Goal: Information Seeking & Learning: Check status

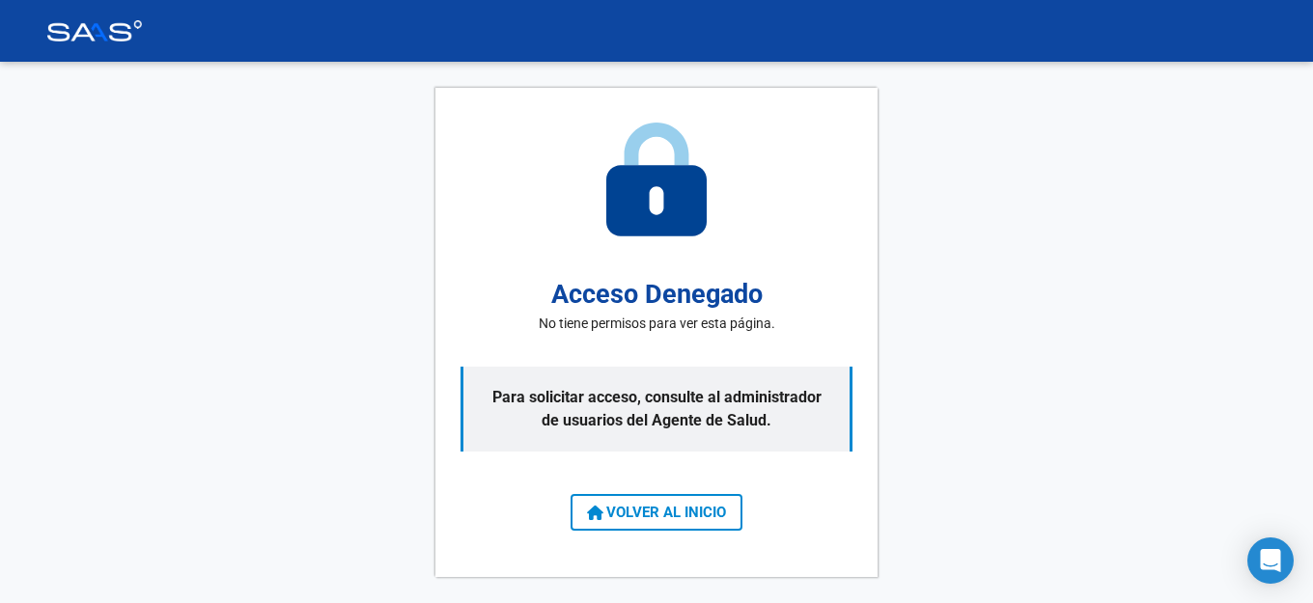
click at [668, 514] on span "VOLVER AL INICIO" at bounding box center [656, 512] width 139 height 17
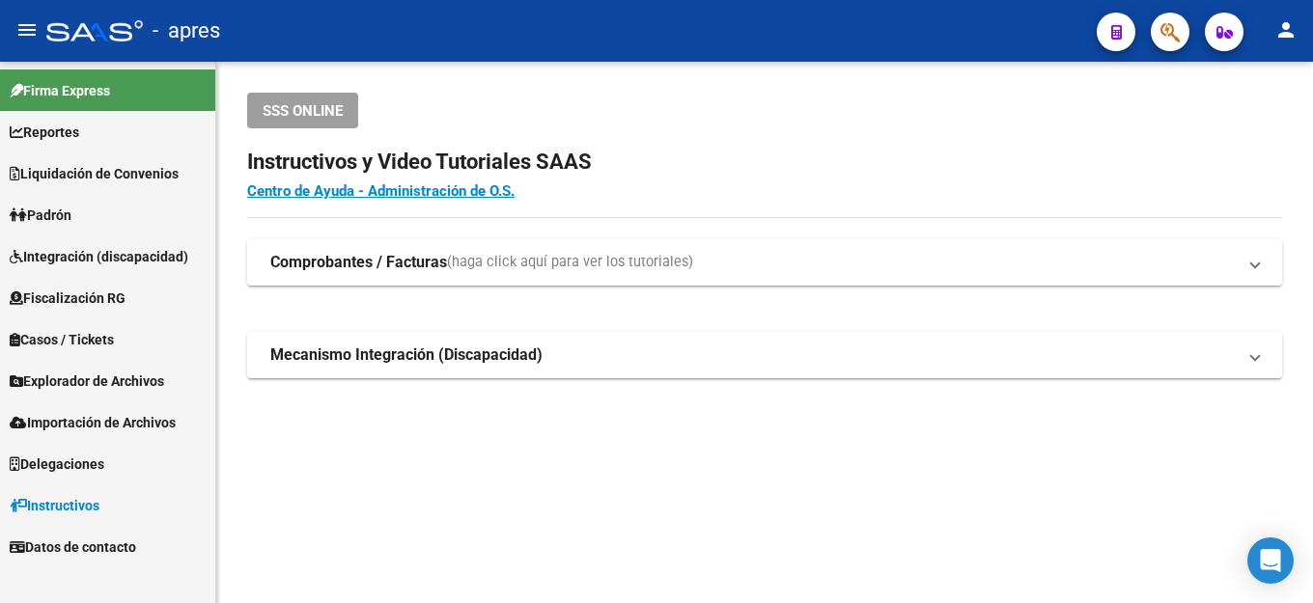
click at [85, 309] on link "Fiscalización RG" at bounding box center [107, 298] width 215 height 42
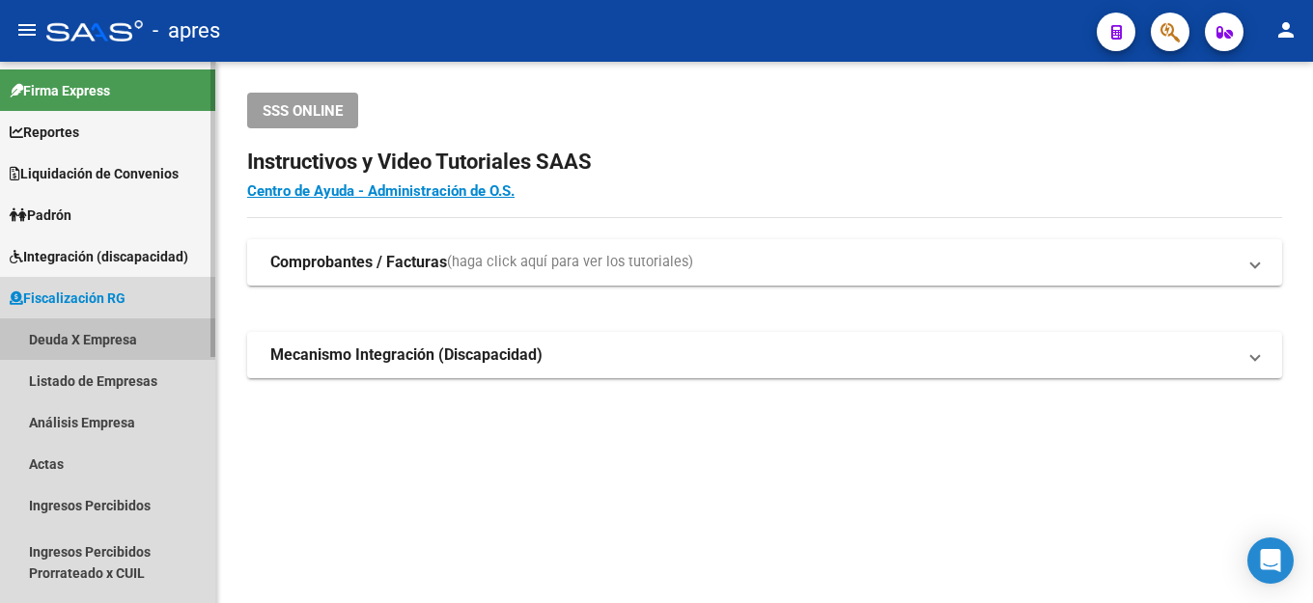
click at [128, 349] on link "Deuda X Empresa" at bounding box center [107, 340] width 215 height 42
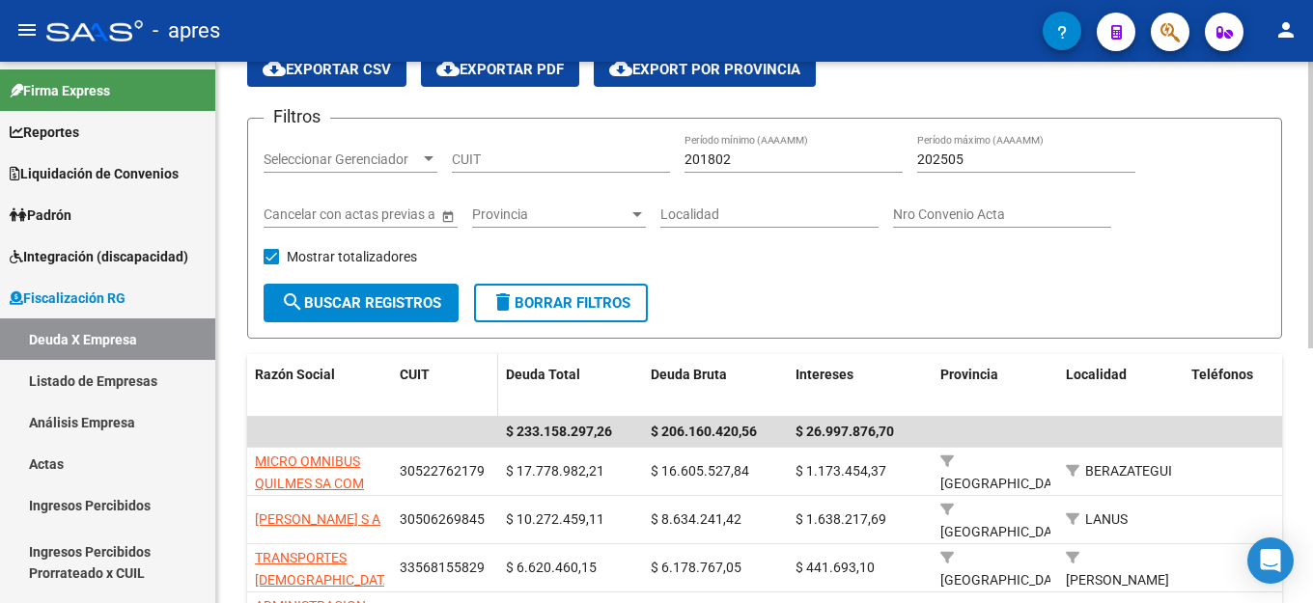
scroll to position [193, 0]
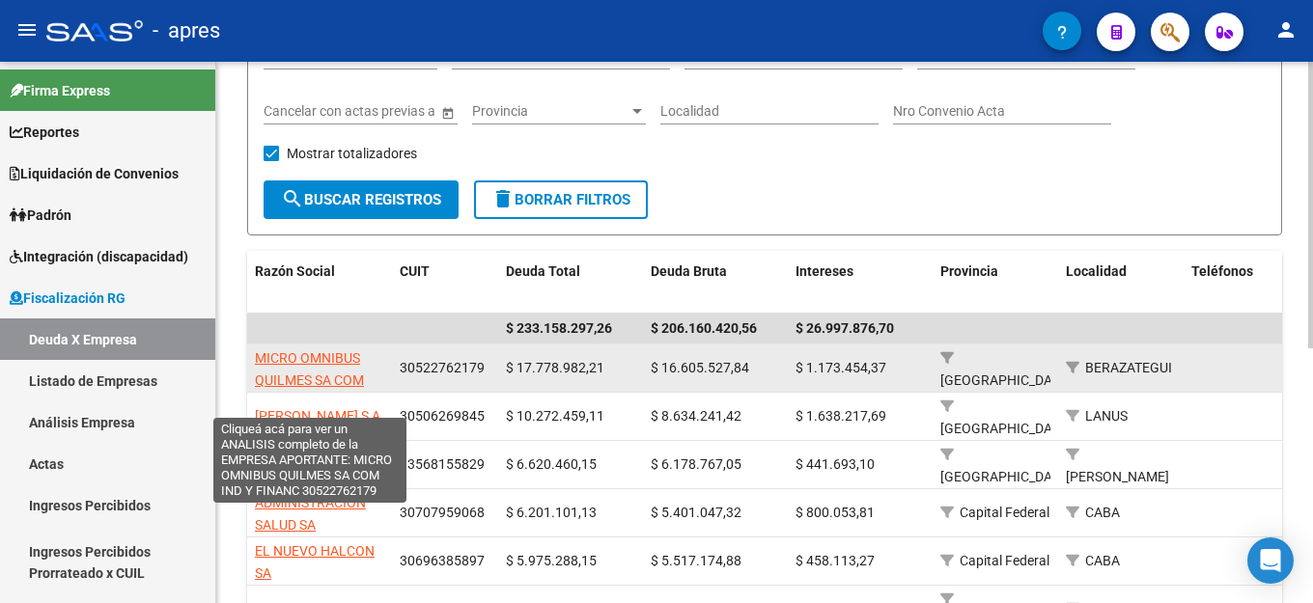
click at [319, 351] on span "MICRO OMNIBUS QUILMES SA COM IND Y FINANC" at bounding box center [309, 380] width 109 height 60
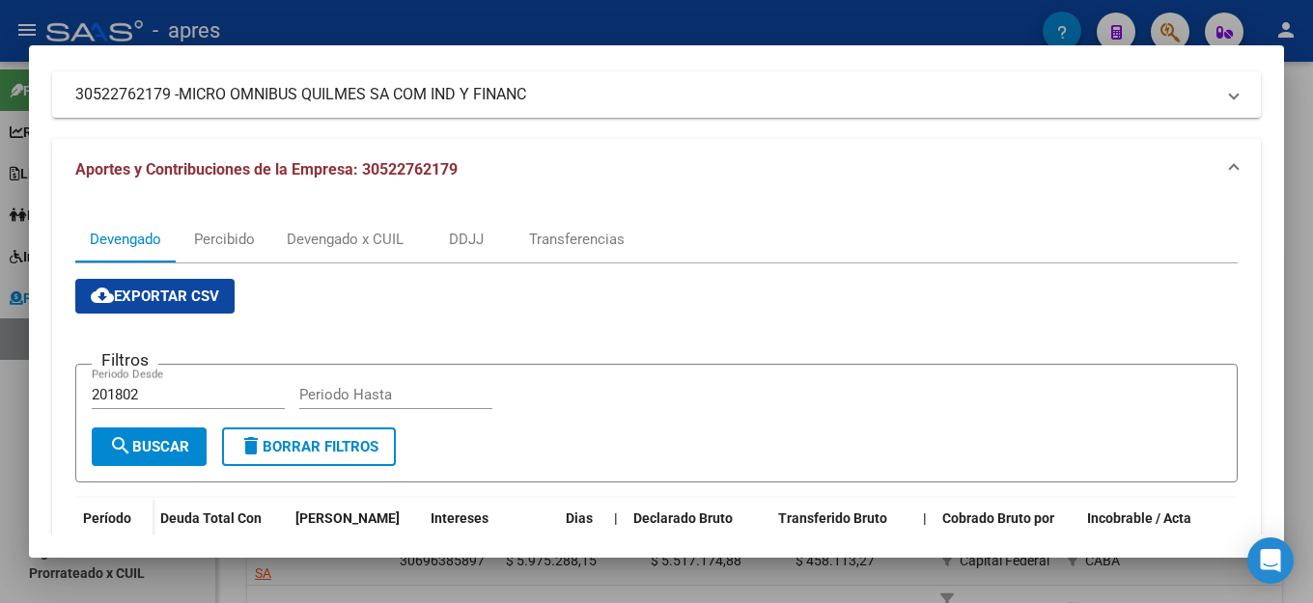
scroll to position [0, 0]
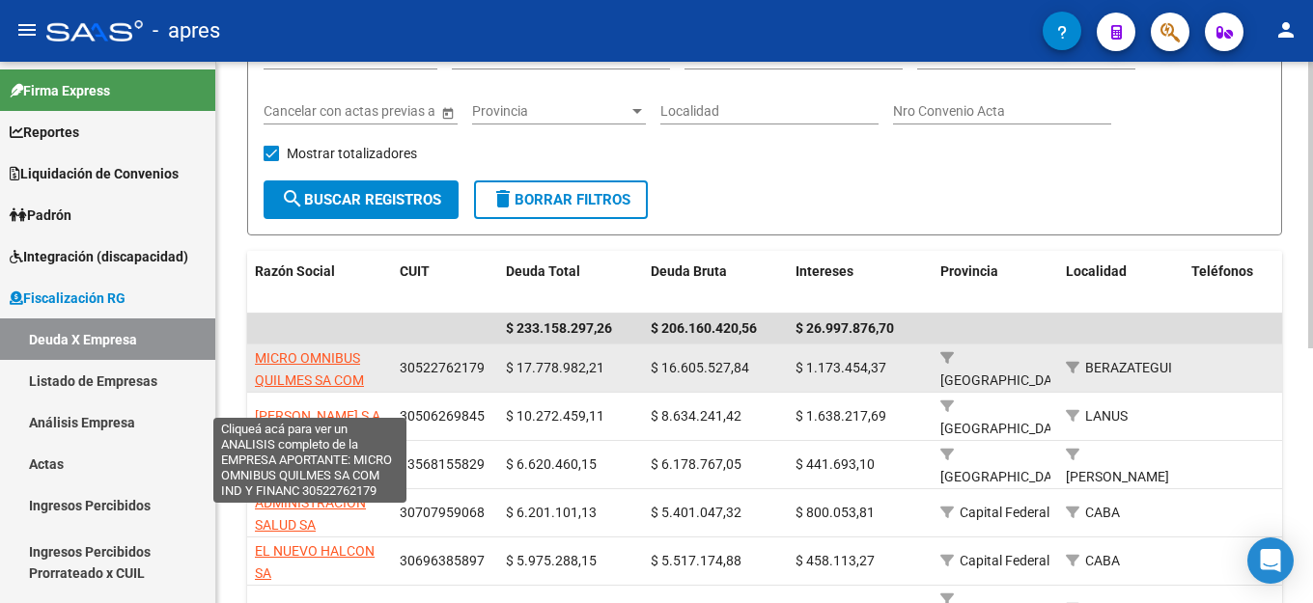
click at [307, 350] on span "MICRO OMNIBUS QUILMES SA COM IND Y FINANC" at bounding box center [309, 380] width 109 height 60
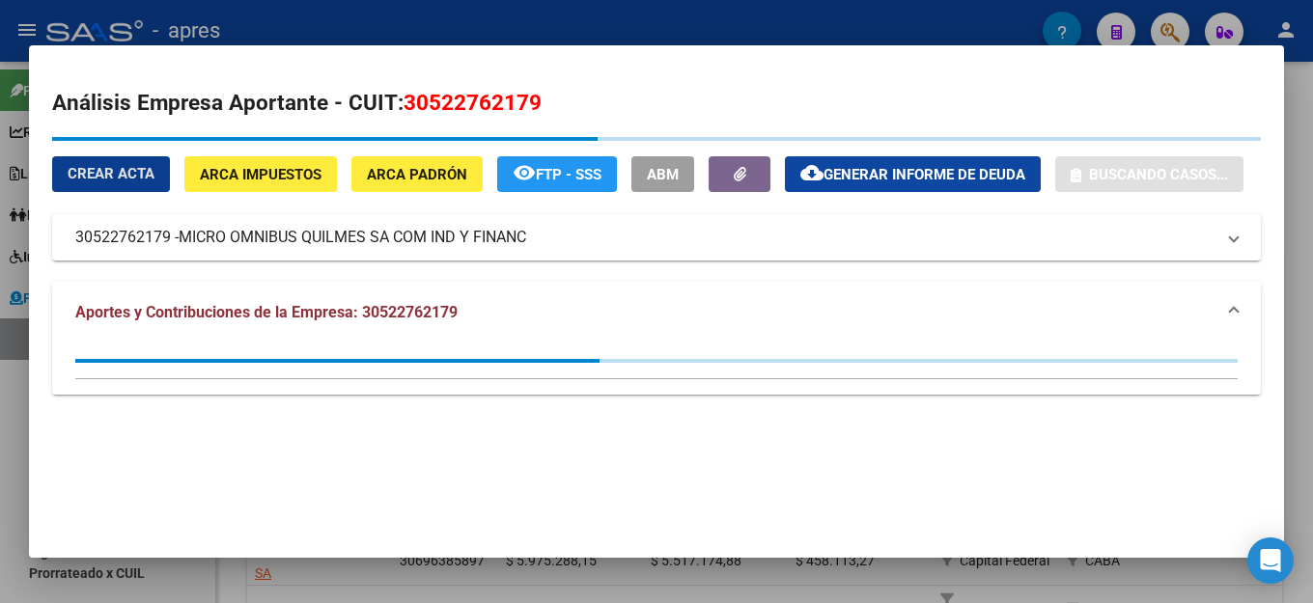
click at [900, 148] on div "Crear Acta ARCA Impuestos ARCA Padrón remove_red_eye FTP - SSS ABM cloud_downlo…" at bounding box center [656, 199] width 1209 height 124
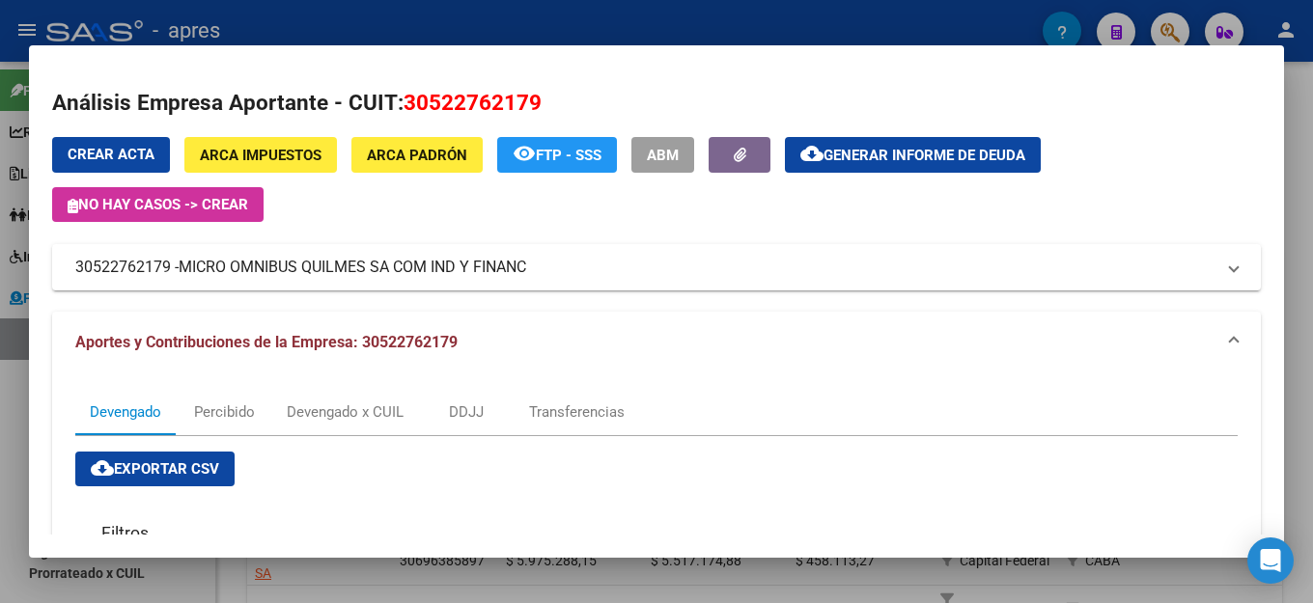
click at [921, 160] on span "Generar informe de deuda" at bounding box center [925, 155] width 202 height 17
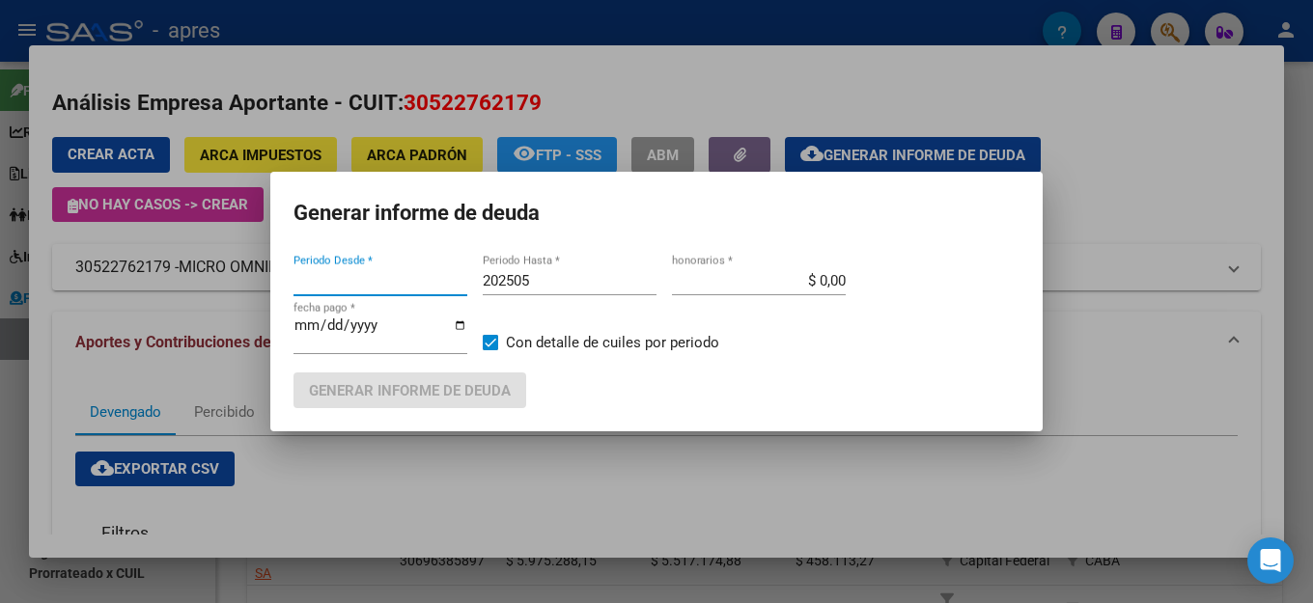
type input "201802"
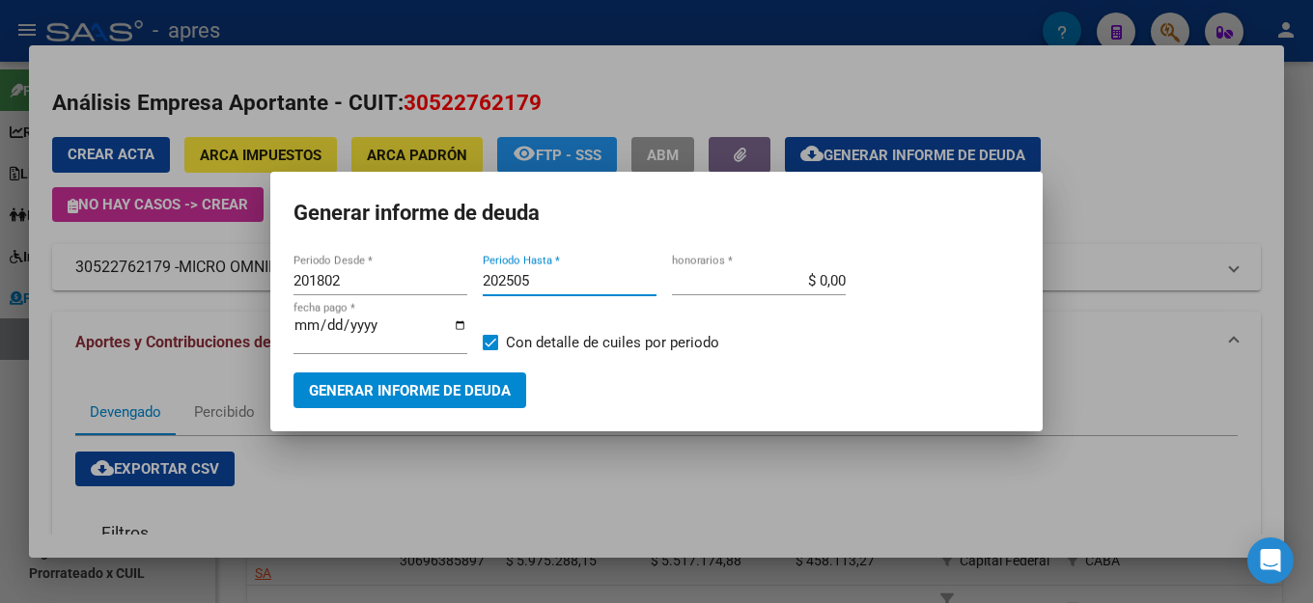
click at [573, 290] on input "202505" at bounding box center [570, 280] width 174 height 17
type input "202506"
click at [427, 382] on span "Generar informe de deuda" at bounding box center [410, 390] width 202 height 17
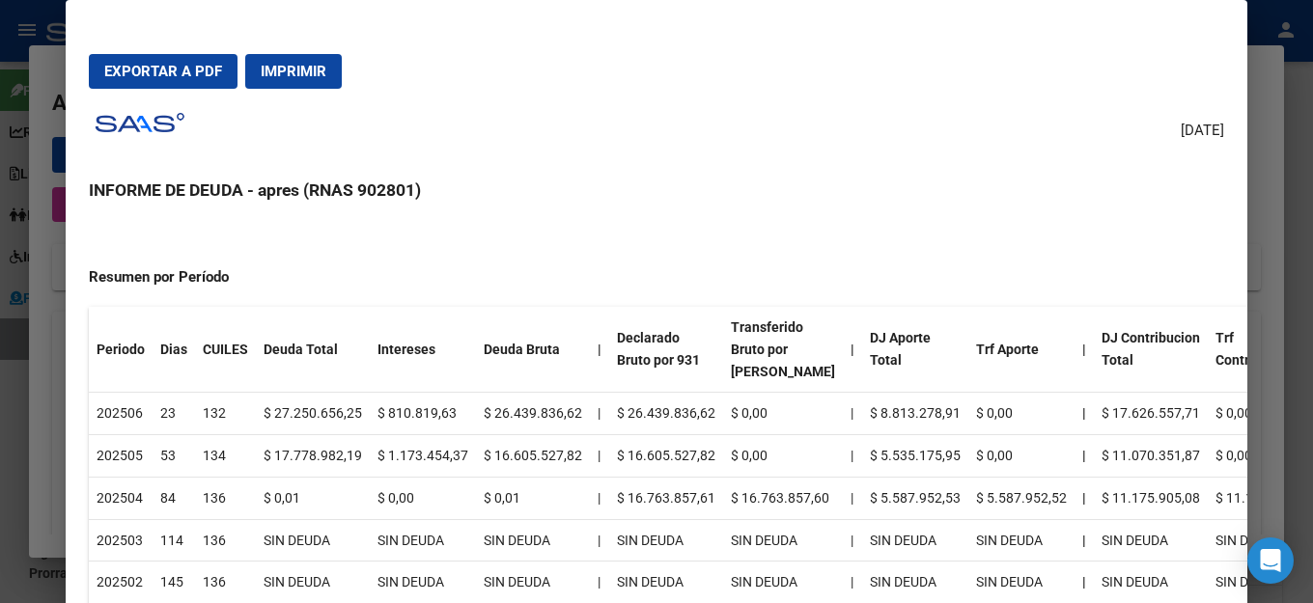
scroll to position [193, 0]
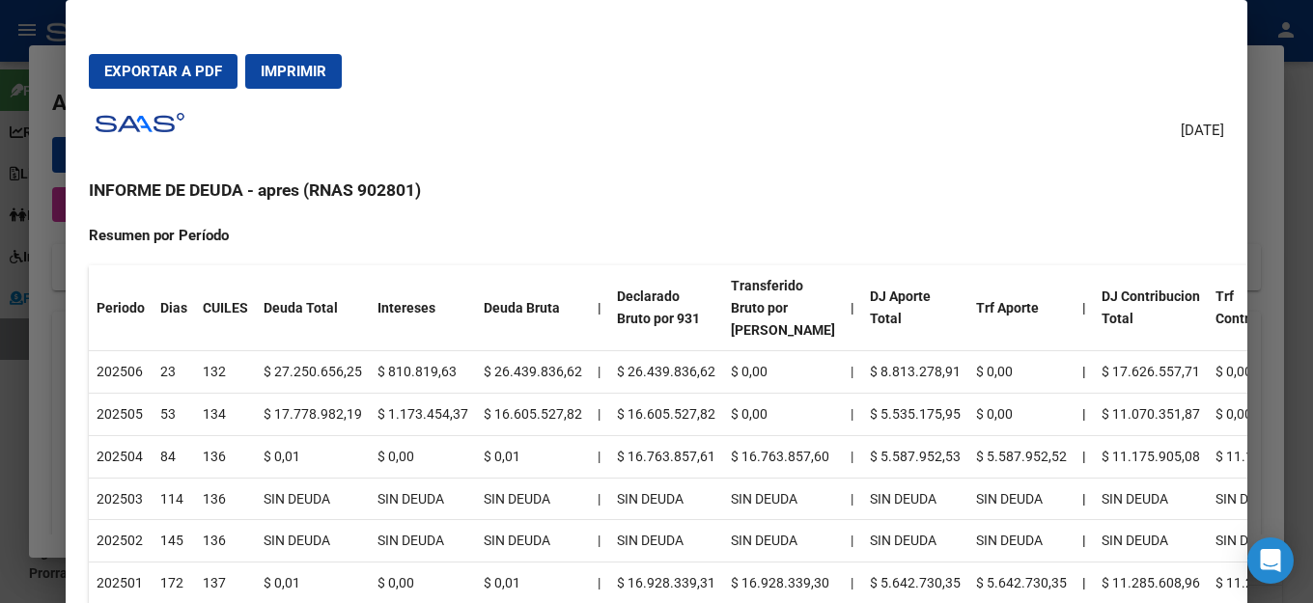
drag, startPoint x: 204, startPoint y: 79, endPoint x: 670, endPoint y: 113, distance: 467.6
click at [206, 79] on span "Exportar a PDF" at bounding box center [163, 71] width 118 height 17
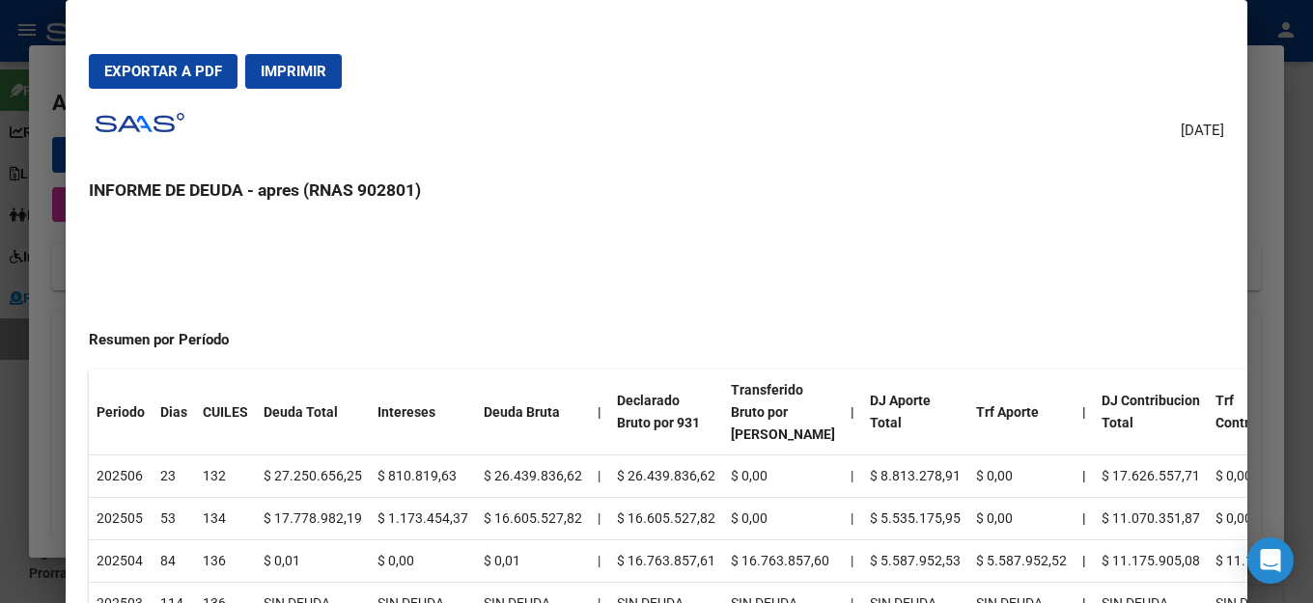
scroll to position [0, 0]
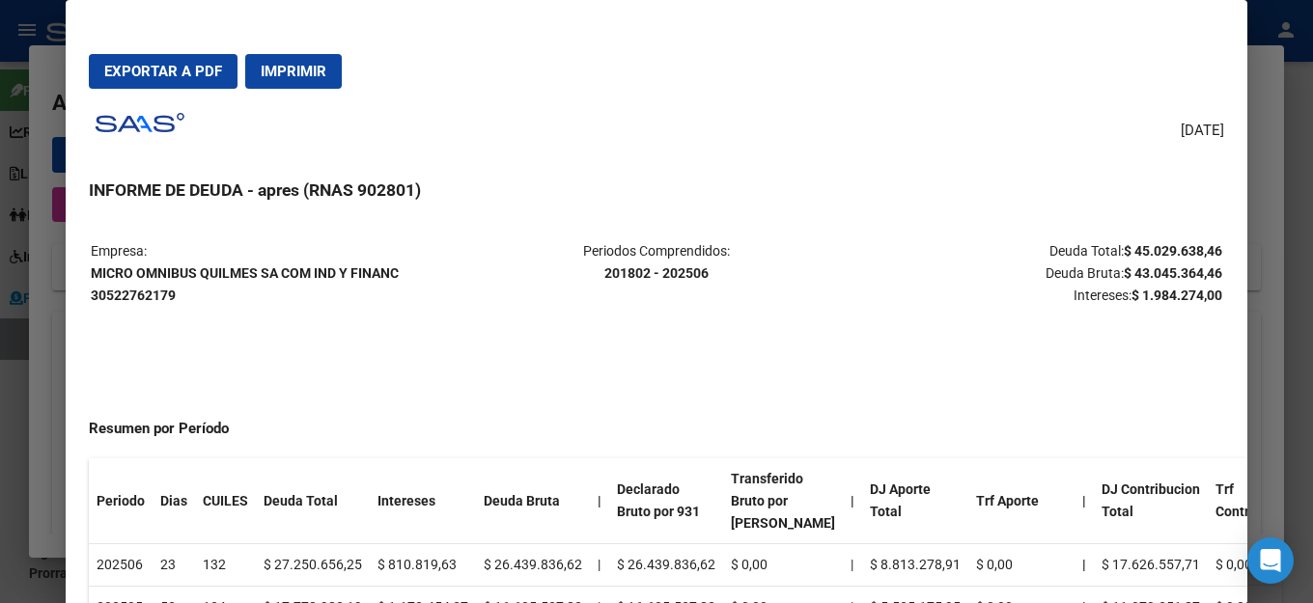
click at [734, 136] on div "[DATE] INFORME DE DEUDA - apres (RNAS 902801) Empresa: MICRO OMNIBUS QUILMES SA…" at bounding box center [656, 378] width 1135 height 549
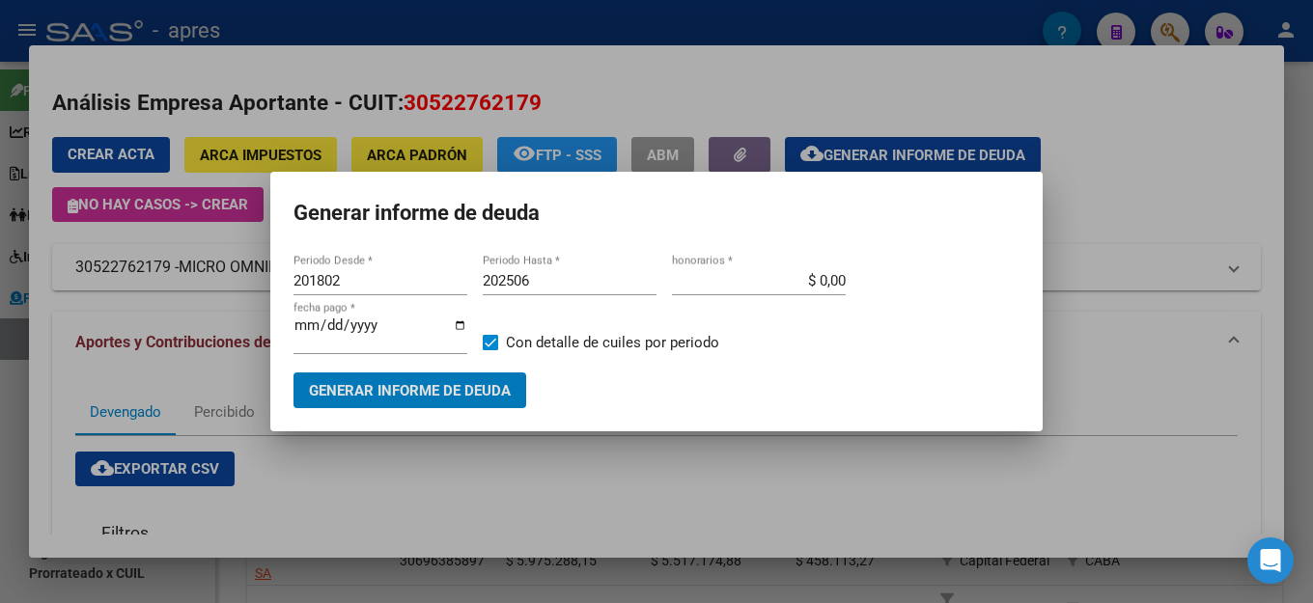
click at [795, 240] on mat-dialog-container "Generar informe de deuda 201802 Periodo Desde * 202506 Periodo Hasta * $ 0,00 h…" at bounding box center [656, 302] width 772 height 260
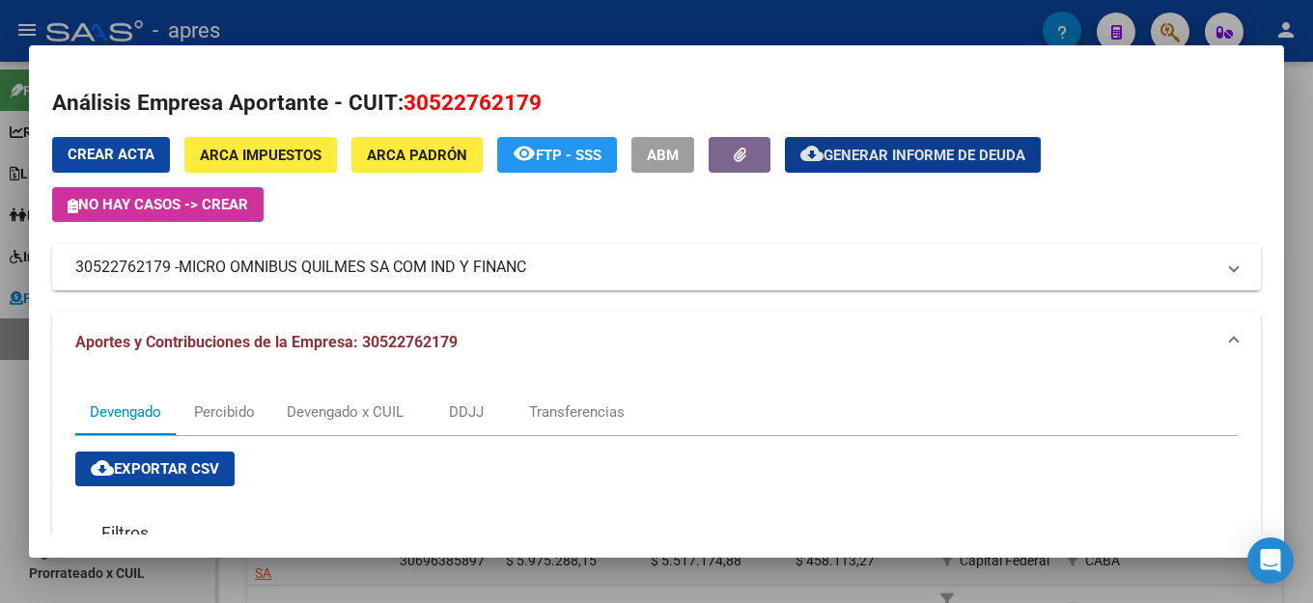
click at [1040, 330] on mat-expansion-panel-header "Aportes y Contribuciones de la Empresa: 30522762179" at bounding box center [656, 343] width 1209 height 62
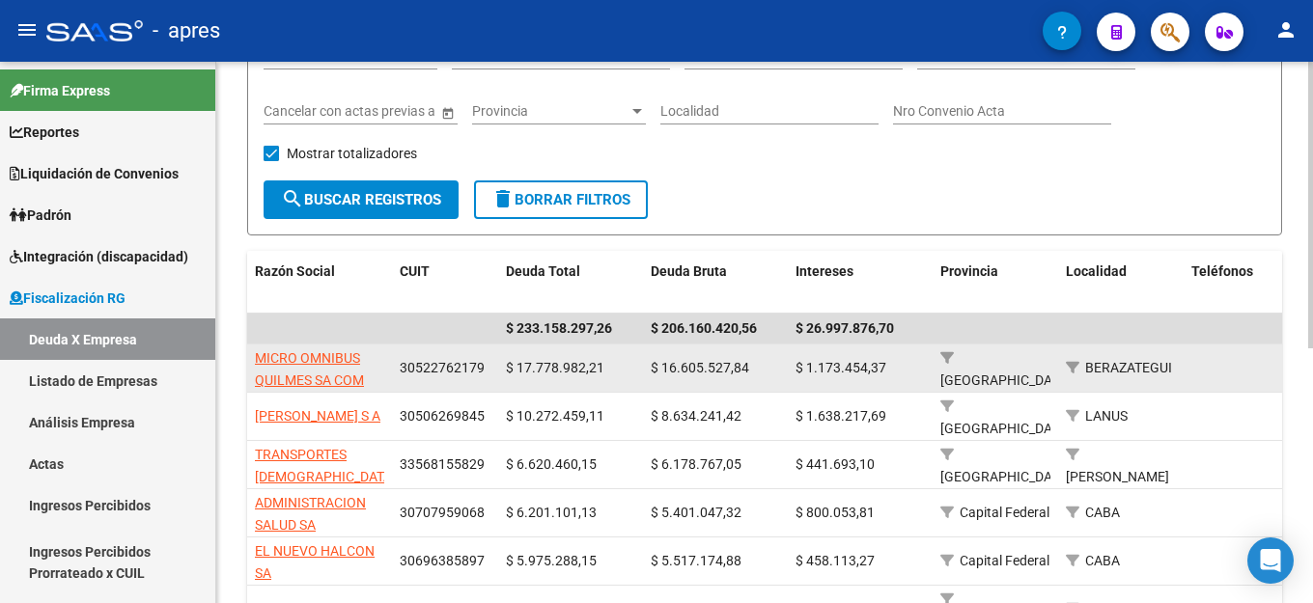
drag, startPoint x: 486, startPoint y: 361, endPoint x: 401, endPoint y: 369, distance: 85.3
click at [401, 369] on div "30522762179" at bounding box center [445, 368] width 91 height 22
copy span "30522762179"
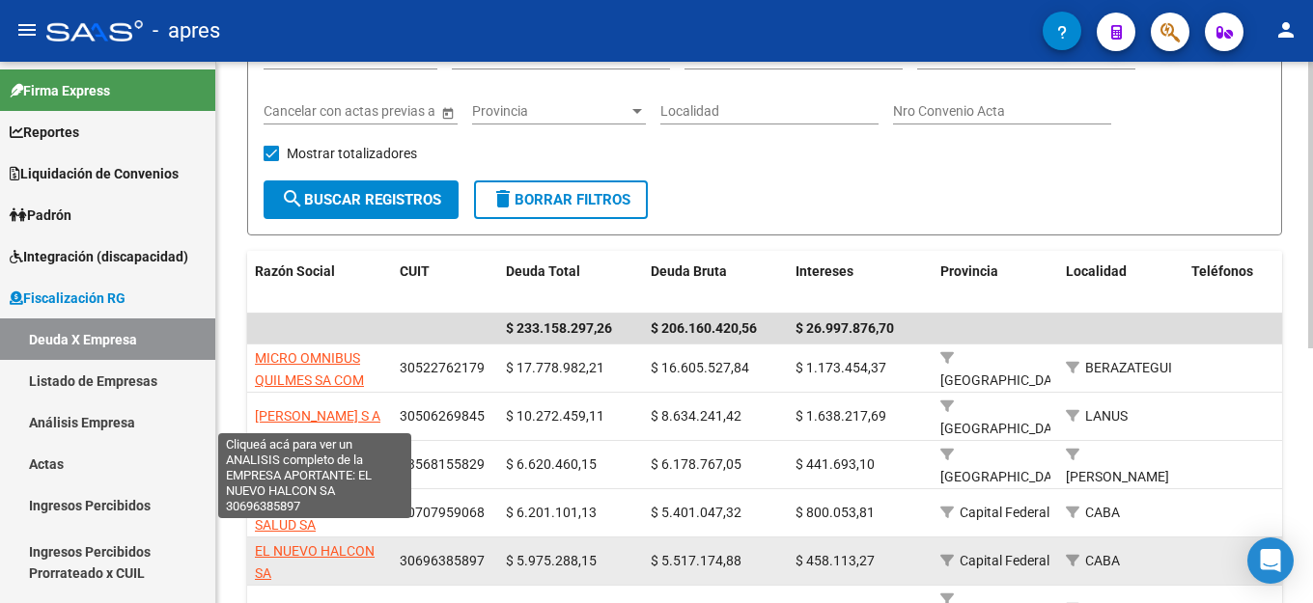
click at [340, 544] on span "EL NUEVO HALCON SA" at bounding box center [315, 563] width 120 height 38
copy span "30522762179"
type textarea "30696385897"
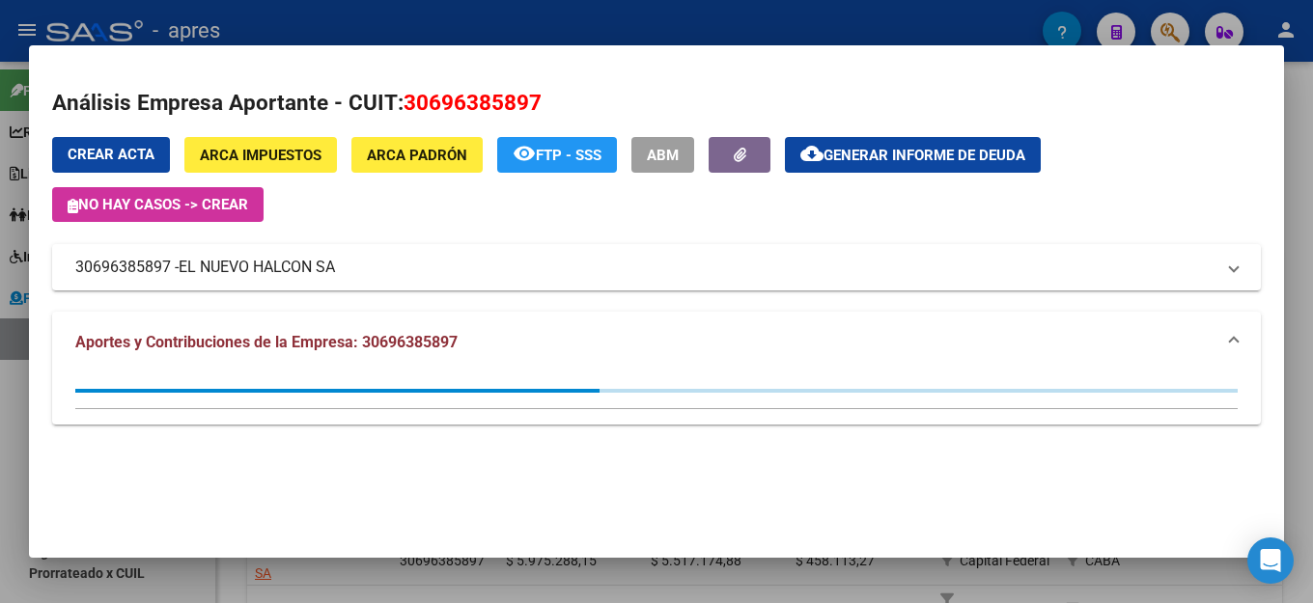
click at [954, 167] on button "cloud_download Generar informe de deuda" at bounding box center [913, 155] width 256 height 36
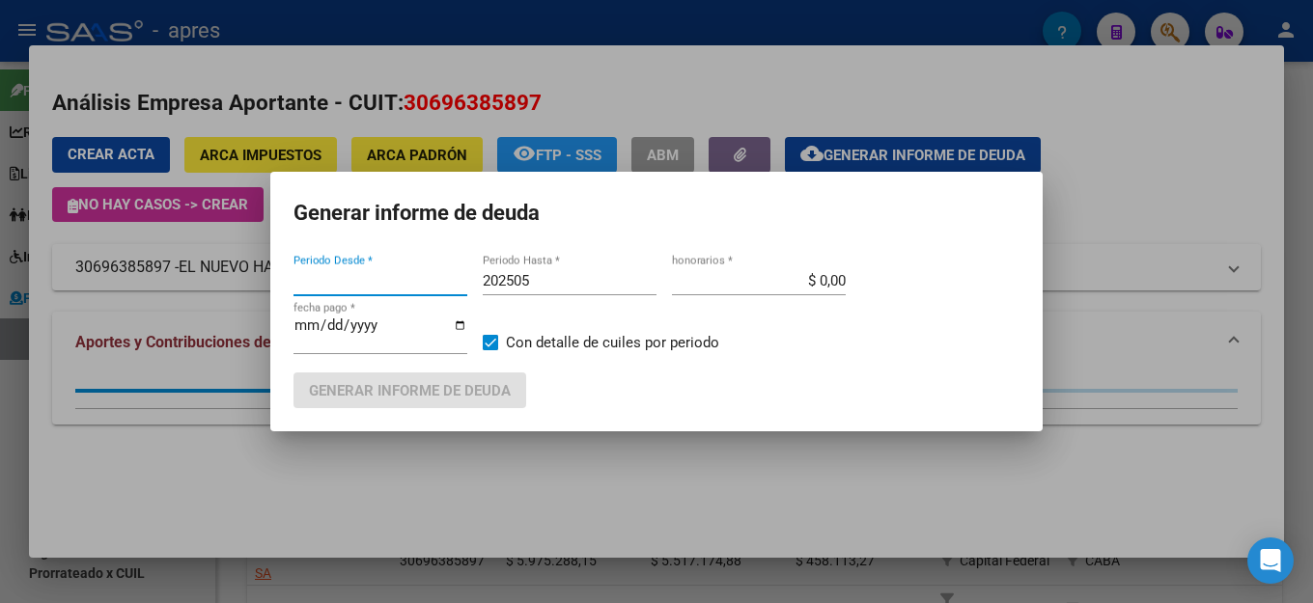
click at [593, 273] on div "202505 Periodo Hasta *" at bounding box center [570, 280] width 174 height 29
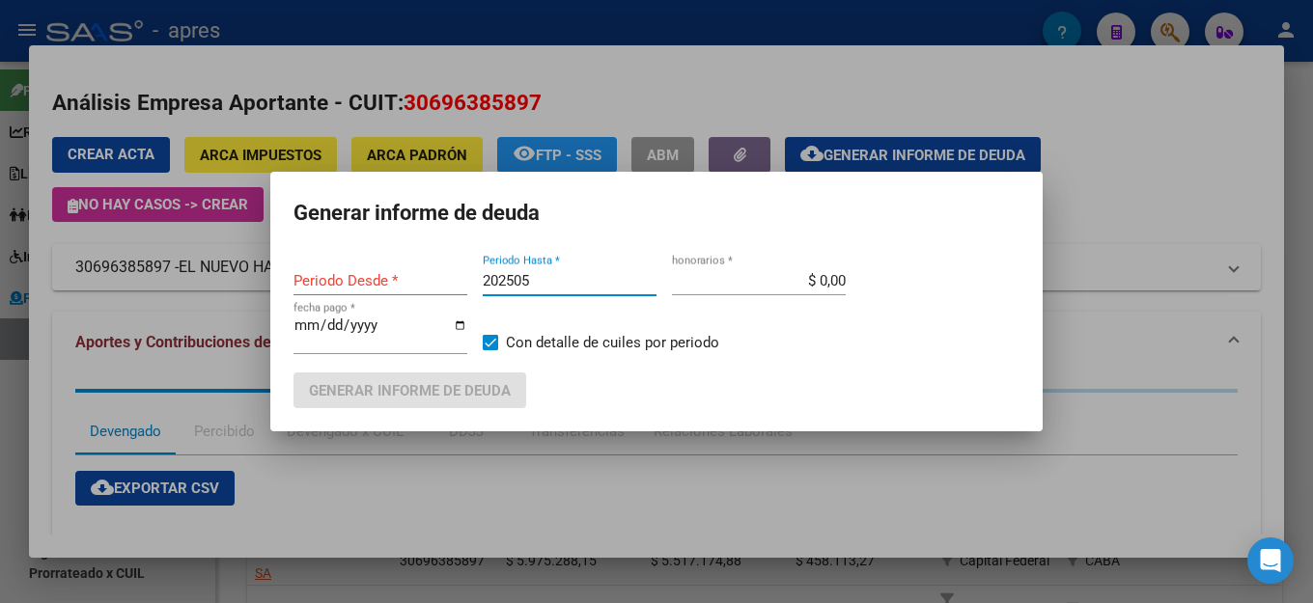
type input "201802"
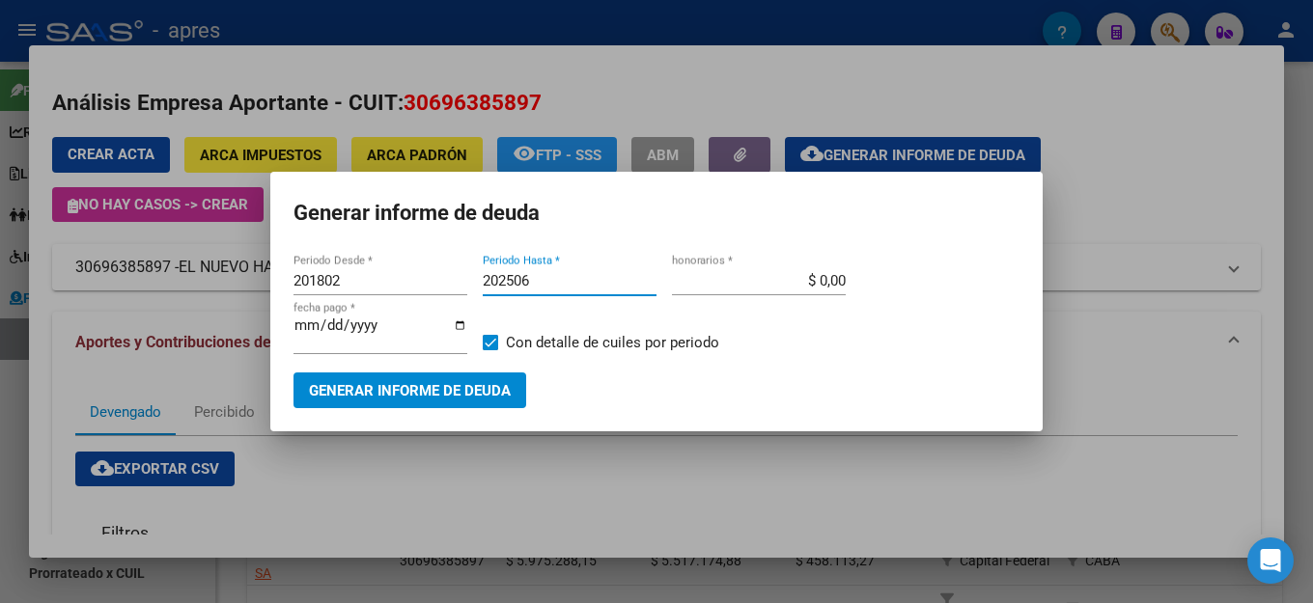
type input "202506"
click at [435, 382] on span "Generar informe de deuda" at bounding box center [410, 390] width 202 height 17
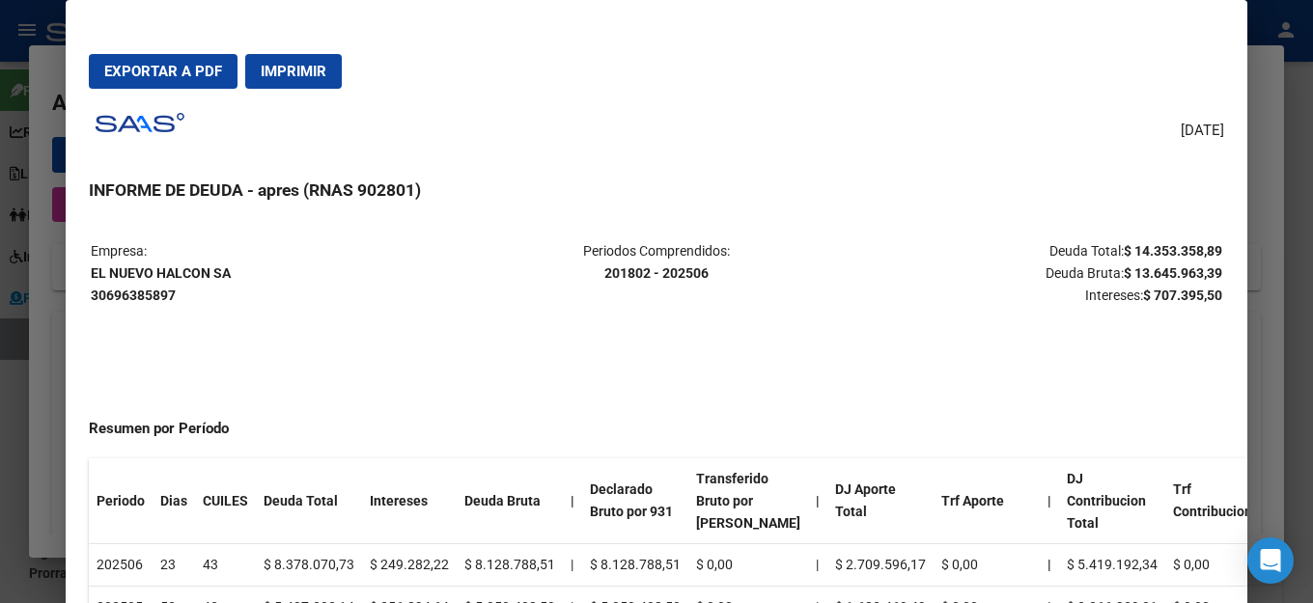
click at [1024, 114] on div "[DATE] INFORME DE DEUDA - apres (RNAS 902801) Empresa: EL NUEVO HALCON SA 30696…" at bounding box center [656, 378] width 1135 height 549
click at [928, 80] on mat-dialog-actions "Exportar a PDF Imprimir" at bounding box center [656, 72] width 1135 height 66
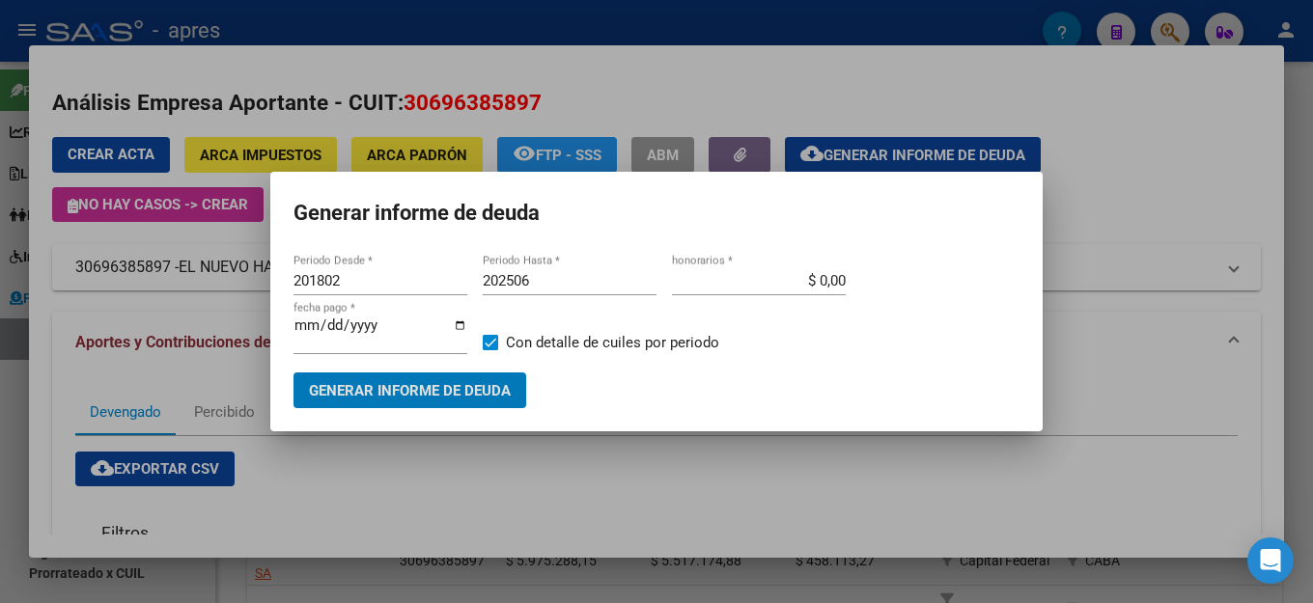
click at [901, 245] on mat-dialog-container "Generar informe de deuda 201802 Periodo Desde * 202506 Periodo Hasta * $ 0,00 h…" at bounding box center [656, 302] width 772 height 260
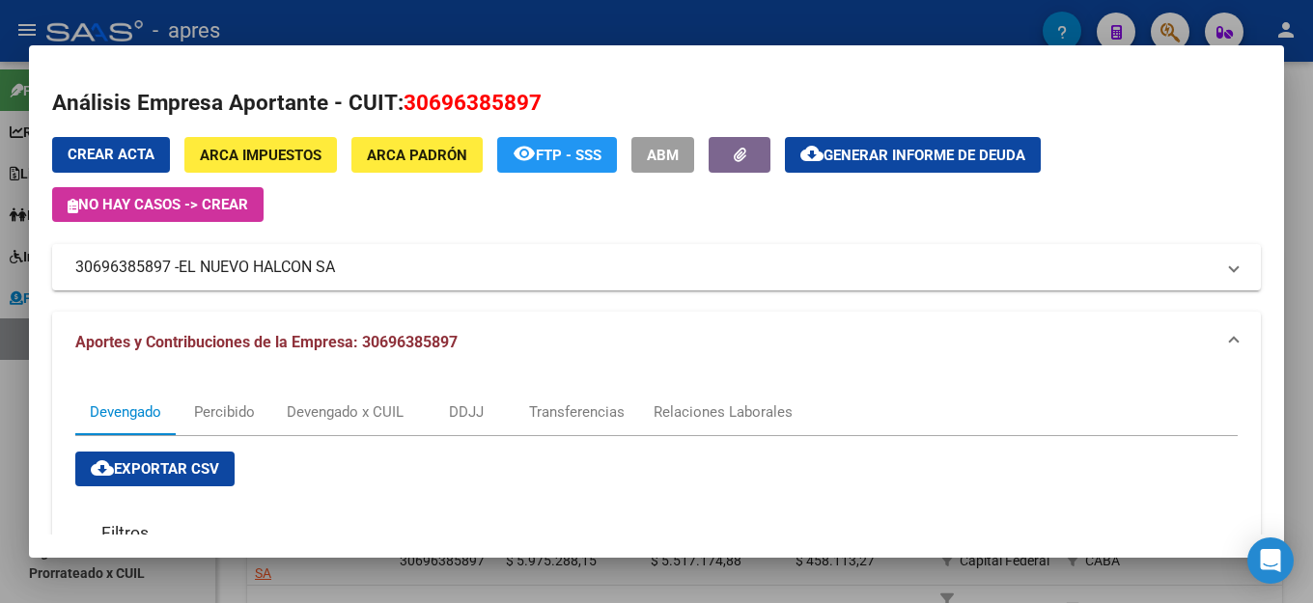
click at [896, 239] on div "Crear Acta ARCA Impuestos ARCA [PERSON_NAME] remove_red_eye FTP - SSS ABM cloud…" at bounding box center [656, 214] width 1209 height 154
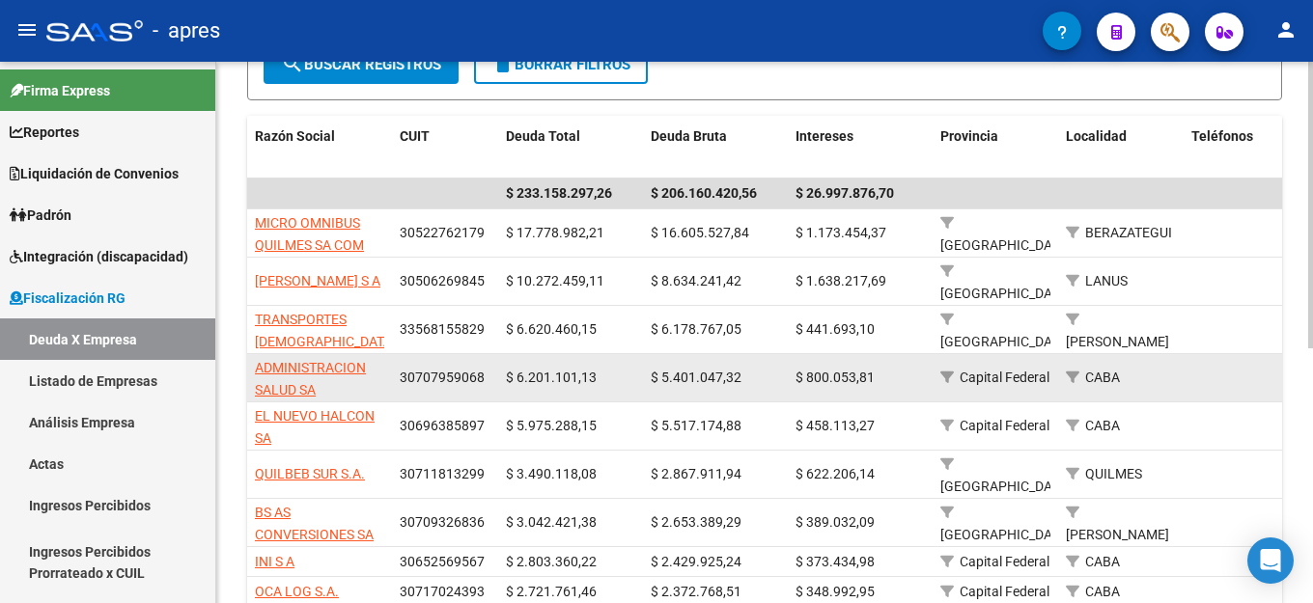
scroll to position [386, 0]
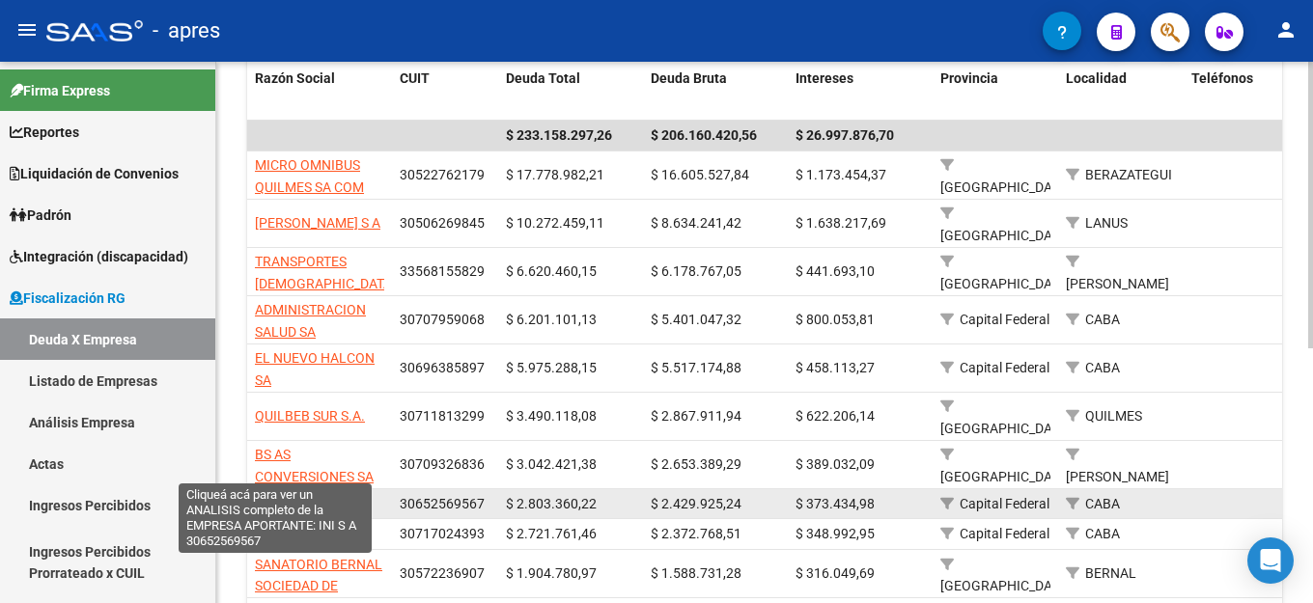
click at [276, 496] on span "INI S A" at bounding box center [275, 503] width 40 height 15
type textarea "30652569567"
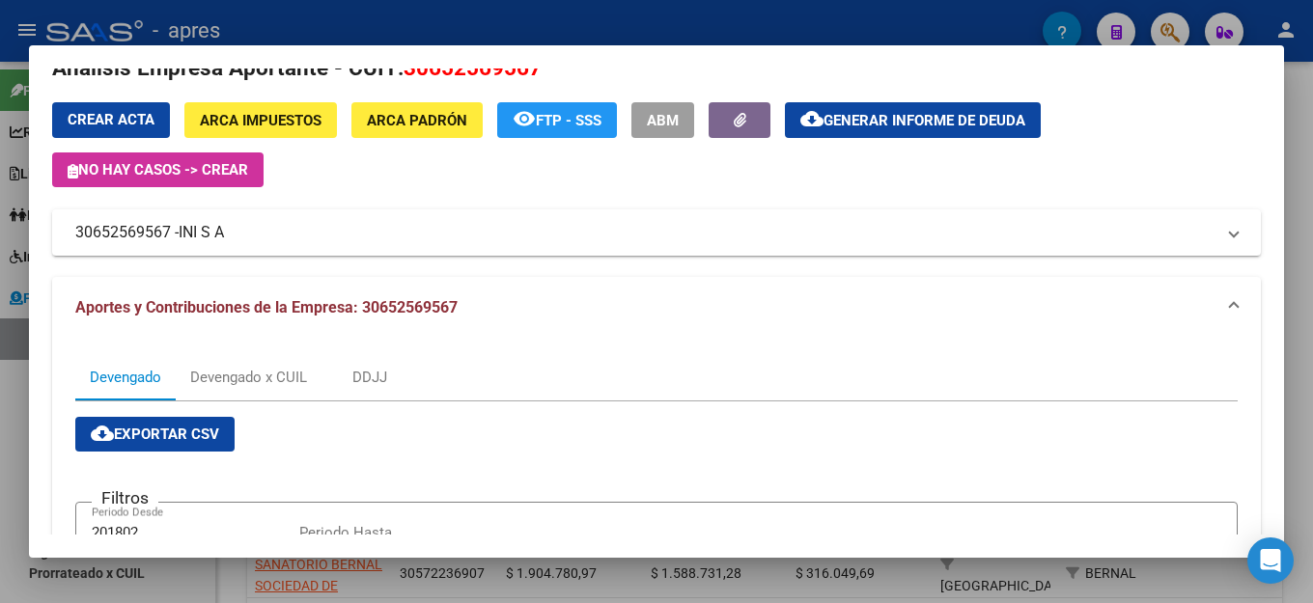
scroll to position [0, 0]
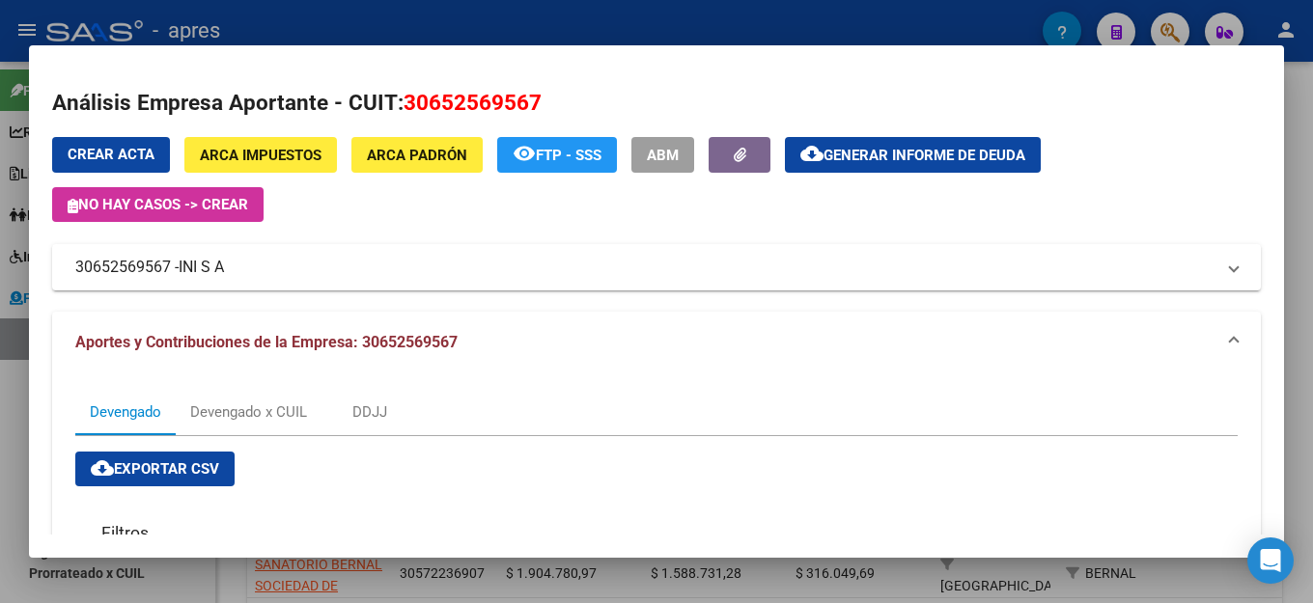
click at [163, 465] on span "cloud_download Exportar CSV" at bounding box center [155, 469] width 128 height 17
click at [533, 262] on mat-panel-title "30652569567 - INI S A" at bounding box center [644, 267] width 1139 height 23
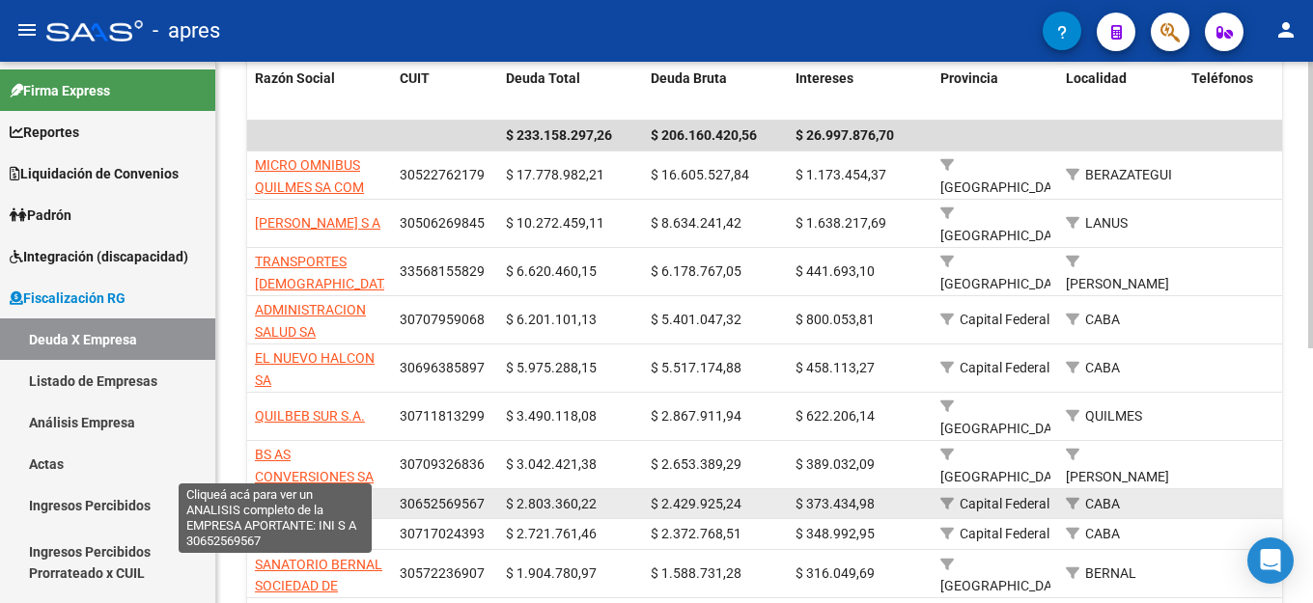
click at [284, 496] on span "INI S A" at bounding box center [275, 503] width 40 height 15
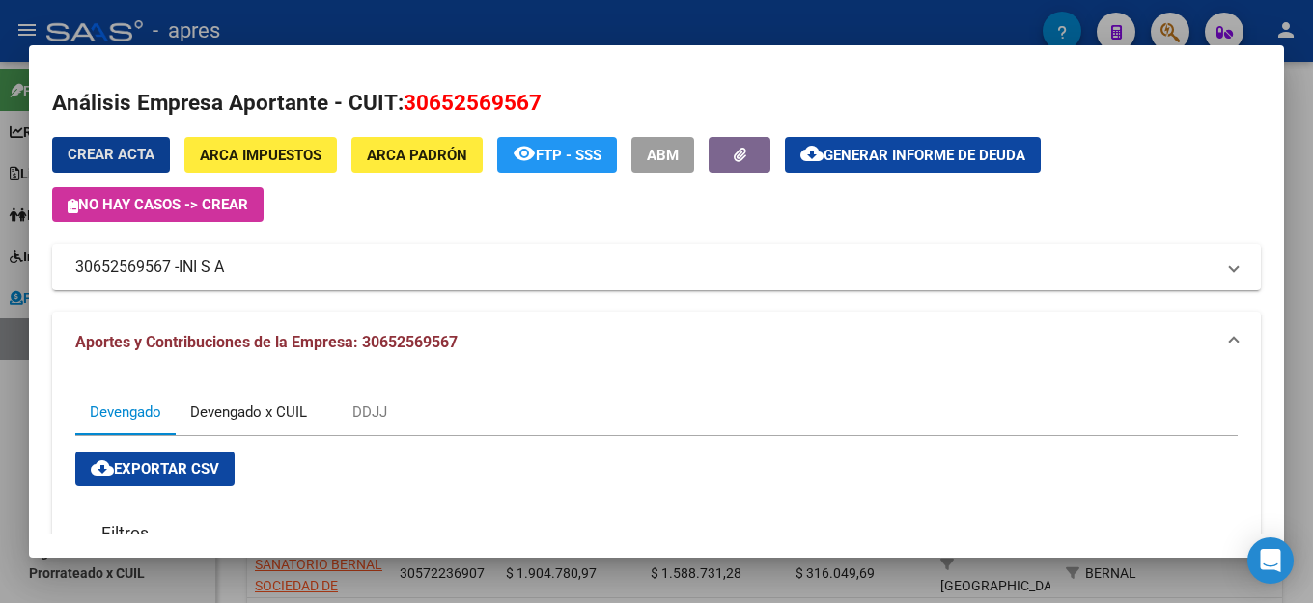
click at [252, 419] on div "Devengado x CUIL" at bounding box center [248, 412] width 117 height 21
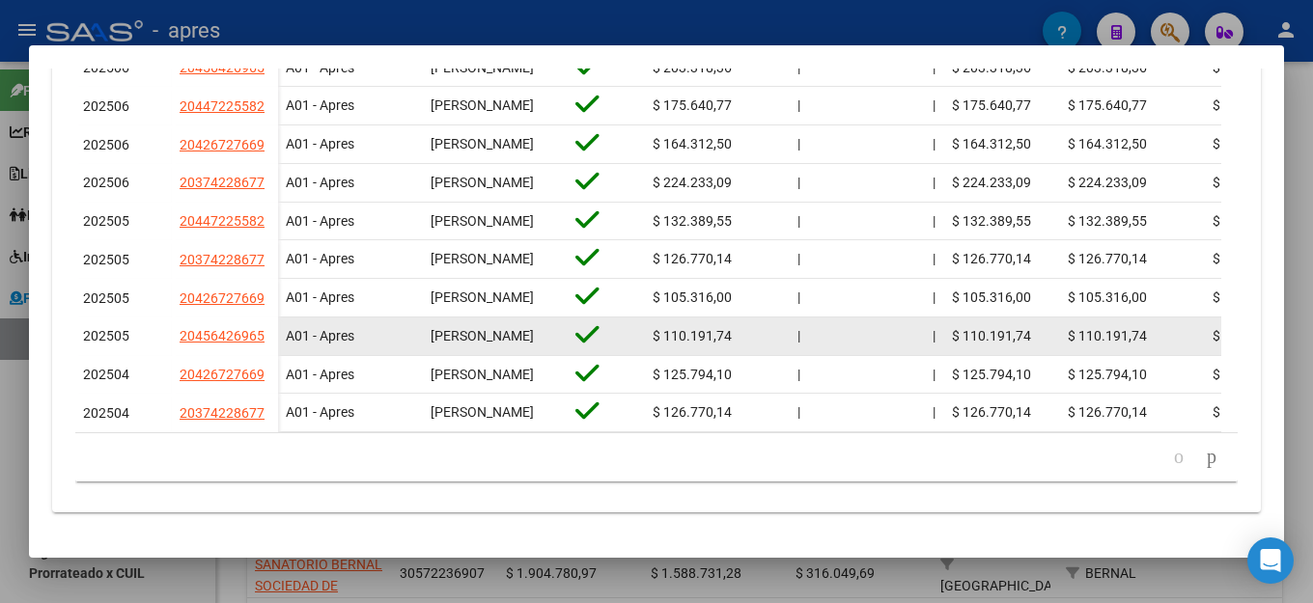
scroll to position [849, 0]
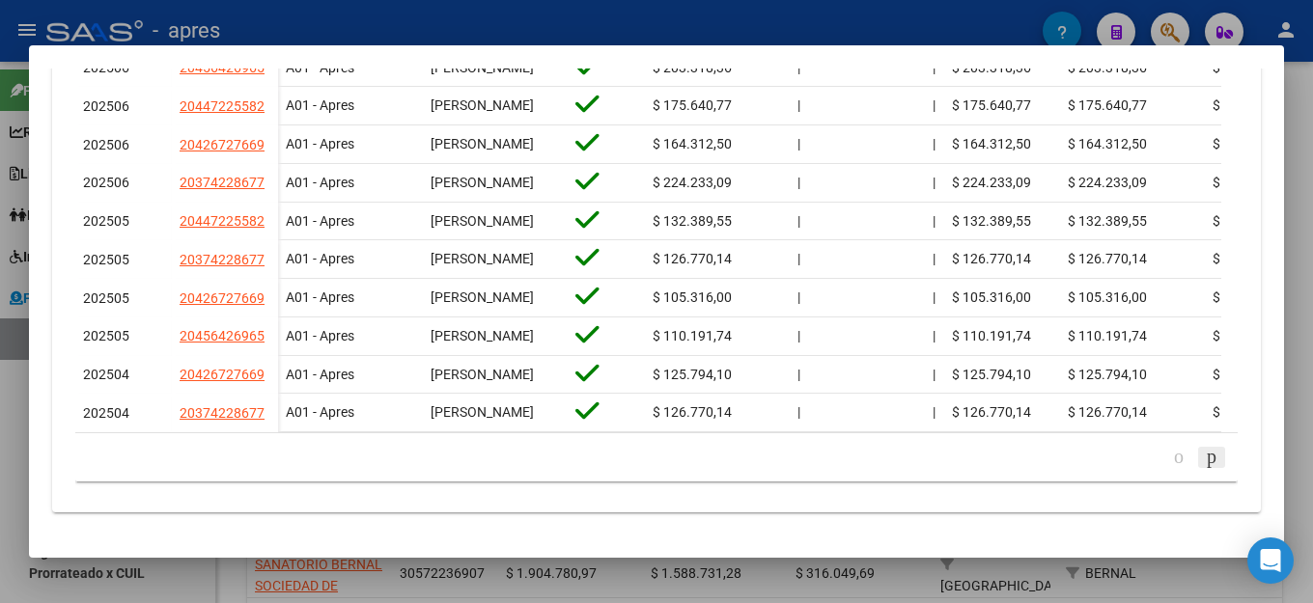
click at [1204, 462] on icon "go to next page" at bounding box center [1211, 456] width 15 height 23
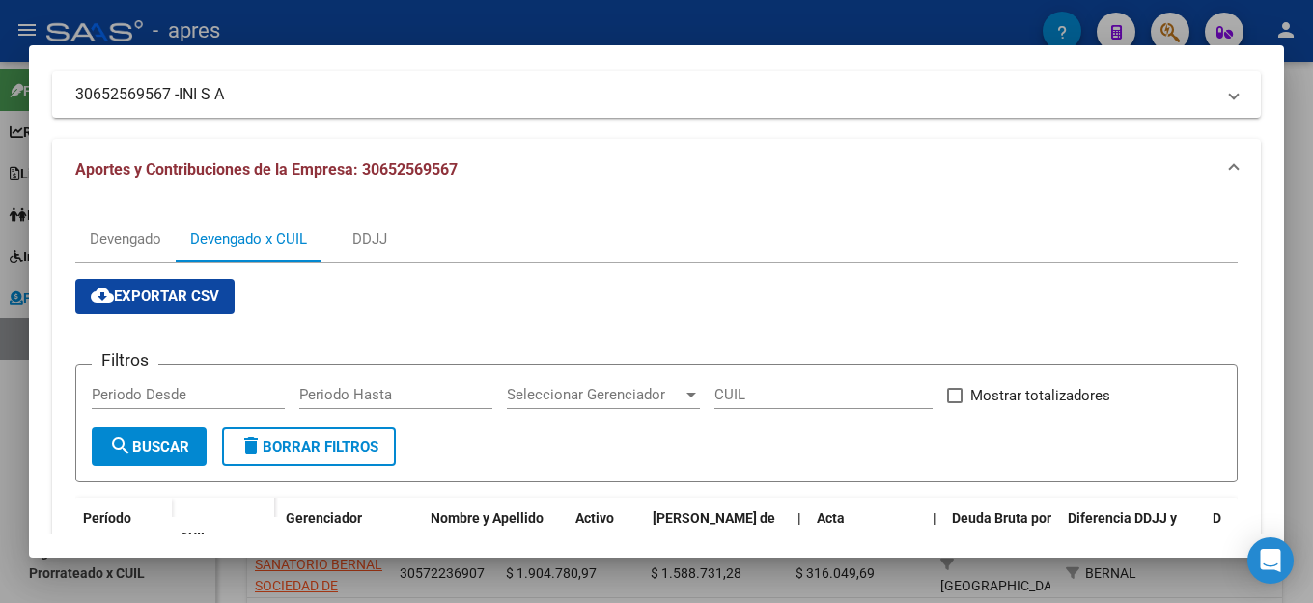
scroll to position [0, 0]
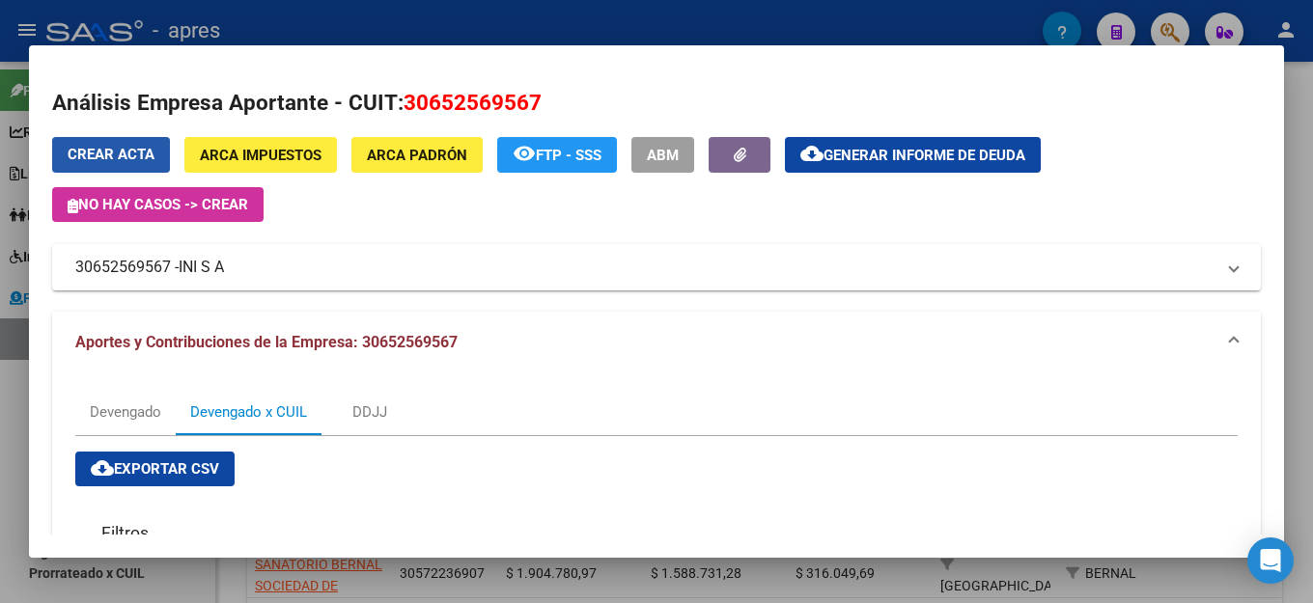
click at [116, 154] on span "Crear Acta" at bounding box center [111, 154] width 87 height 17
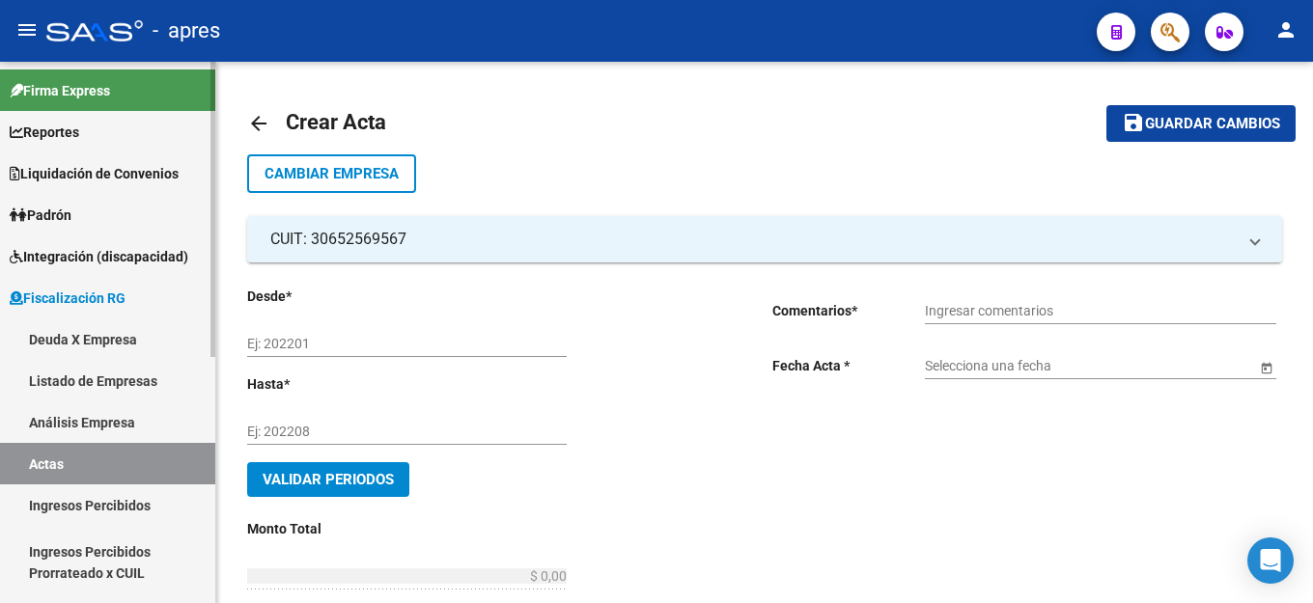
click at [108, 348] on link "Deuda X Empresa" at bounding box center [107, 340] width 215 height 42
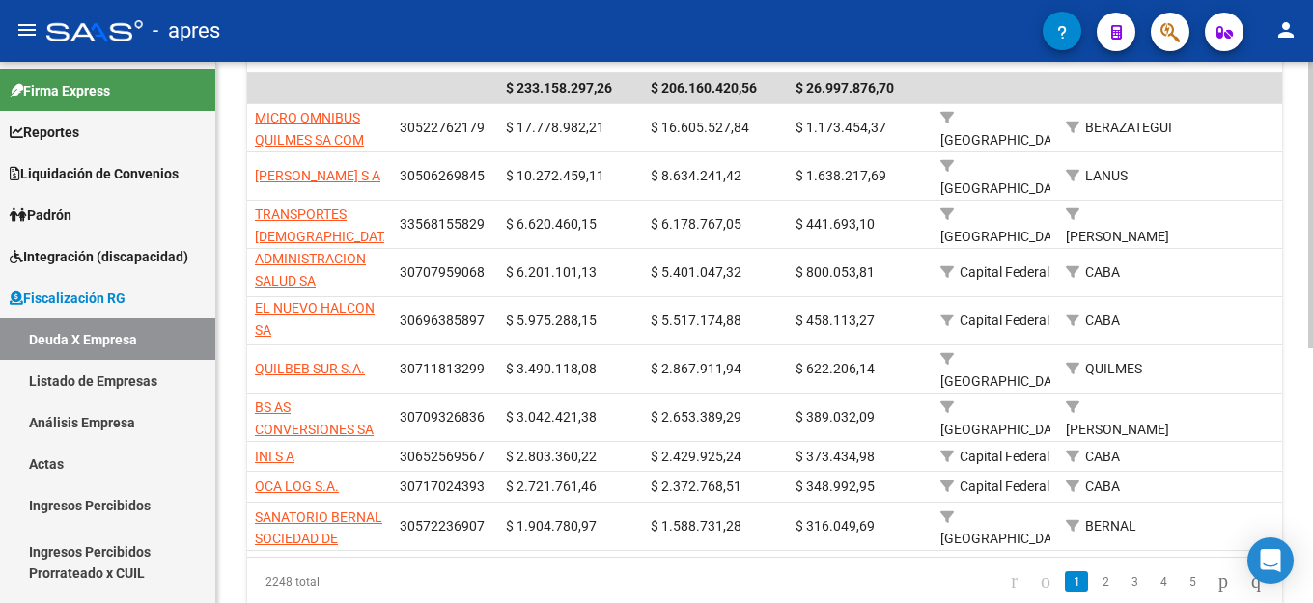
scroll to position [480, 0]
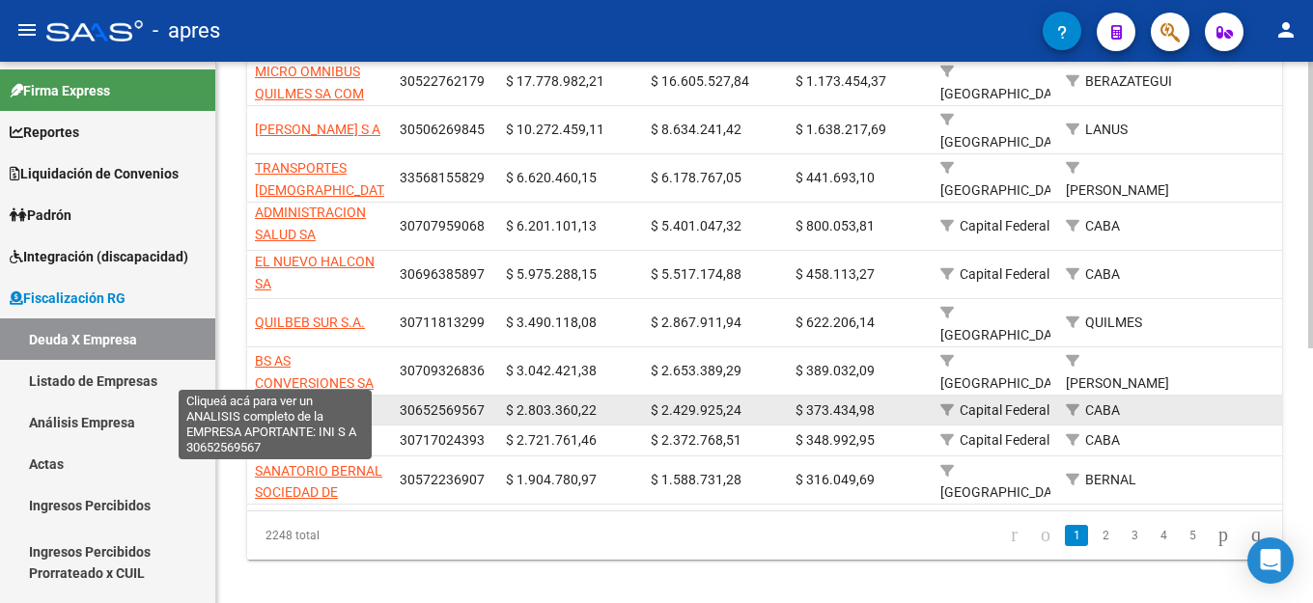
click at [281, 403] on span "INI S A" at bounding box center [275, 410] width 40 height 15
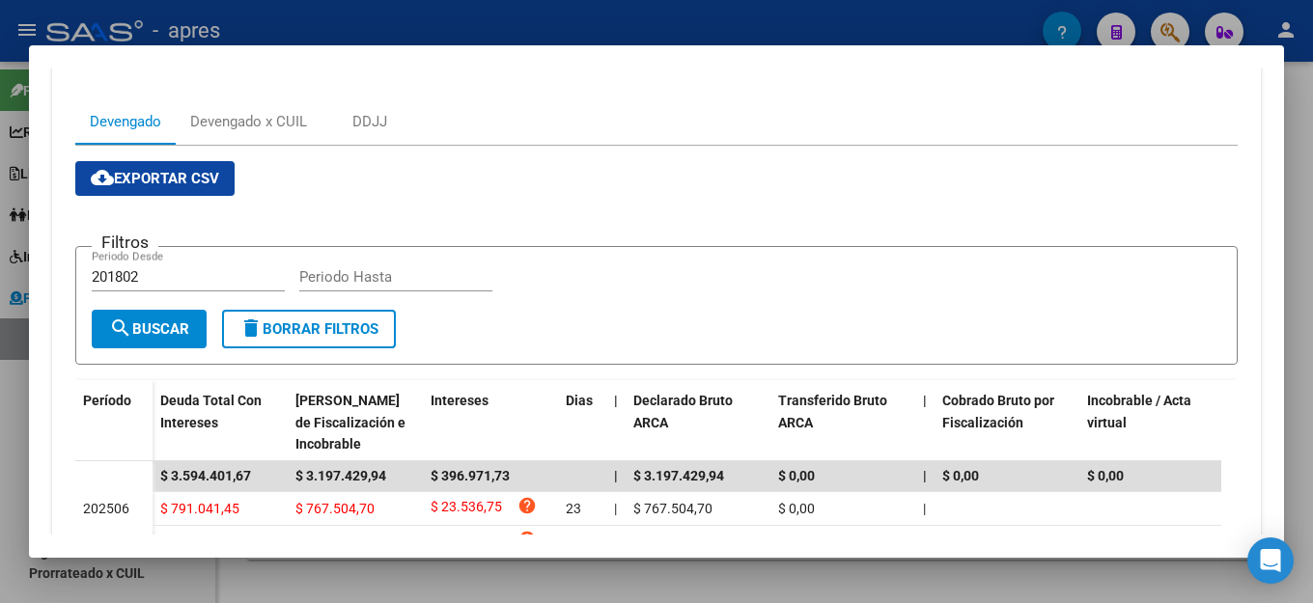
scroll to position [290, 0]
click at [365, 275] on input "Periodo Hasta" at bounding box center [395, 277] width 193 height 17
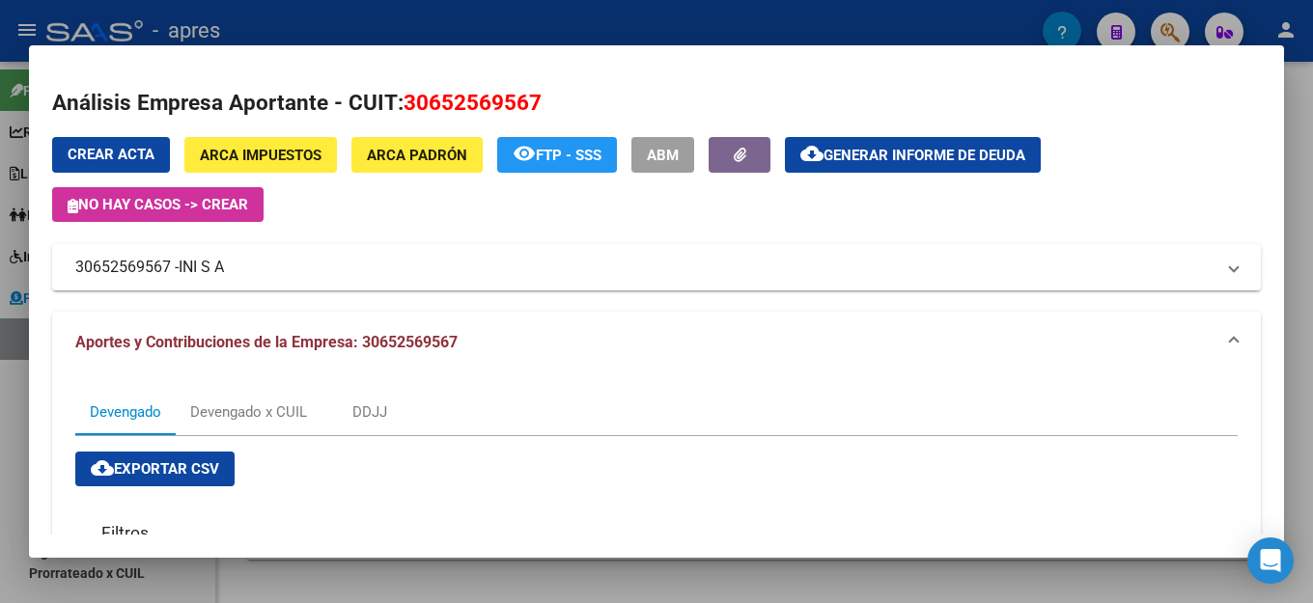
scroll to position [386, 0]
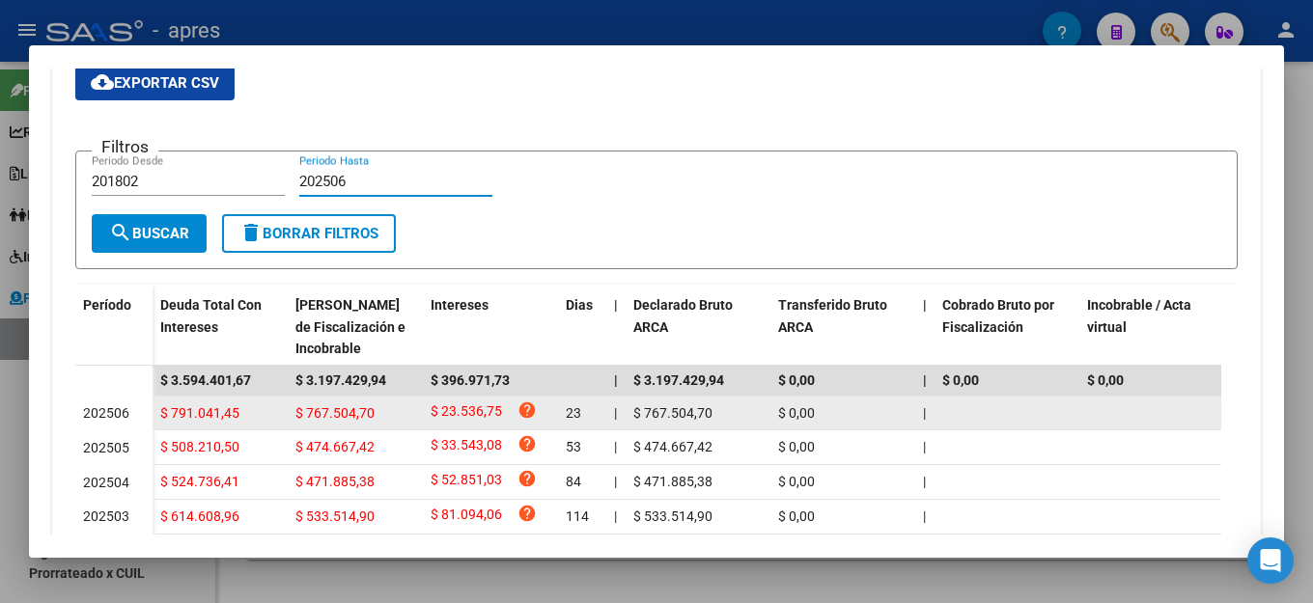
type input "202506"
click at [125, 413] on span "202506" at bounding box center [106, 413] width 46 height 15
click at [212, 413] on span "$ 791.041,45" at bounding box center [199, 413] width 79 height 15
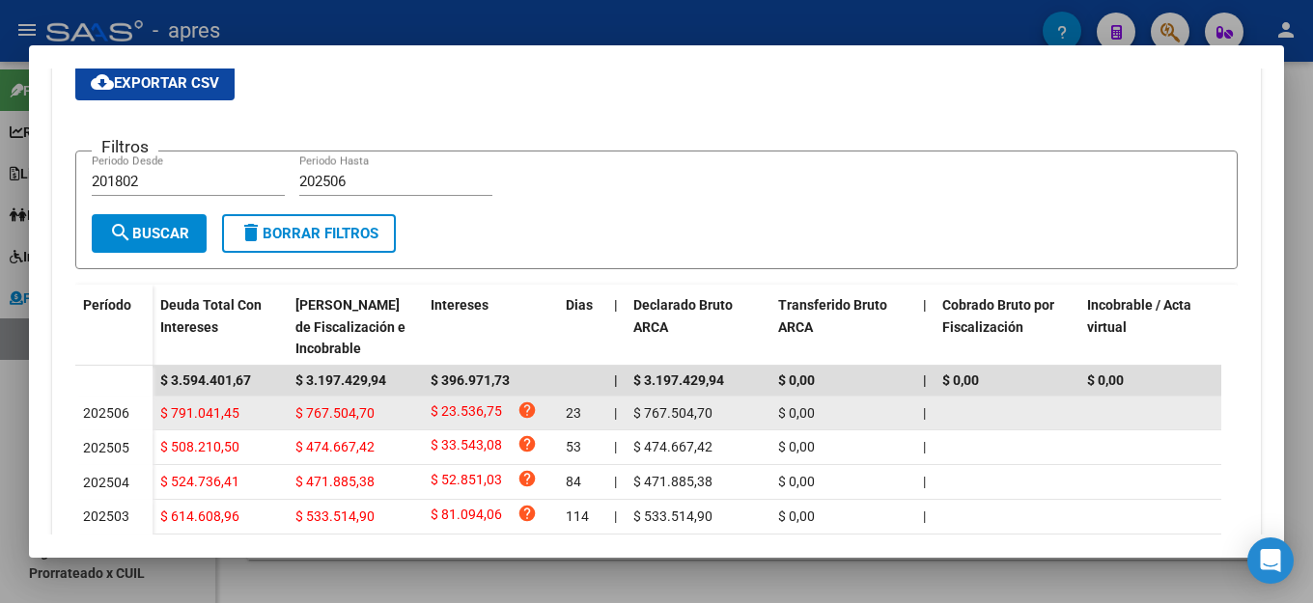
click at [300, 415] on span "$ 767.504,70" at bounding box center [334, 413] width 79 height 15
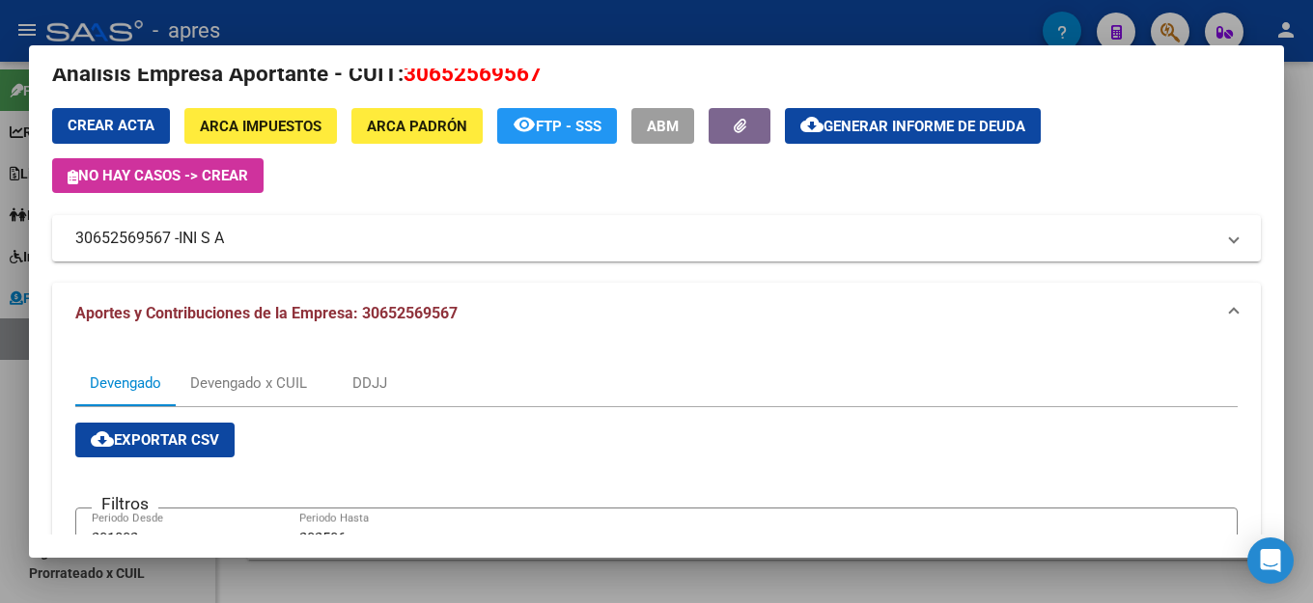
scroll to position [0, 0]
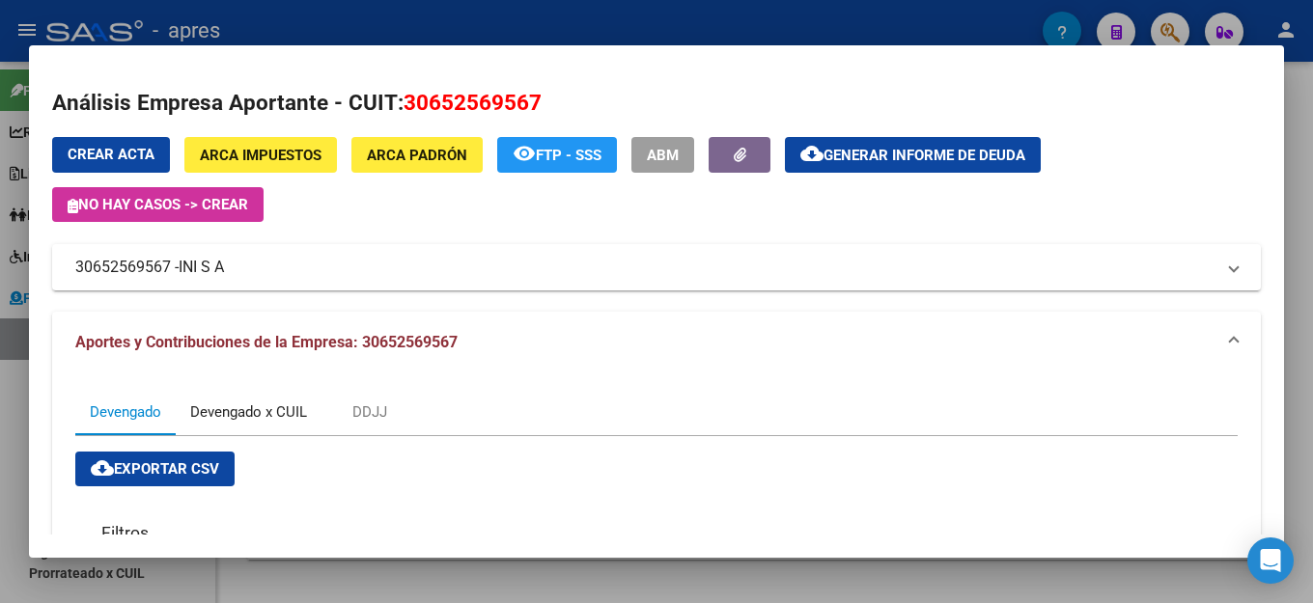
drag, startPoint x: 222, startPoint y: 407, endPoint x: 236, endPoint y: 406, distance: 13.6
click at [223, 408] on div "Devengado x CUIL" at bounding box center [248, 412] width 117 height 21
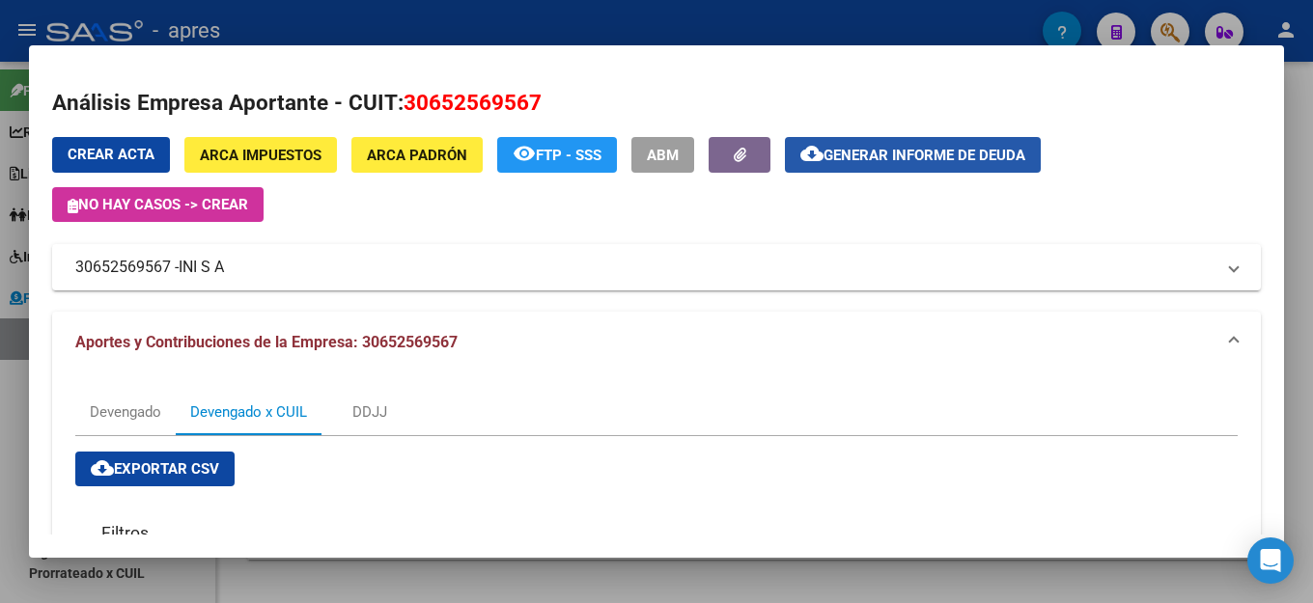
click at [980, 154] on span "Generar informe de deuda" at bounding box center [925, 155] width 202 height 17
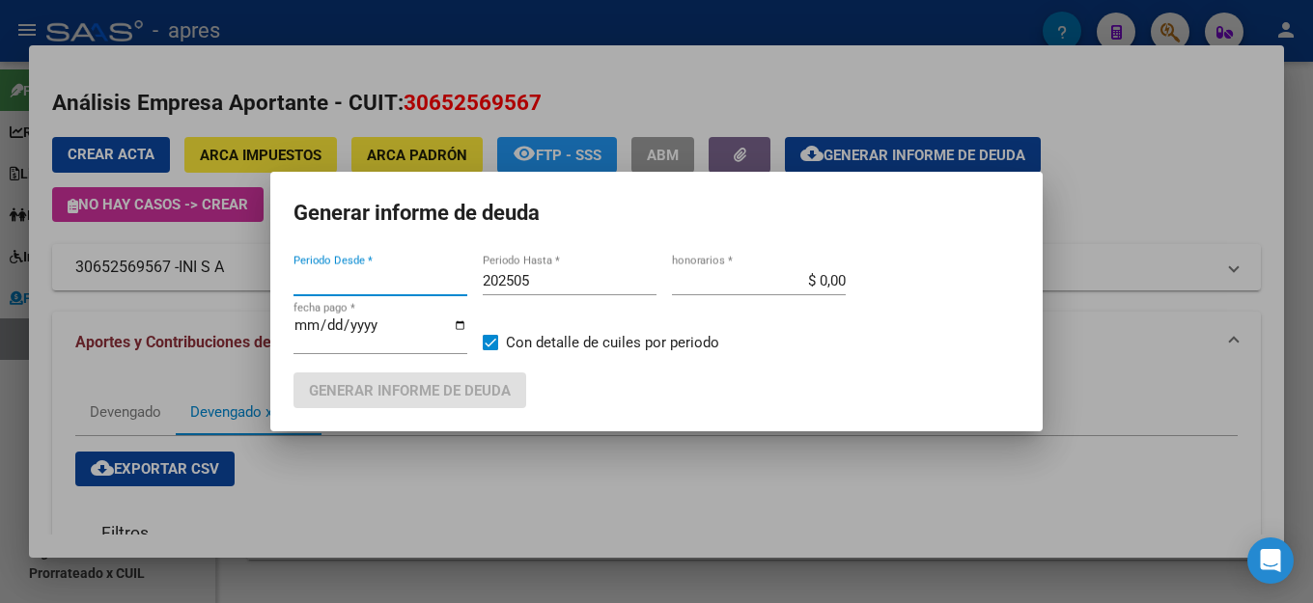
type input "201802"
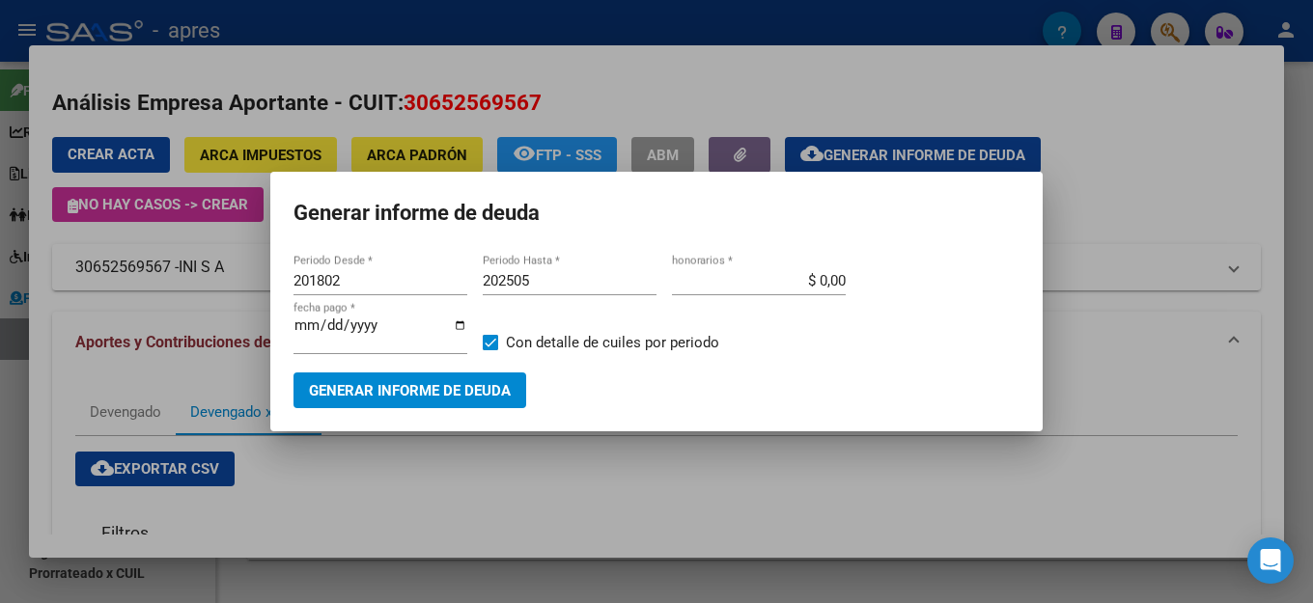
click at [553, 276] on div "202505 Periodo Hasta *" at bounding box center [570, 280] width 174 height 29
type input "202506"
click at [434, 373] on button "Generar informe de deuda" at bounding box center [410, 391] width 233 height 36
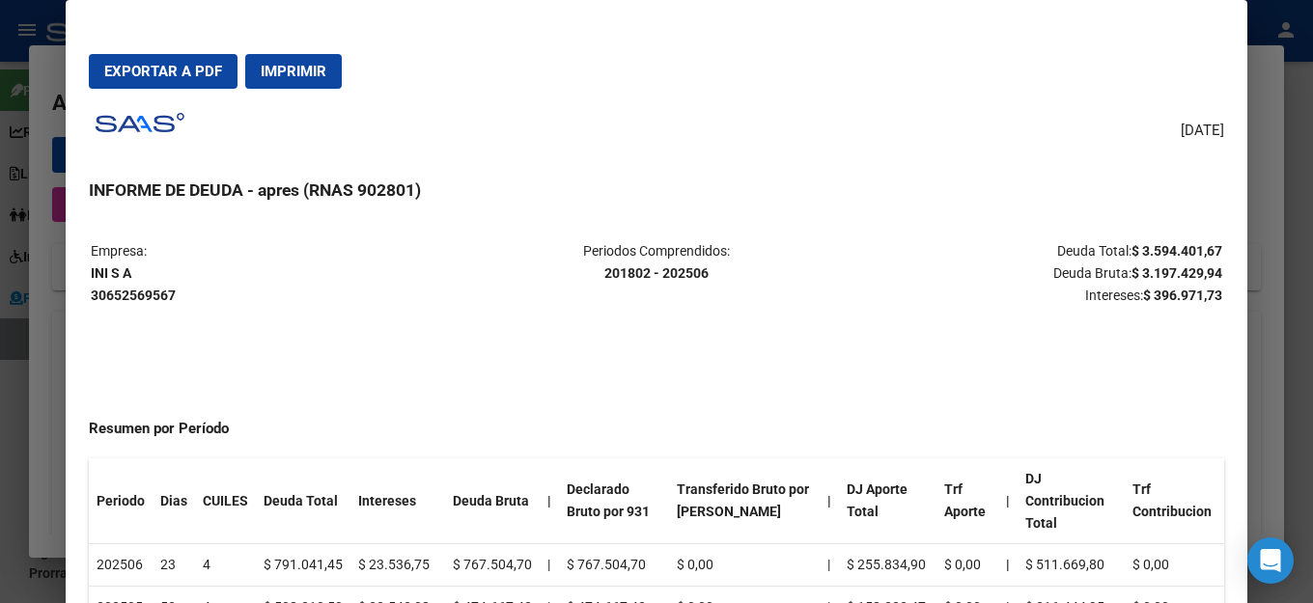
click at [724, 203] on div "[DATE] INFORME DE DEUDA - apres (RNAS 902801) Empresa: INI S A 30652569567 Peri…" at bounding box center [656, 378] width 1135 height 549
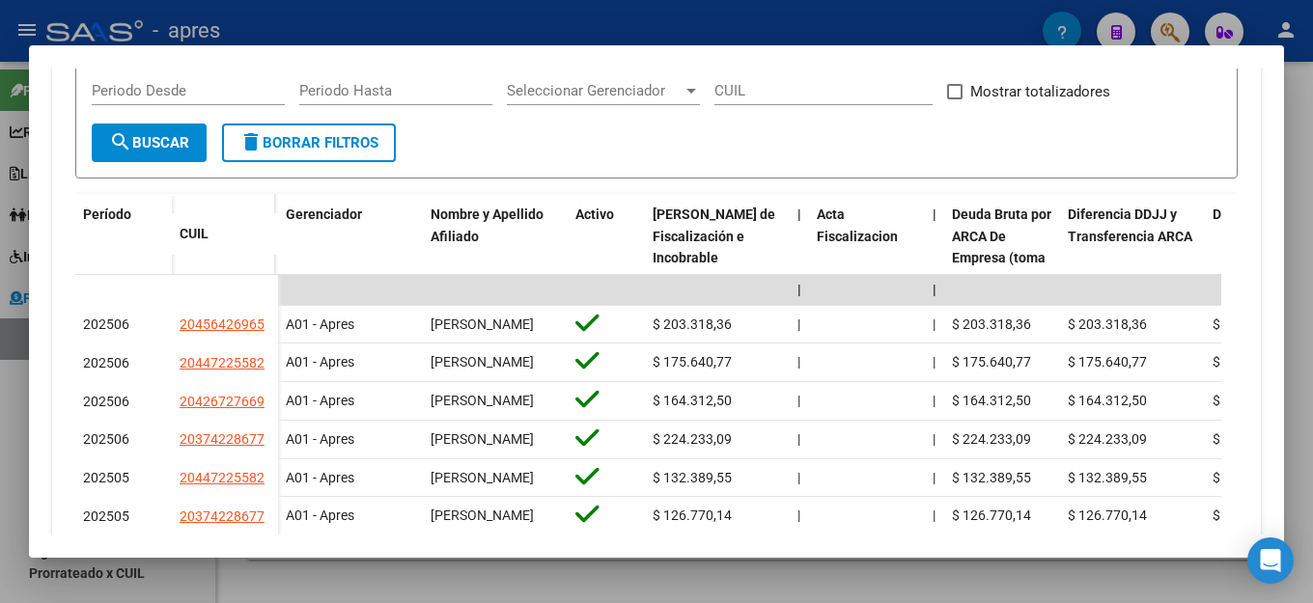
scroll to position [483, 0]
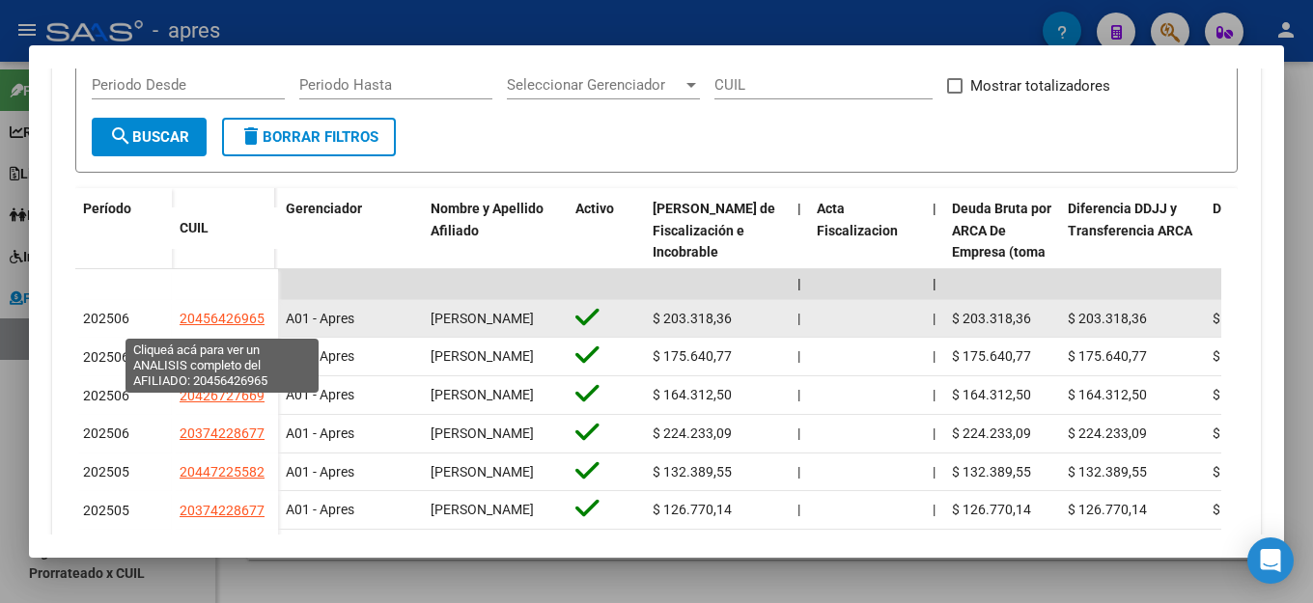
click at [226, 320] on span "20456426965" at bounding box center [222, 318] width 85 height 15
type textarea "20456426965"
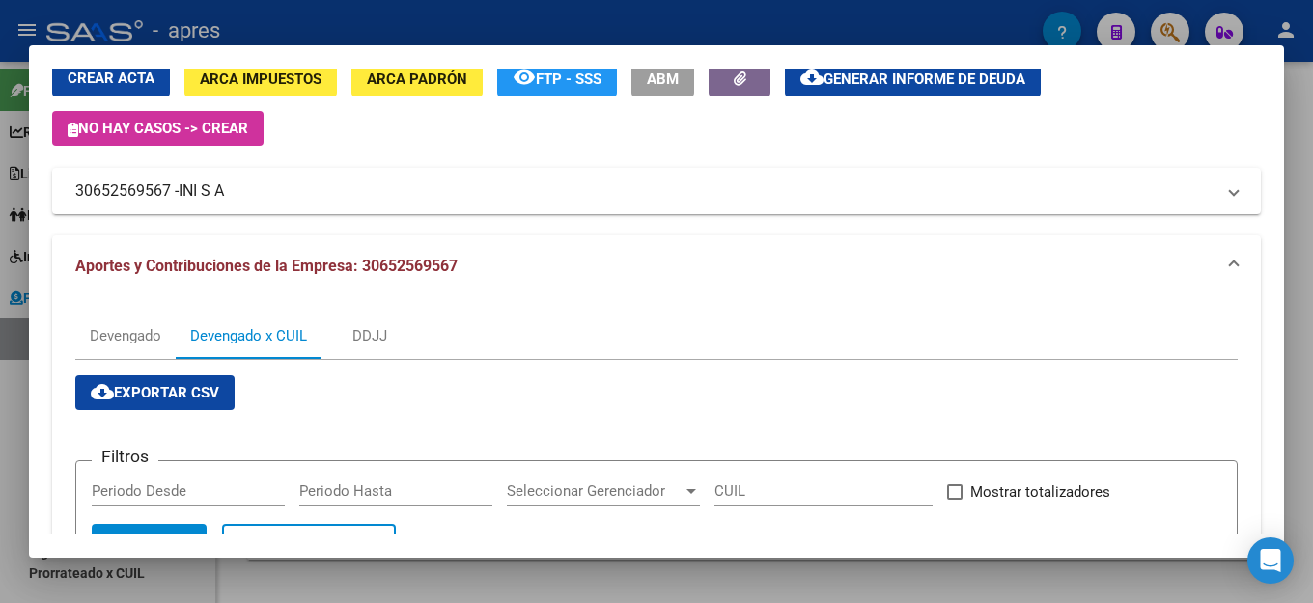
scroll to position [0, 0]
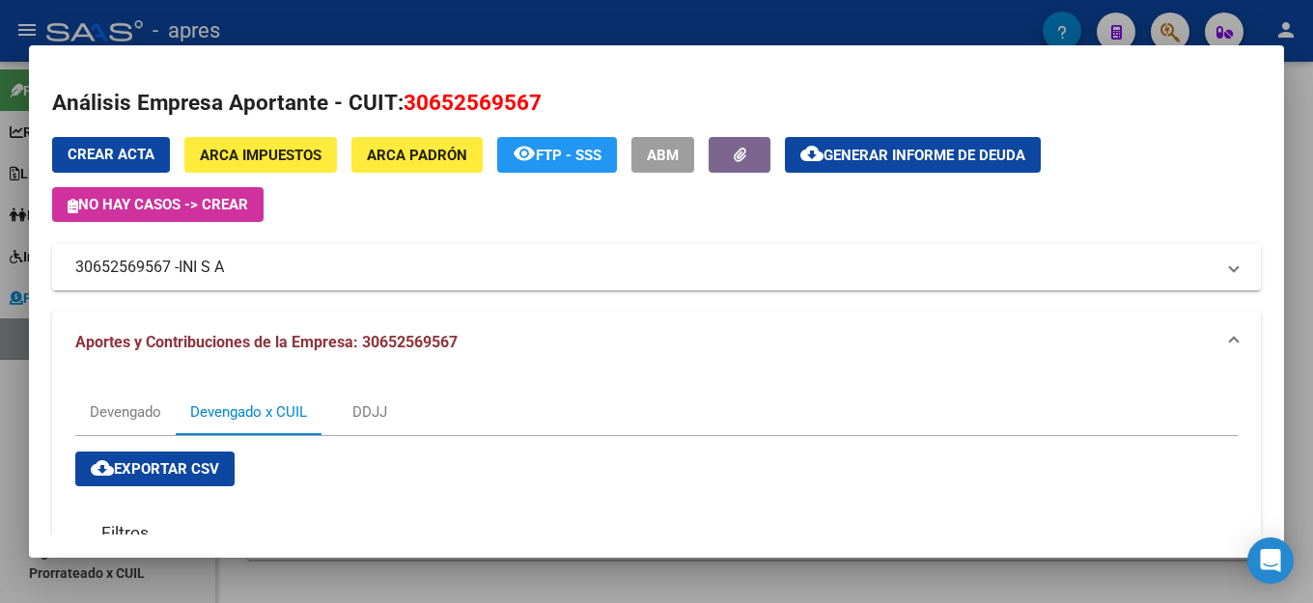
drag, startPoint x: 771, startPoint y: 215, endPoint x: 752, endPoint y: 226, distance: 22.0
click at [770, 216] on div "Crear Acta ARCA Impuestos ARCA Padrón remove_red_eye FTP - SSS ABM cloud_downlo…" at bounding box center [656, 179] width 1209 height 85
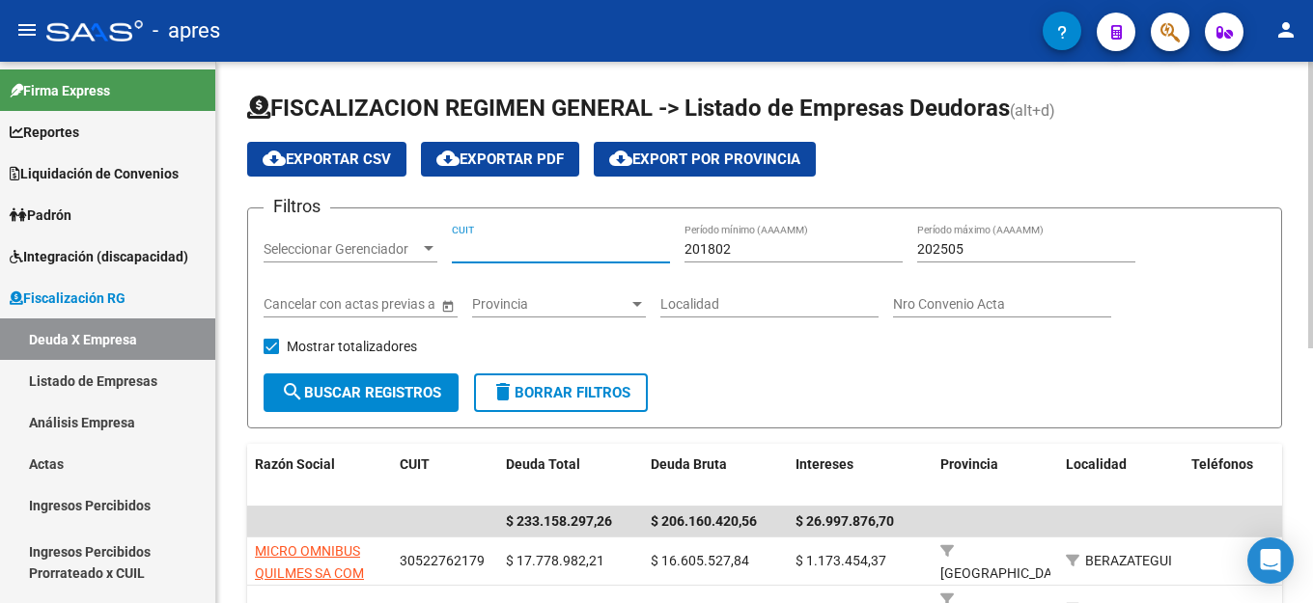
click at [493, 241] on input "CUIT" at bounding box center [561, 249] width 218 height 16
paste input "30-71607709-4"
type input "30-71607709-4"
click at [987, 239] on div "202505 Período máximo (AAAAMM)" at bounding box center [1026, 243] width 218 height 39
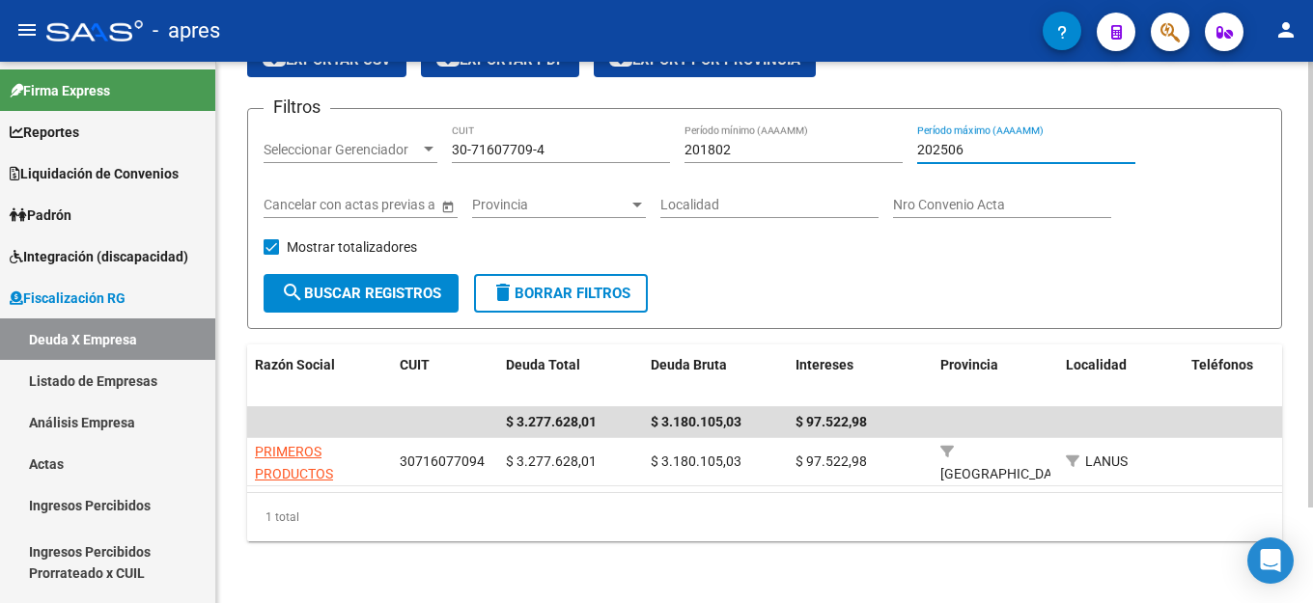
scroll to position [116, 0]
type input "202506"
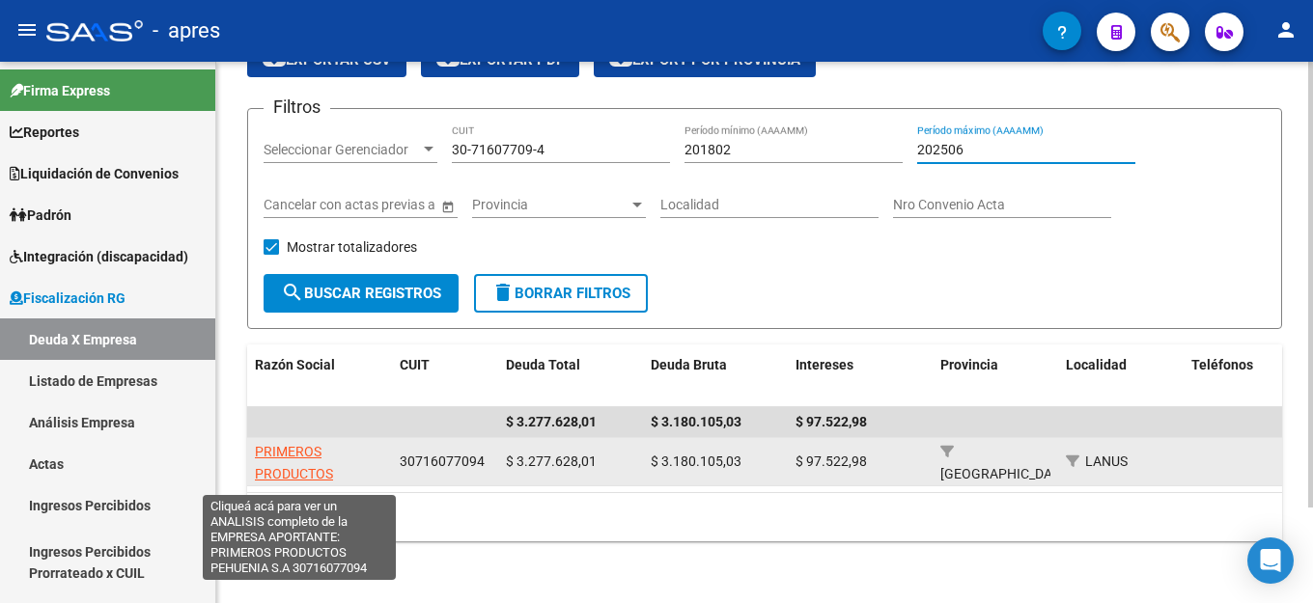
click at [301, 444] on span "PRIMEROS PRODUCTOS PEHUENIA S.A" at bounding box center [299, 474] width 88 height 60
type textarea "30716077094"
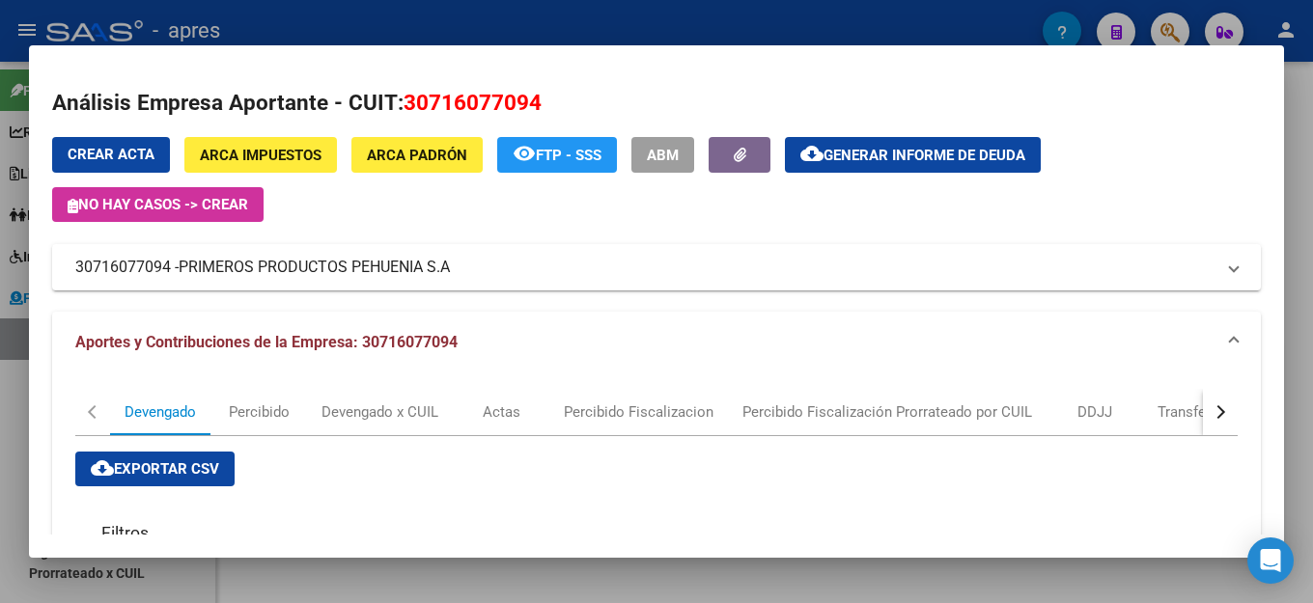
scroll to position [386, 0]
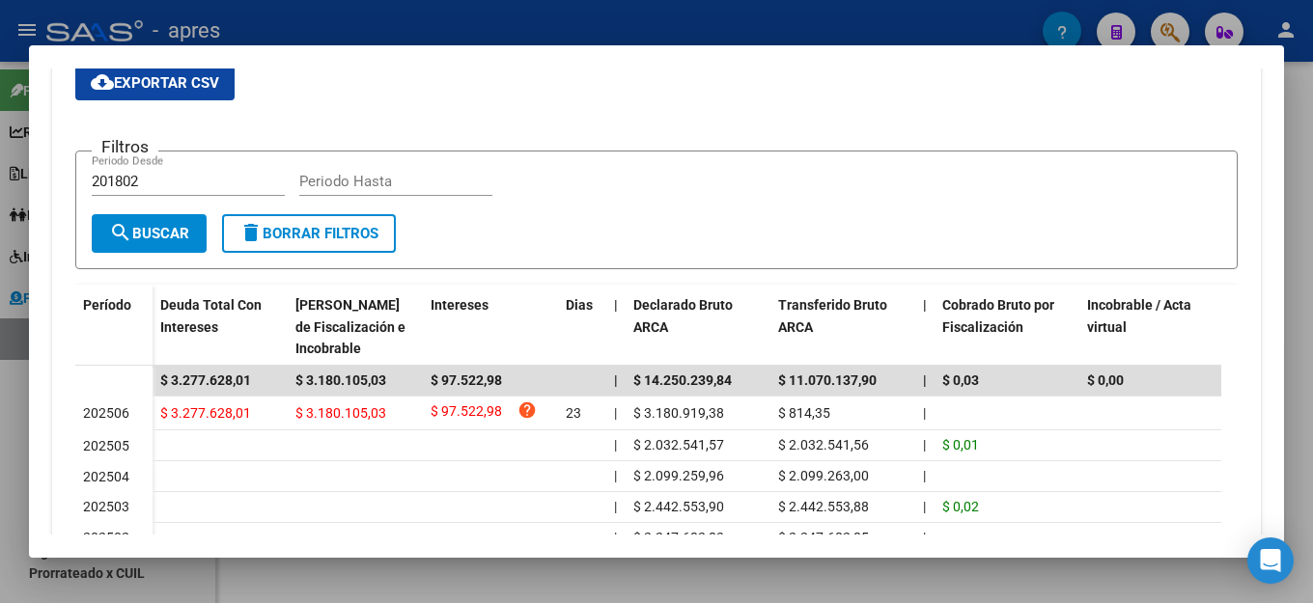
click at [834, 94] on div "cloud_download Exportar CSV Filtros 201802 Periodo Desde Periodo Hasta search B…" at bounding box center [656, 350] width 1162 height 568
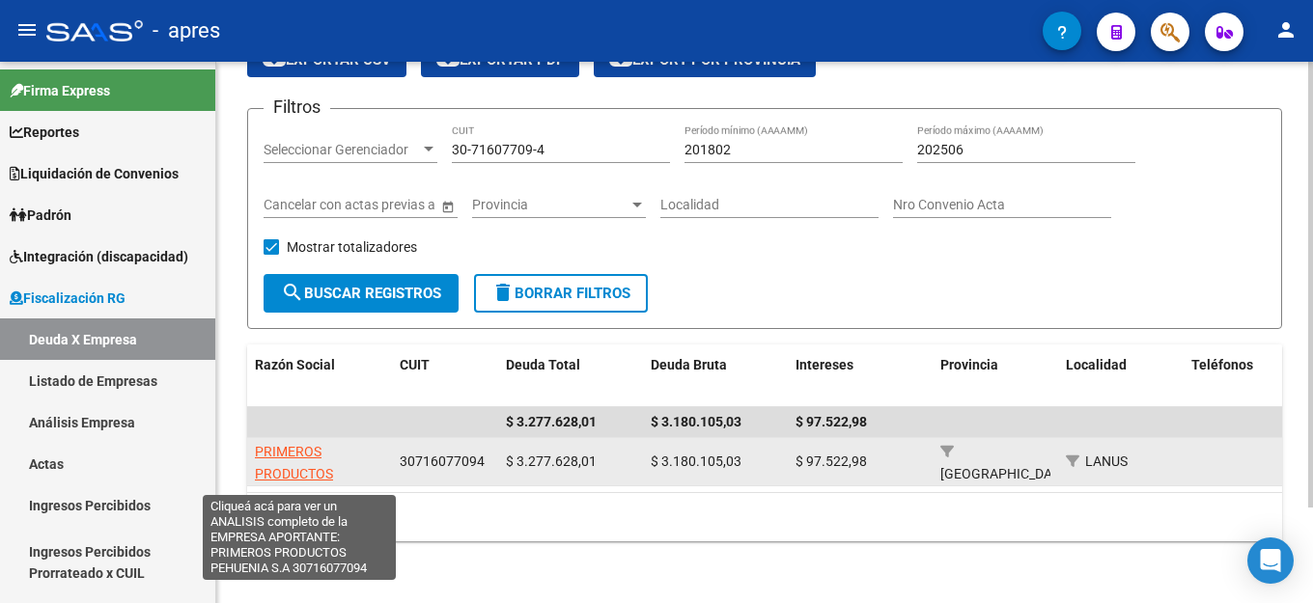
click at [276, 444] on span "PRIMEROS PRODUCTOS PEHUENIA S.A" at bounding box center [299, 474] width 88 height 60
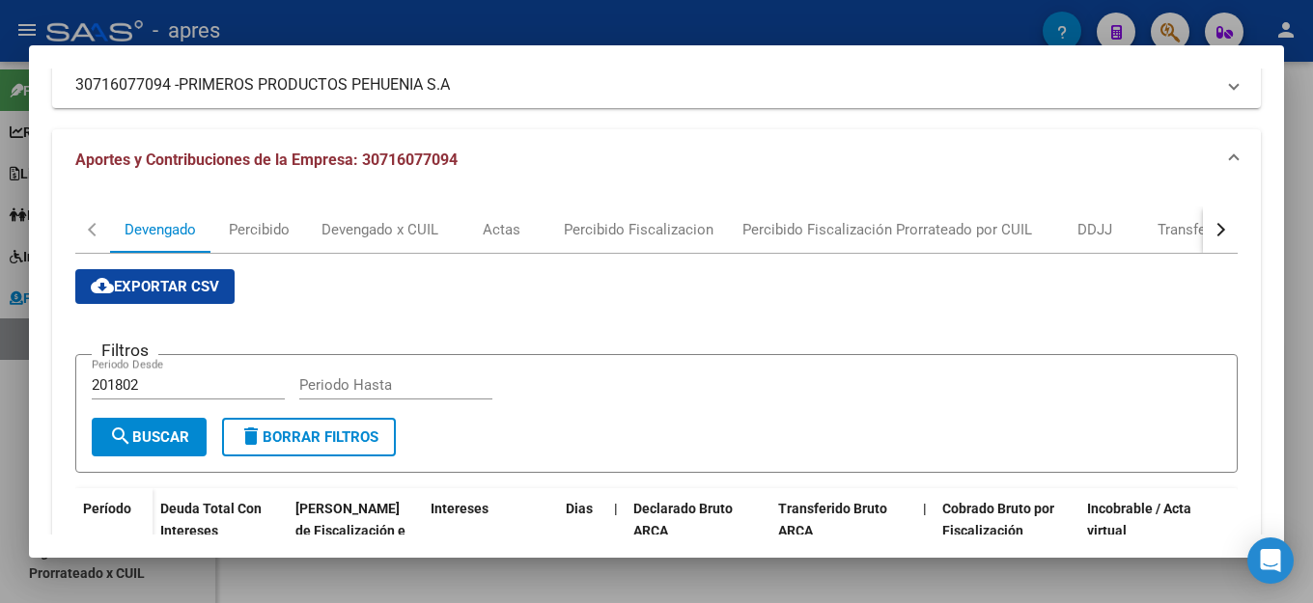
scroll to position [0, 0]
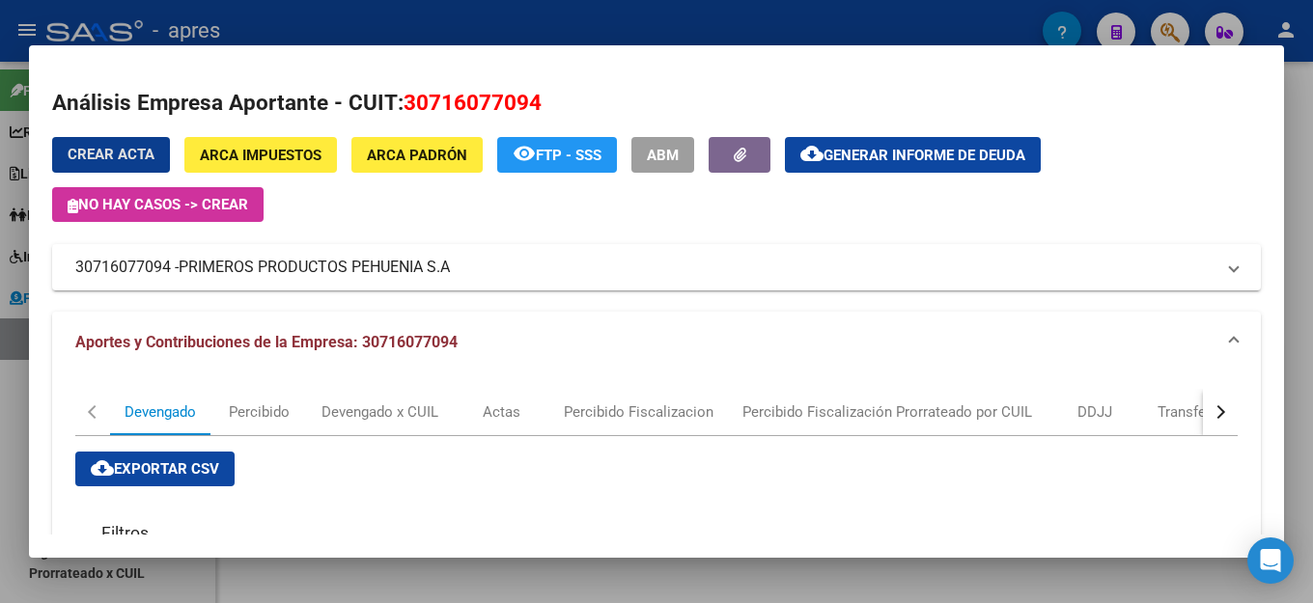
click at [926, 158] on span "Generar informe de deuda" at bounding box center [925, 155] width 202 height 17
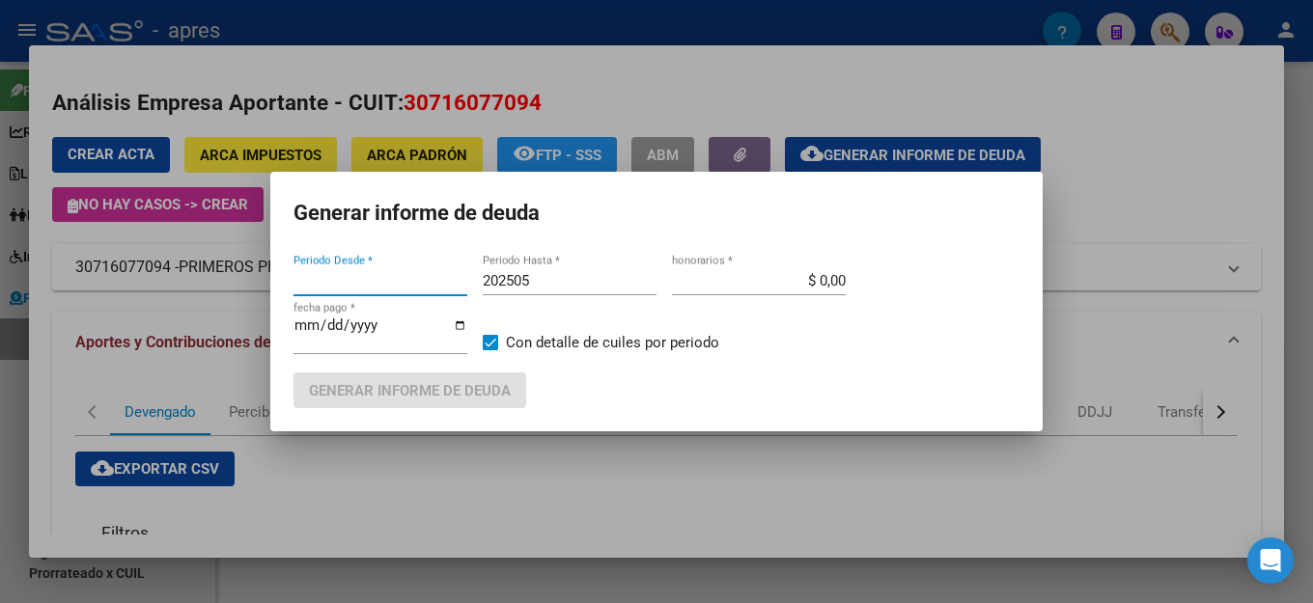
type input "202506"
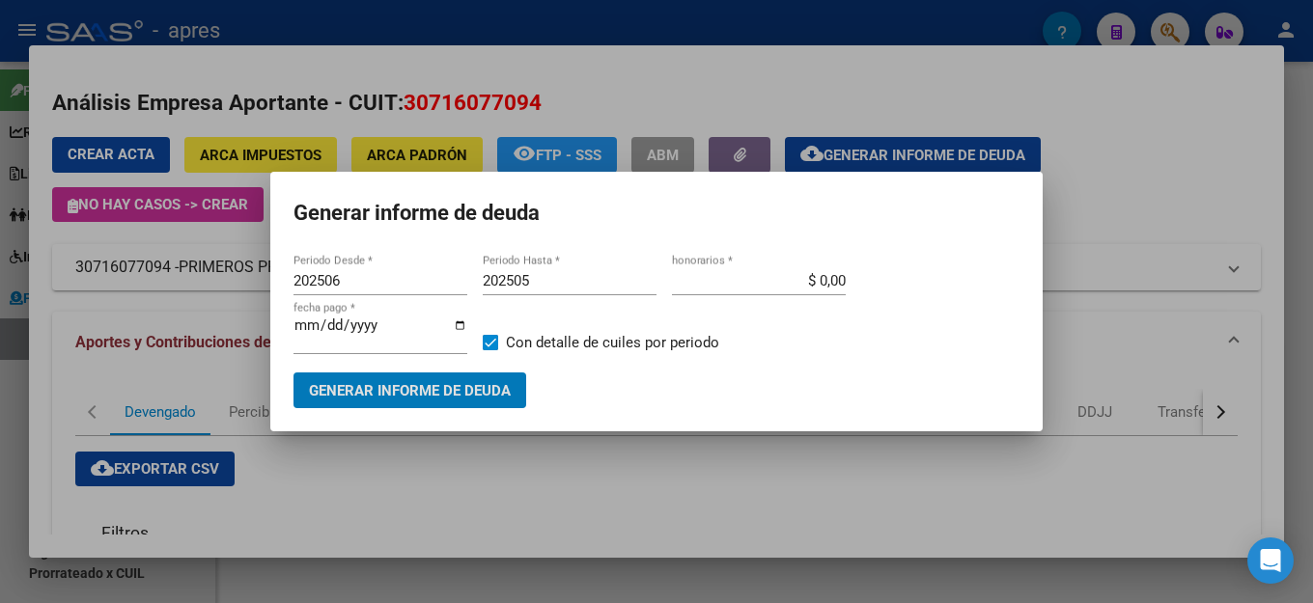
click at [589, 282] on input "202505" at bounding box center [570, 280] width 174 height 17
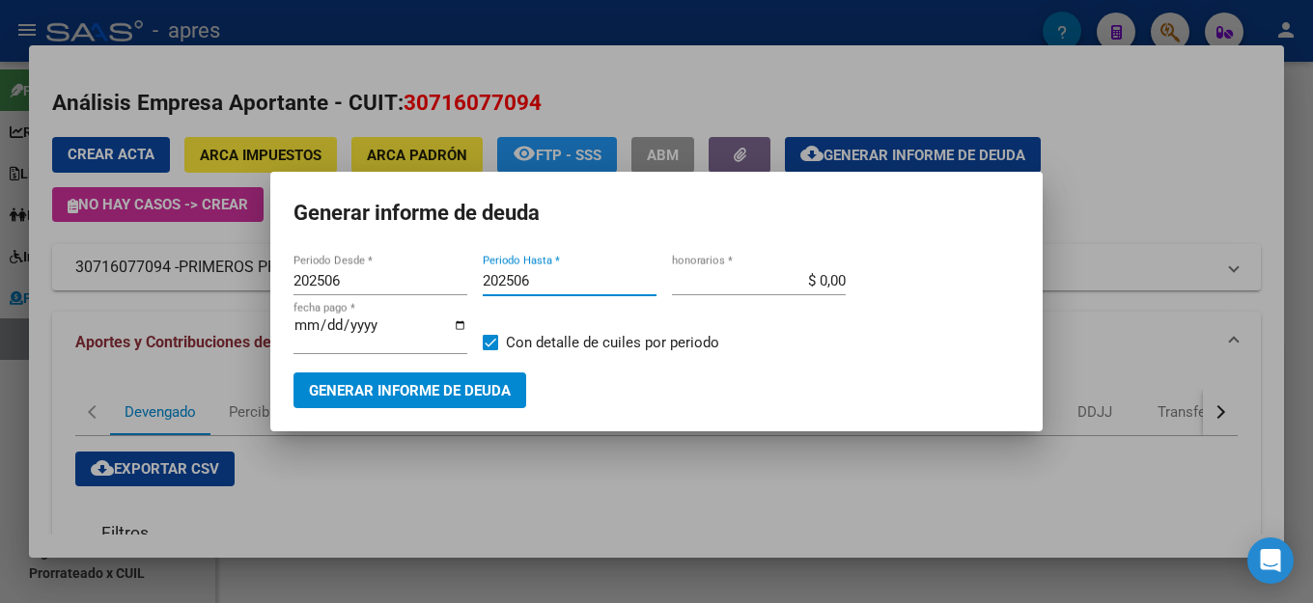
type input "202506"
click at [456, 382] on span "Generar informe de deuda" at bounding box center [410, 390] width 202 height 17
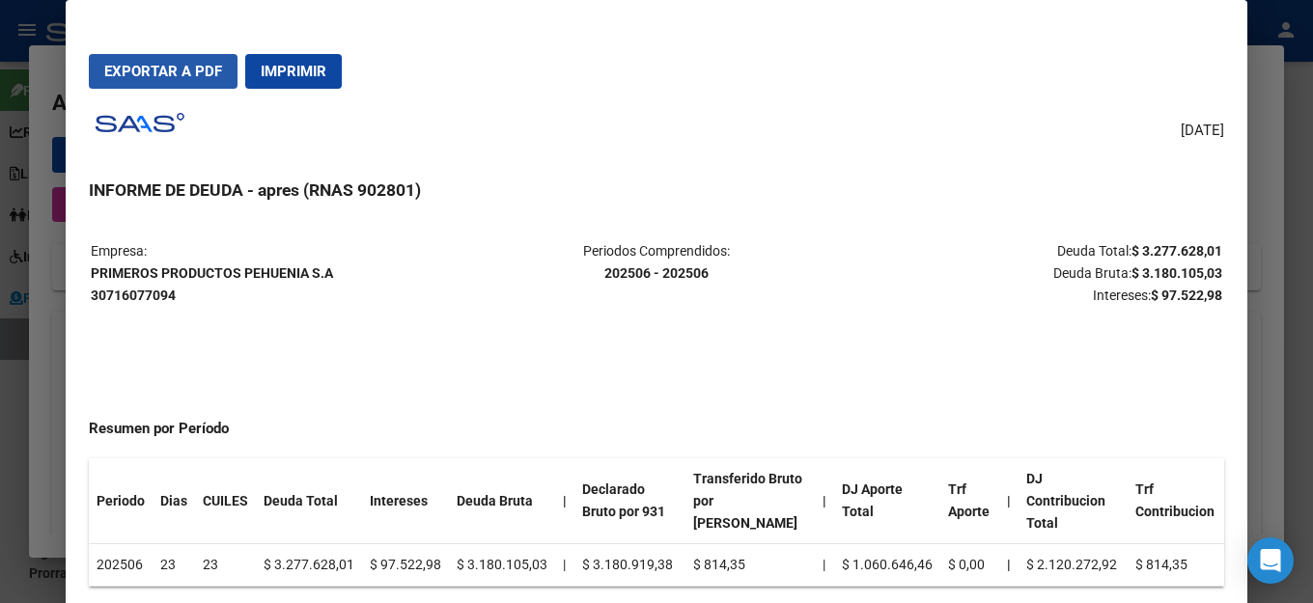
drag, startPoint x: 189, startPoint y: 70, endPoint x: 591, endPoint y: 145, distance: 408.7
click at [189, 70] on span "Exportar a PDF" at bounding box center [163, 71] width 118 height 17
drag, startPoint x: 781, startPoint y: 179, endPoint x: 796, endPoint y: 164, distance: 20.5
click at [781, 180] on h3 "INFORME DE DEUDA - apres (RNAS 902801)" at bounding box center [656, 190] width 1135 height 25
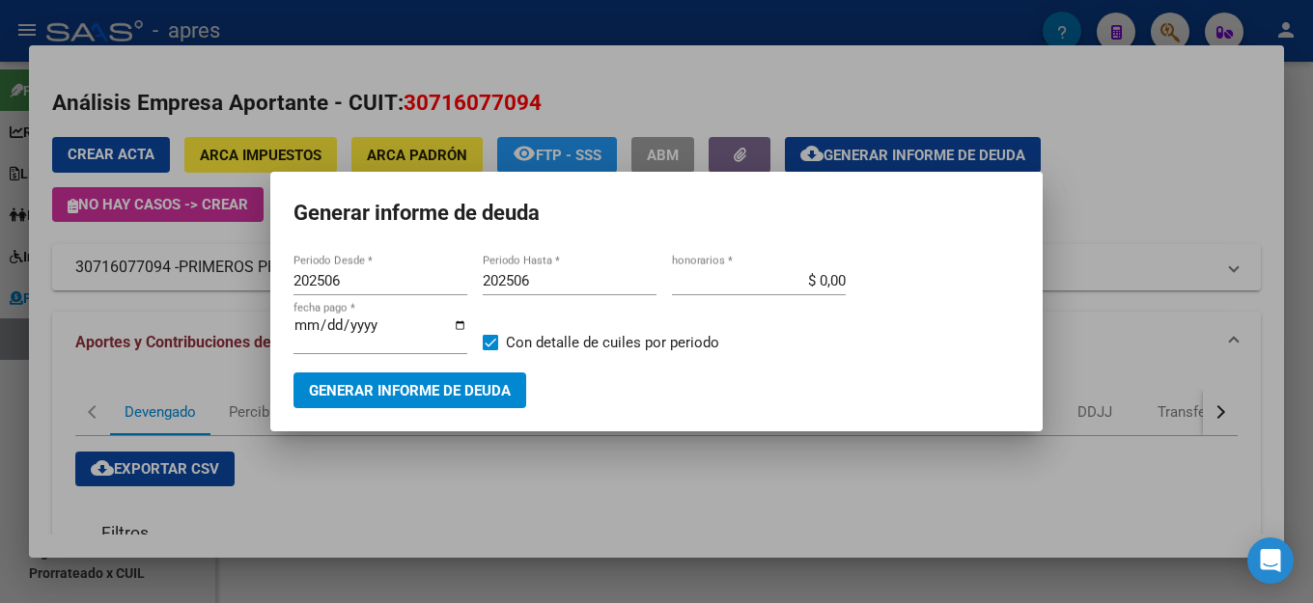
click at [781, 208] on h1 "Generar informe de deuda" at bounding box center [657, 213] width 726 height 37
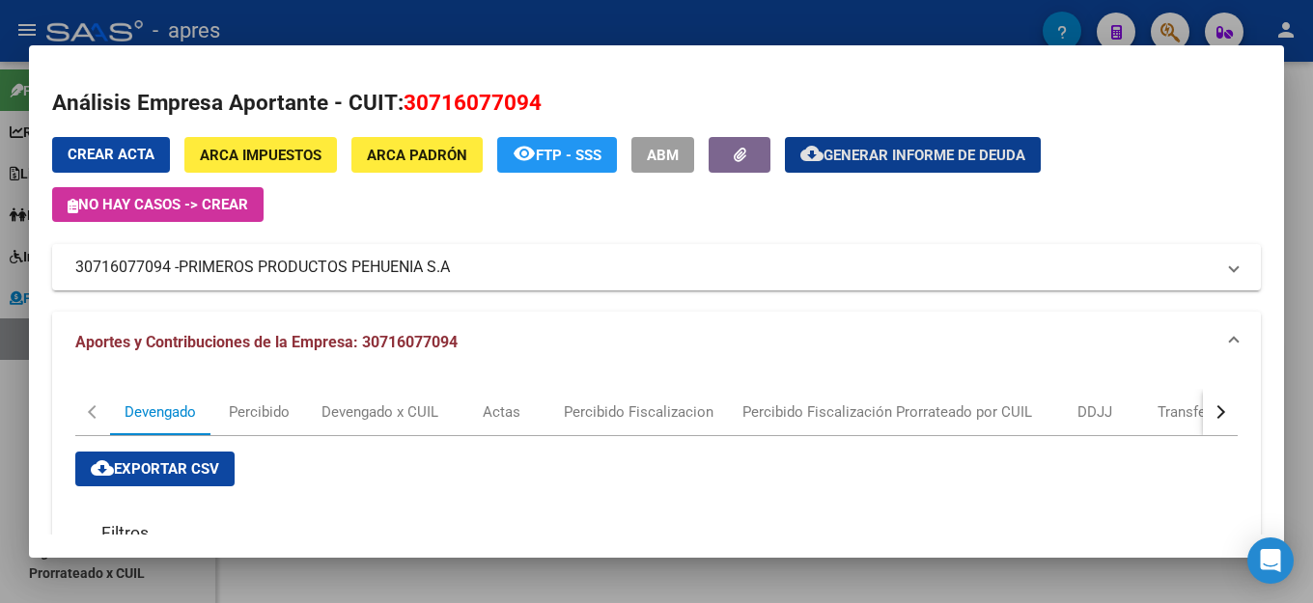
click at [679, 345] on mat-panel-title "Aportes y Contribuciones de la Empresa: 30716077094" at bounding box center [644, 342] width 1139 height 23
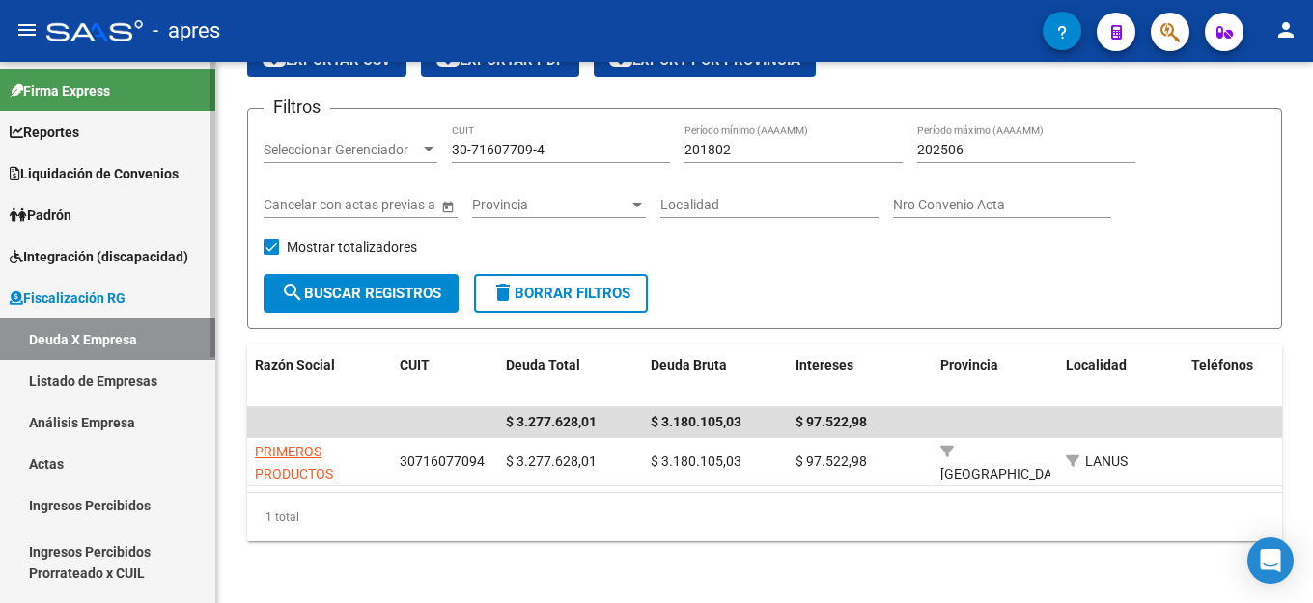
click at [95, 299] on span "Fiscalización RG" at bounding box center [68, 298] width 116 height 21
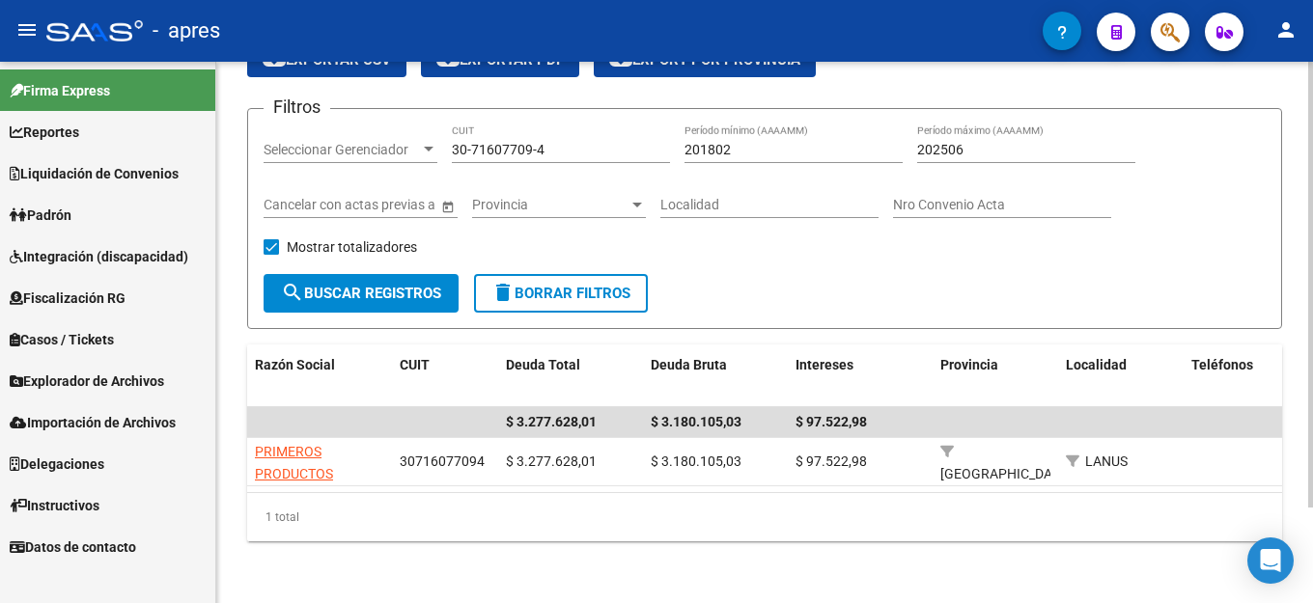
drag, startPoint x: 78, startPoint y: 294, endPoint x: 264, endPoint y: 270, distance: 186.8
click at [78, 294] on span "Fiscalización RG" at bounding box center [68, 298] width 116 height 21
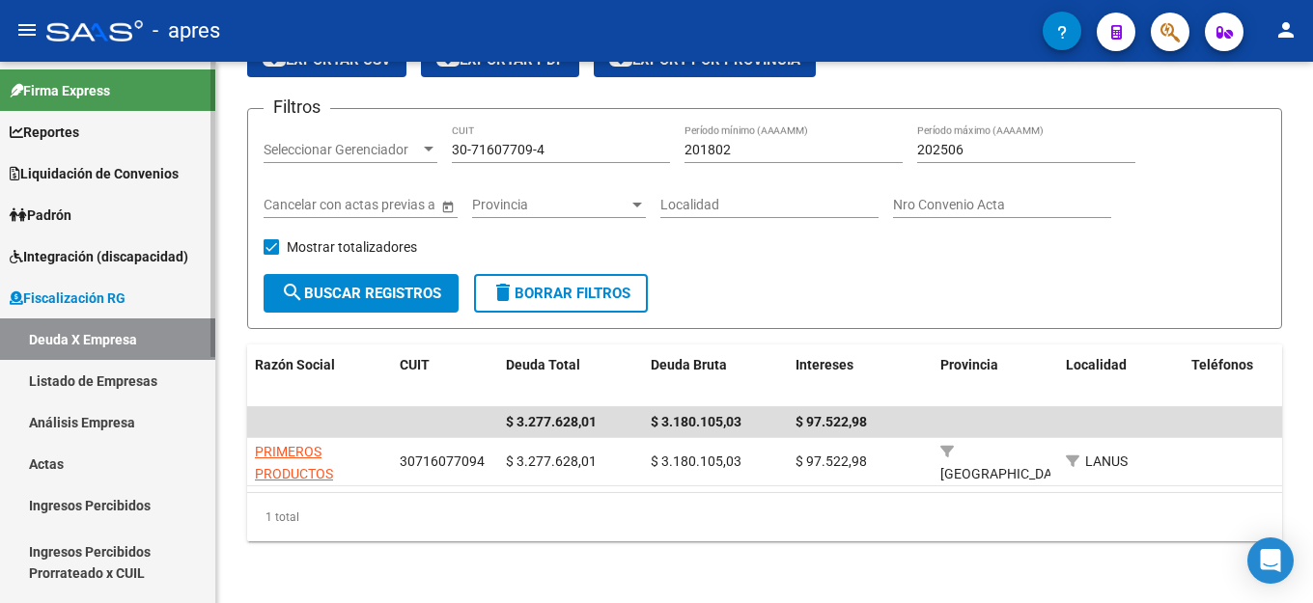
click at [94, 342] on link "Deuda X Empresa" at bounding box center [107, 340] width 215 height 42
click at [79, 333] on link "Deuda X Empresa" at bounding box center [107, 340] width 215 height 42
drag, startPoint x: 579, startPoint y: 129, endPoint x: 412, endPoint y: 143, distance: 167.6
click at [412, 143] on div "Filtros Seleccionar Gerenciador Seleccionar Gerenciador 30-71607709-4 CUIT 2018…" at bounding box center [765, 200] width 1002 height 150
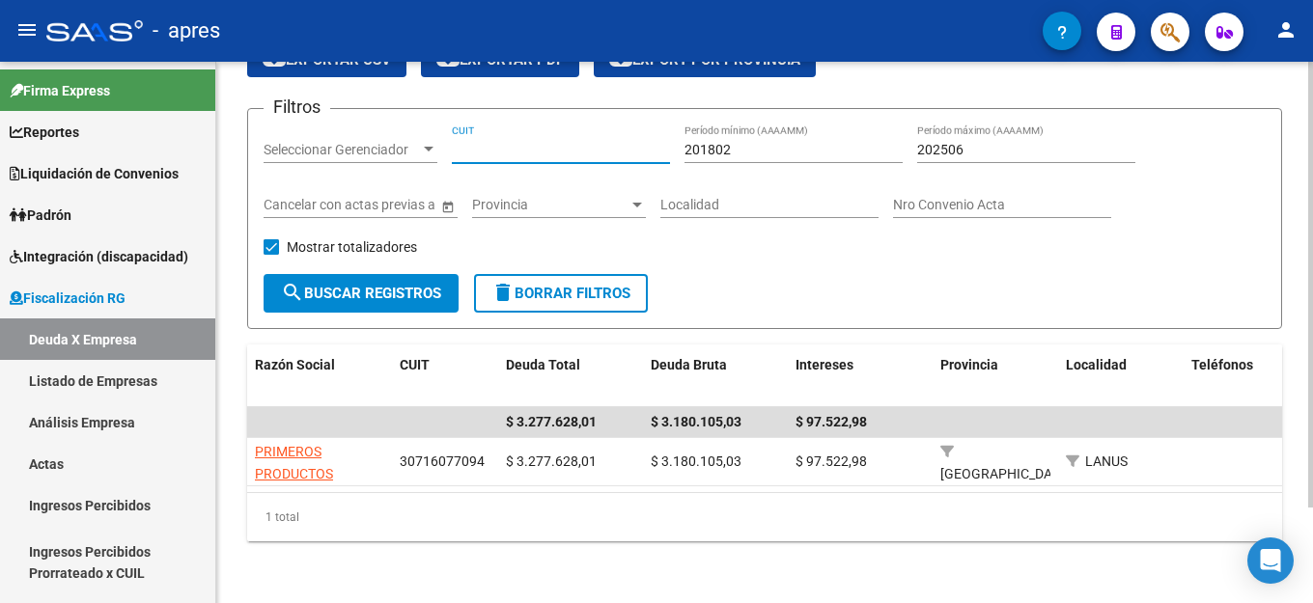
paste input "30-69638589-7"
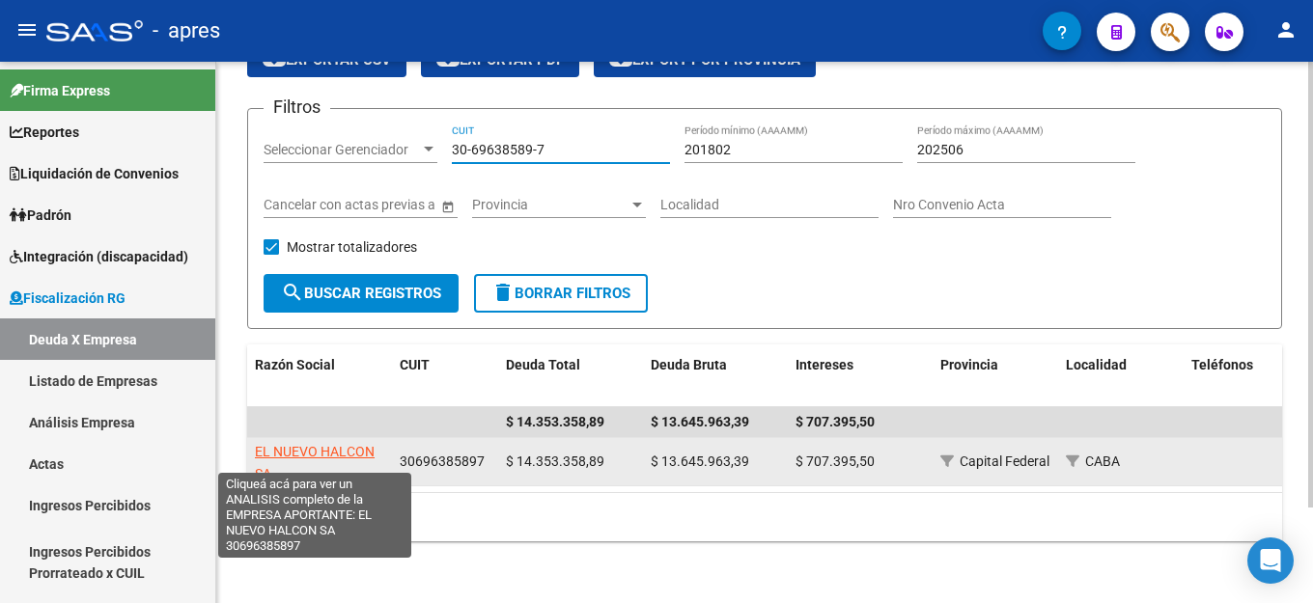
type input "30-69638589-7"
drag, startPoint x: 320, startPoint y: 434, endPoint x: 331, endPoint y: 434, distance: 11.6
click at [331, 444] on span "EL NUEVO HALCON SA" at bounding box center [315, 463] width 120 height 38
type textarea "30696385897"
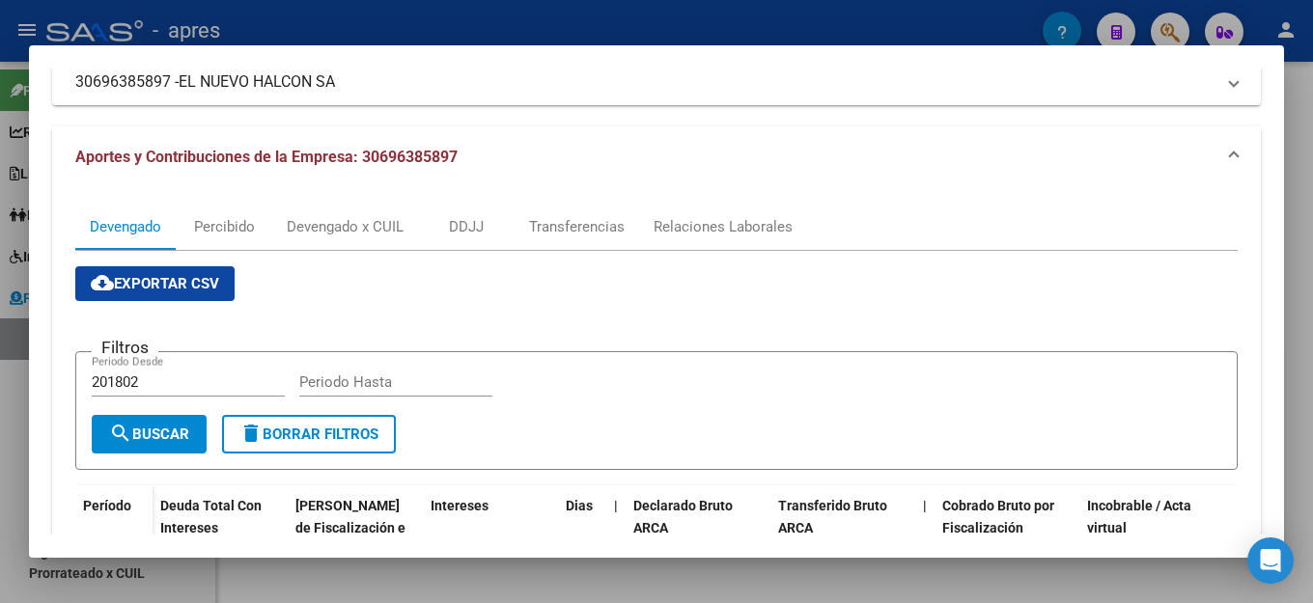
scroll to position [183, 0]
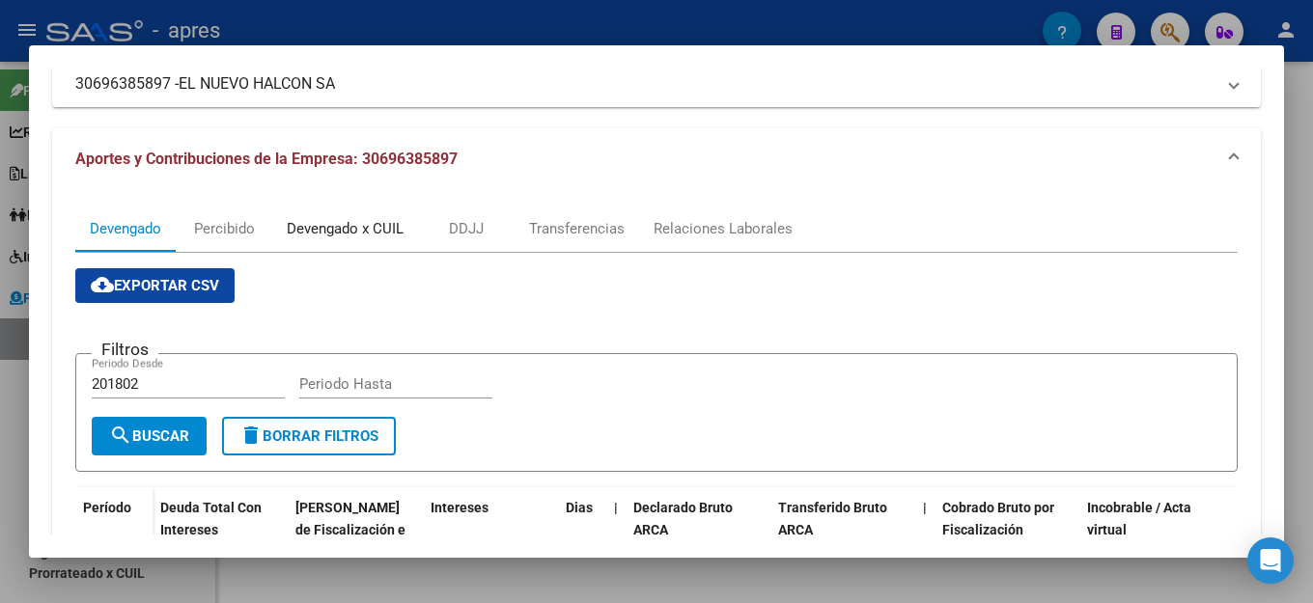
drag, startPoint x: 374, startPoint y: 230, endPoint x: 736, endPoint y: 225, distance: 362.1
click at [374, 230] on div "Devengado x CUIL" at bounding box center [345, 228] width 117 height 21
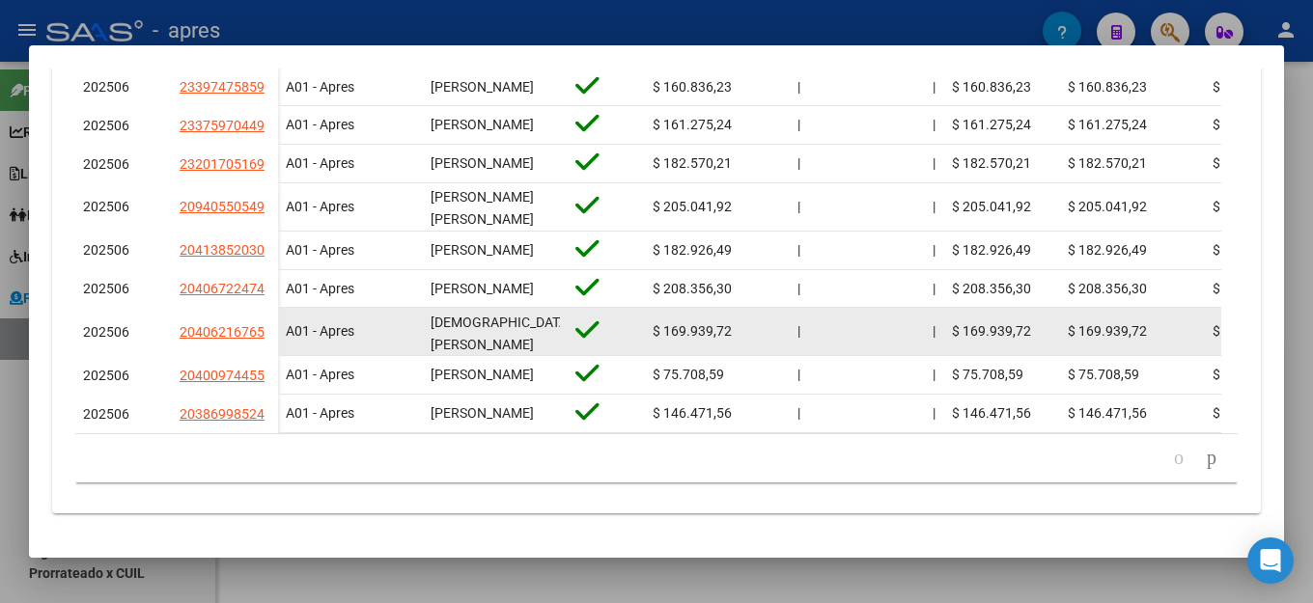
scroll to position [819, 0]
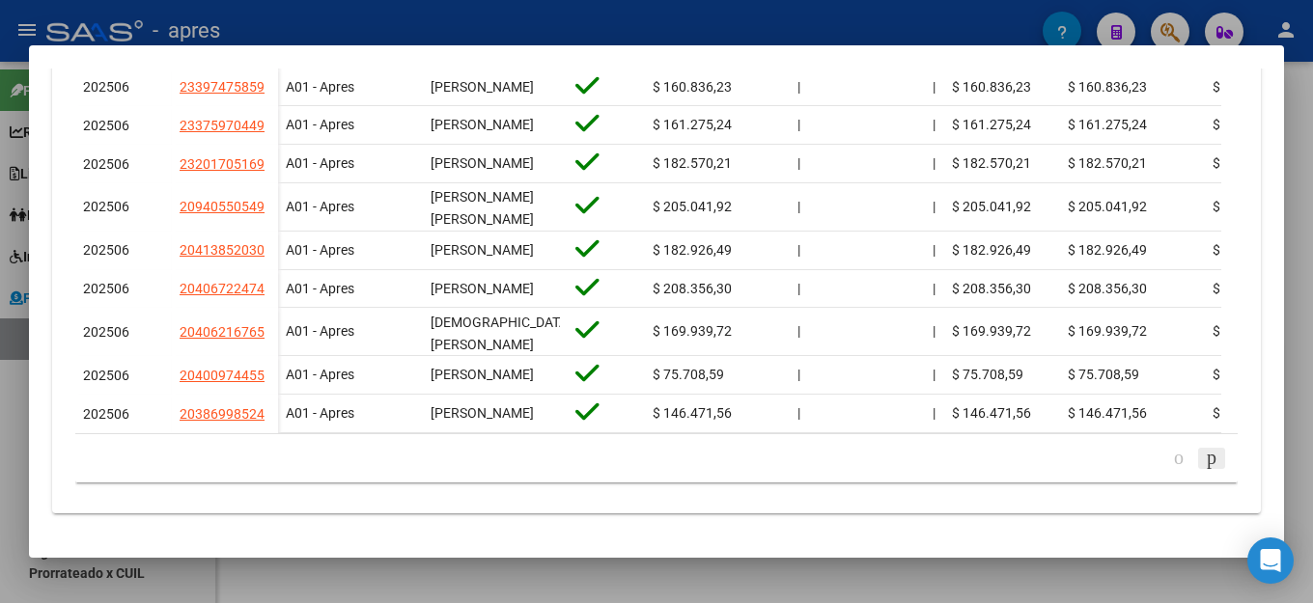
click at [1204, 463] on icon "go to next page" at bounding box center [1211, 457] width 15 height 23
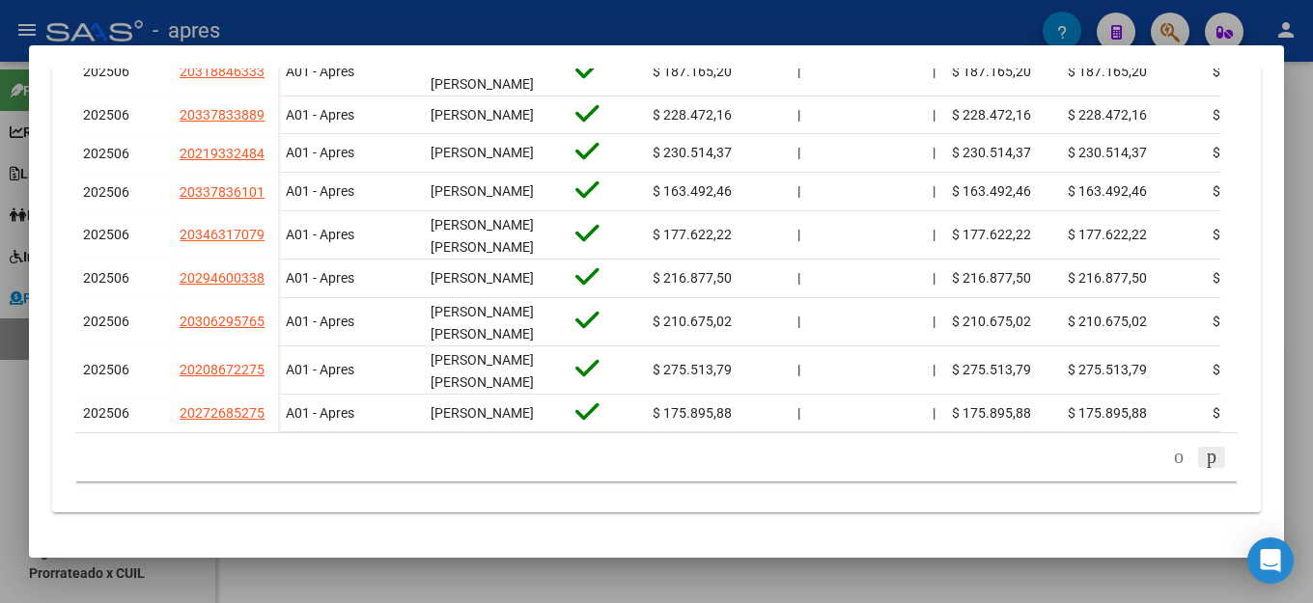
click at [1204, 468] on icon "go to next page" at bounding box center [1211, 456] width 15 height 23
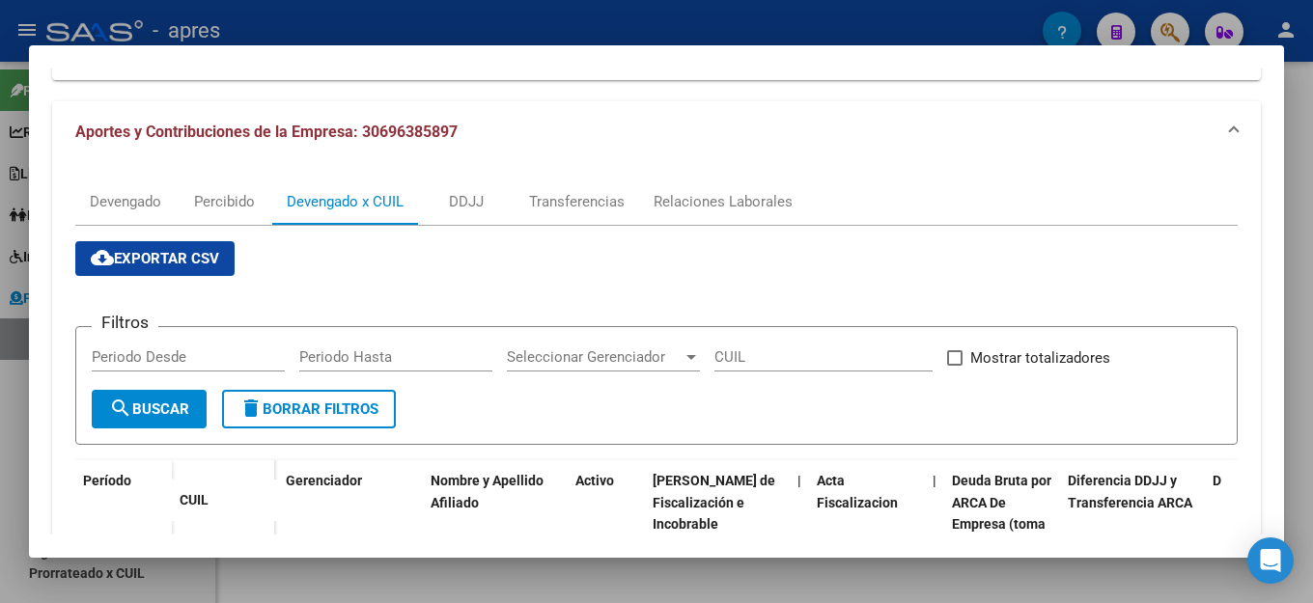
scroll to position [0, 0]
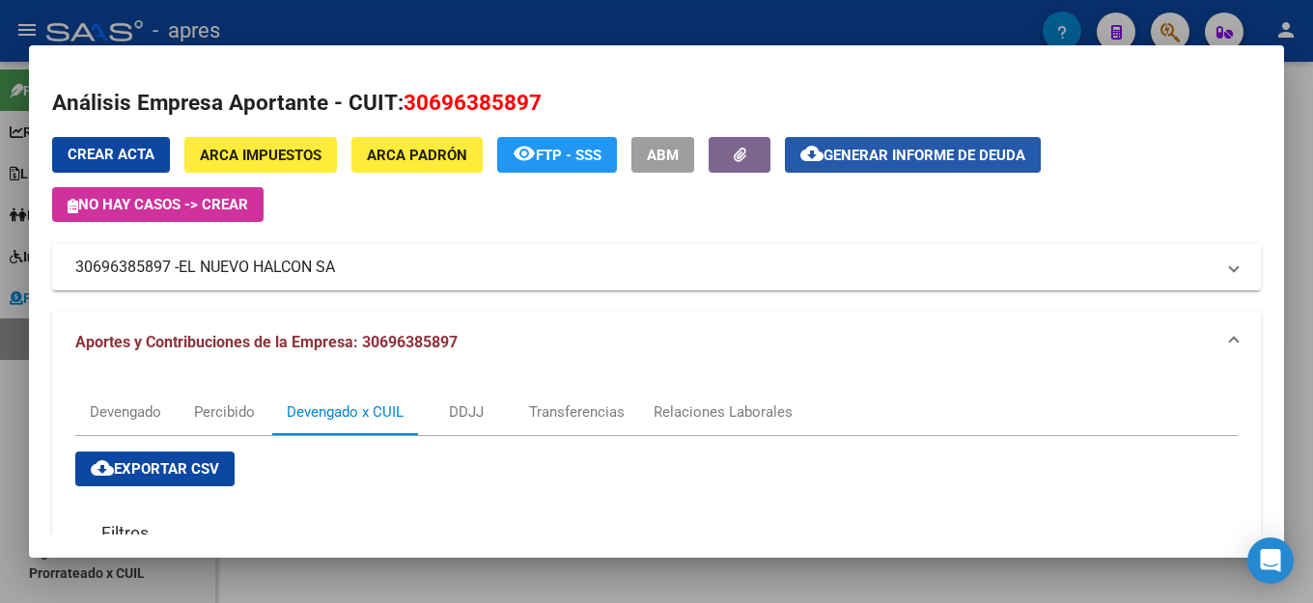
click at [943, 153] on span "Generar informe de deuda" at bounding box center [925, 155] width 202 height 17
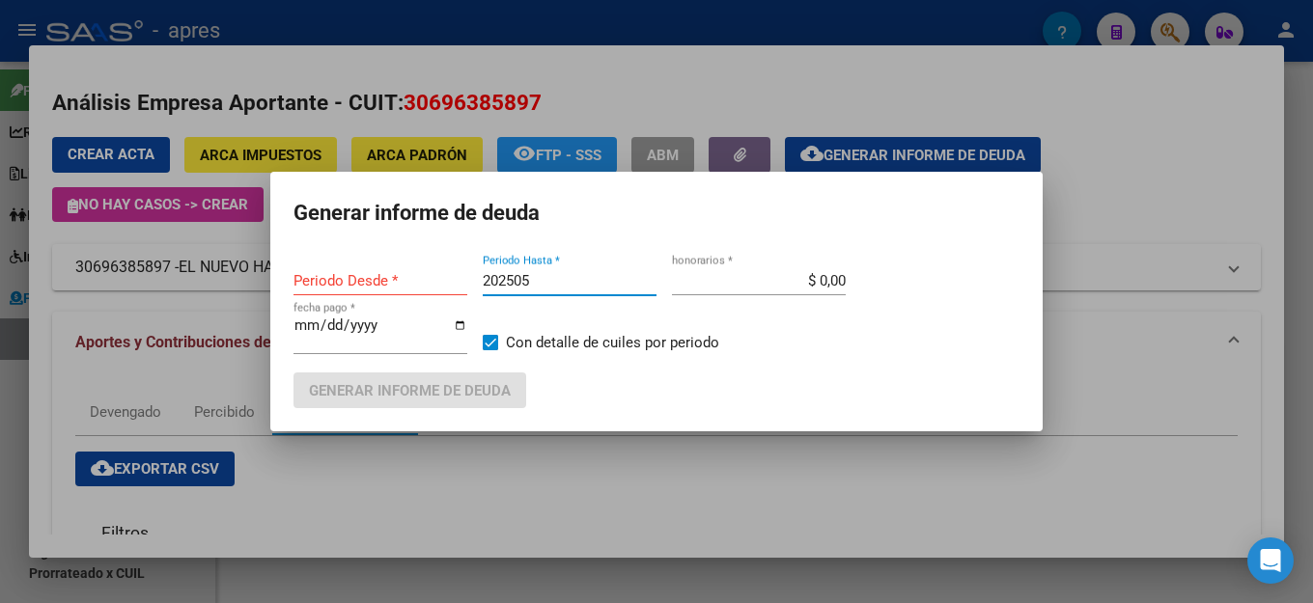
type input "201802"
click at [538, 290] on input "202505" at bounding box center [570, 280] width 174 height 17
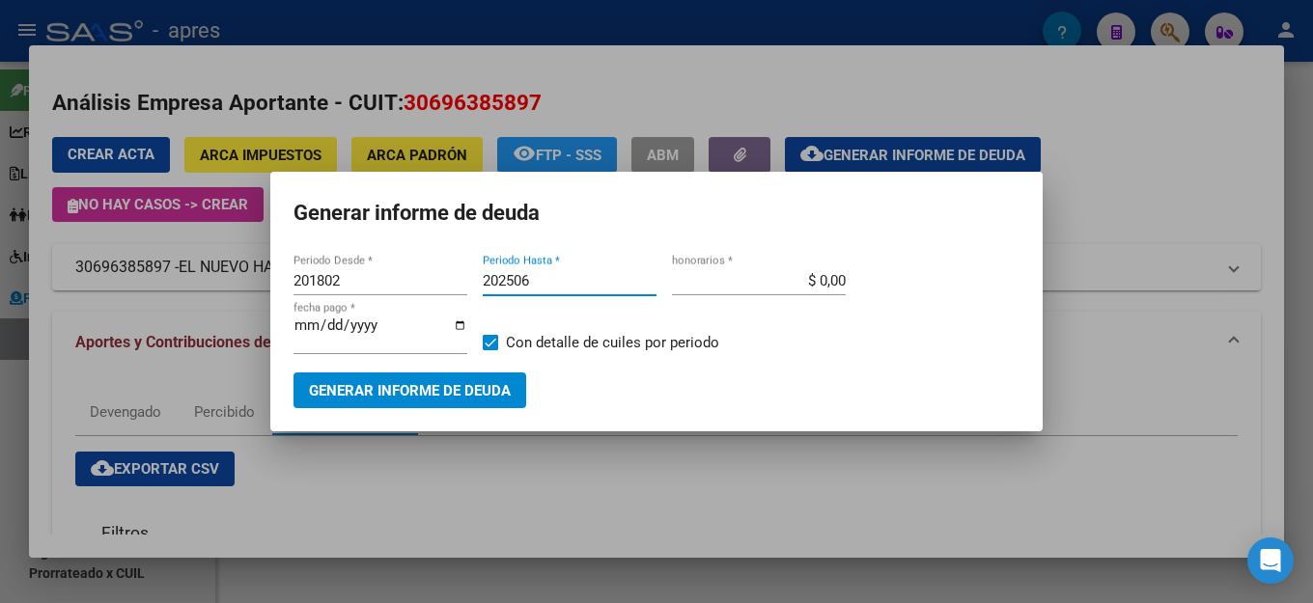
type input "202506"
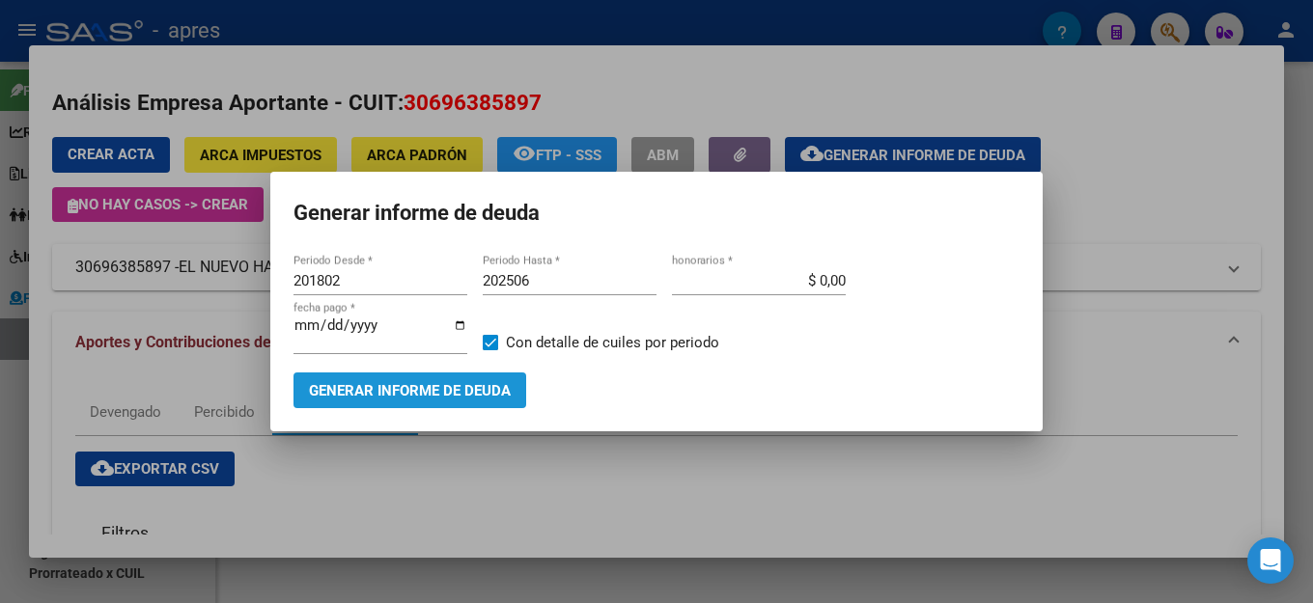
click at [439, 382] on span "Generar informe de deuda" at bounding box center [410, 390] width 202 height 17
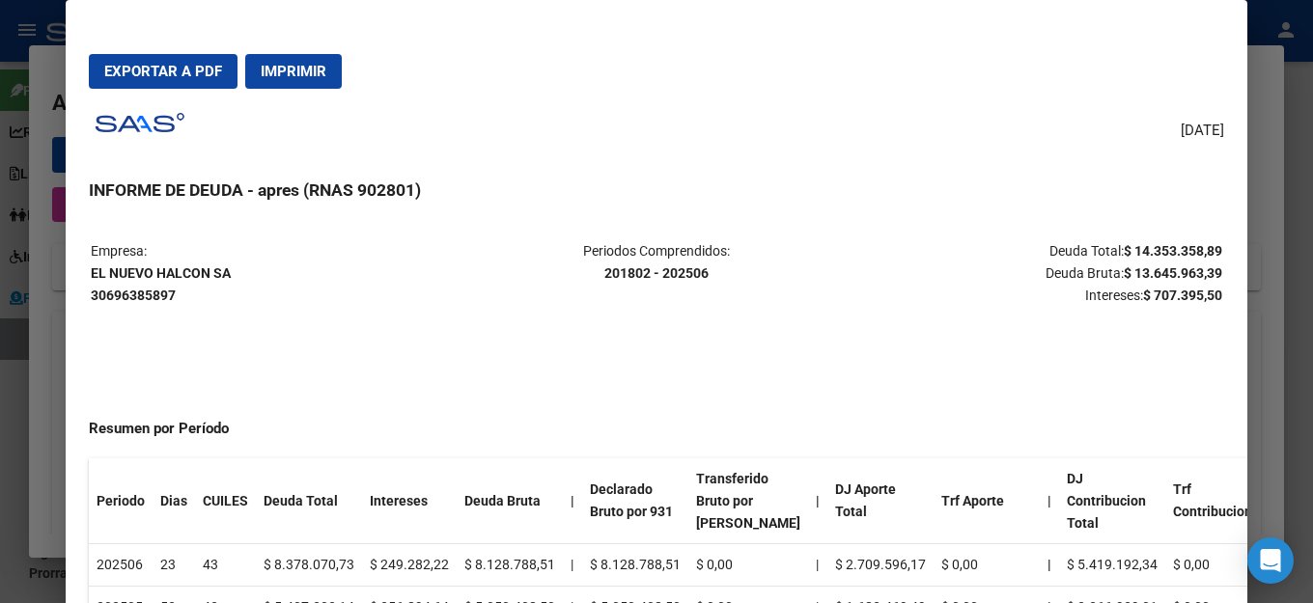
scroll to position [290, 0]
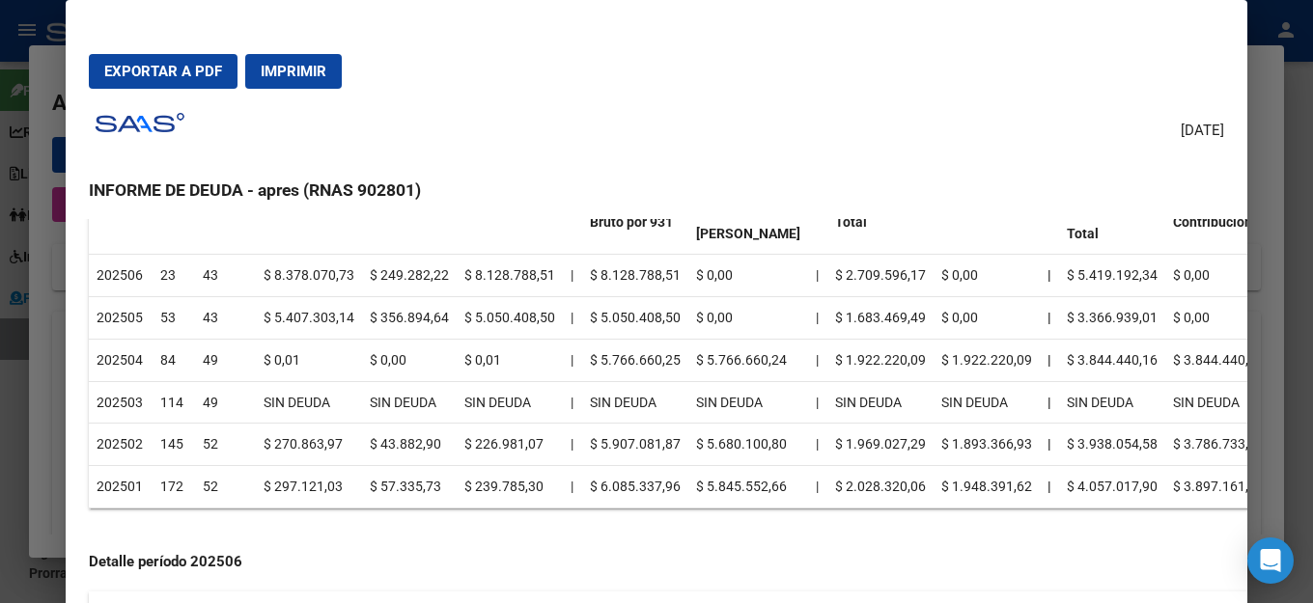
click at [653, 82] on mat-dialog-actions "Exportar a PDF Imprimir" at bounding box center [656, 72] width 1135 height 66
click at [673, 114] on div "[DATE] INFORME DE DEUDA - apres (RNAS 902801) Empresa: EL NUEVO HALCON SA 30696…" at bounding box center [656, 378] width 1135 height 549
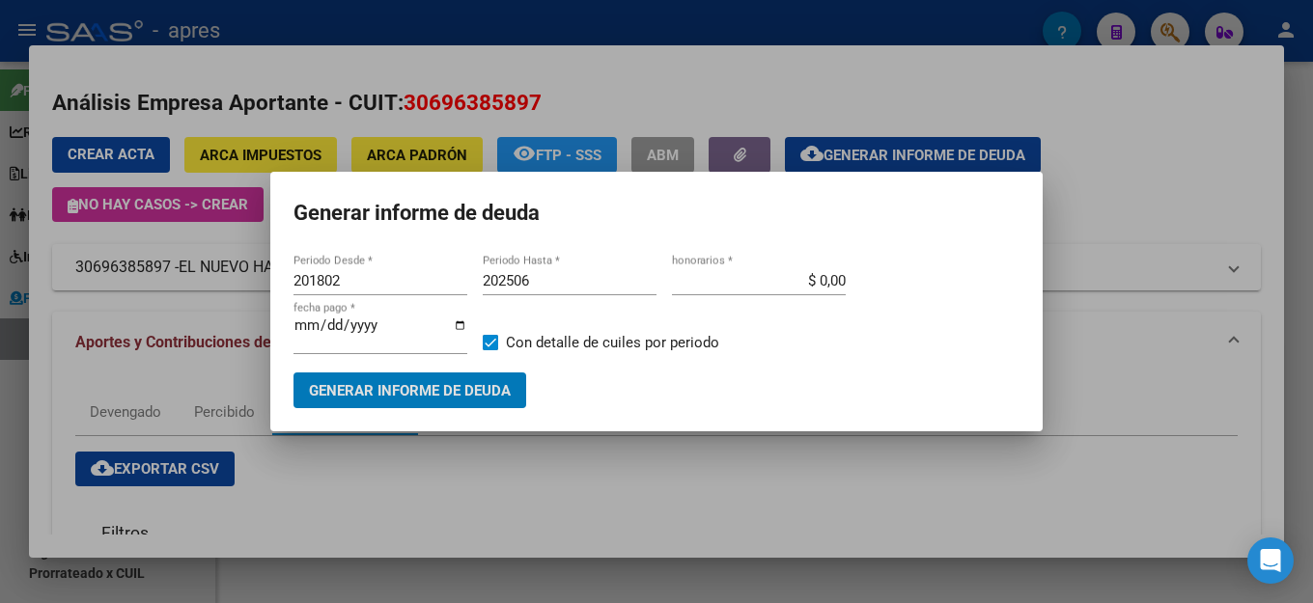
click at [584, 226] on h1 "Generar informe de deuda" at bounding box center [657, 213] width 726 height 37
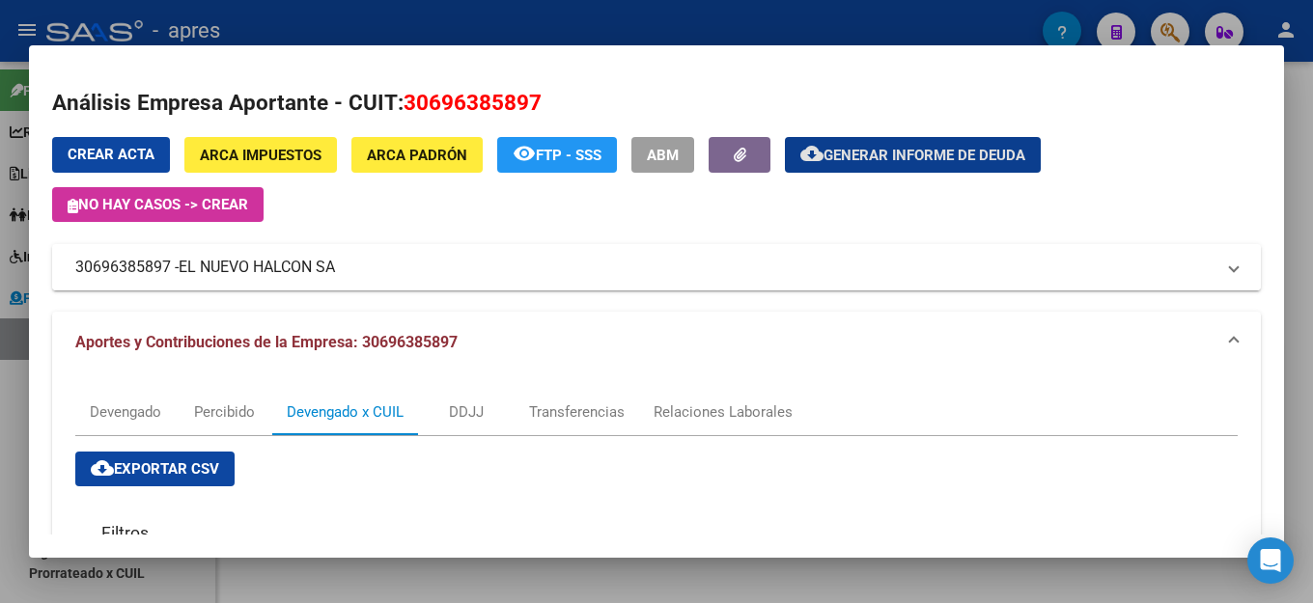
drag, startPoint x: 1140, startPoint y: 261, endPoint x: 1055, endPoint y: 260, distance: 85.0
click at [1140, 261] on mat-panel-title "30696385897 - EL NUEVO HALCON SA" at bounding box center [644, 267] width 1139 height 23
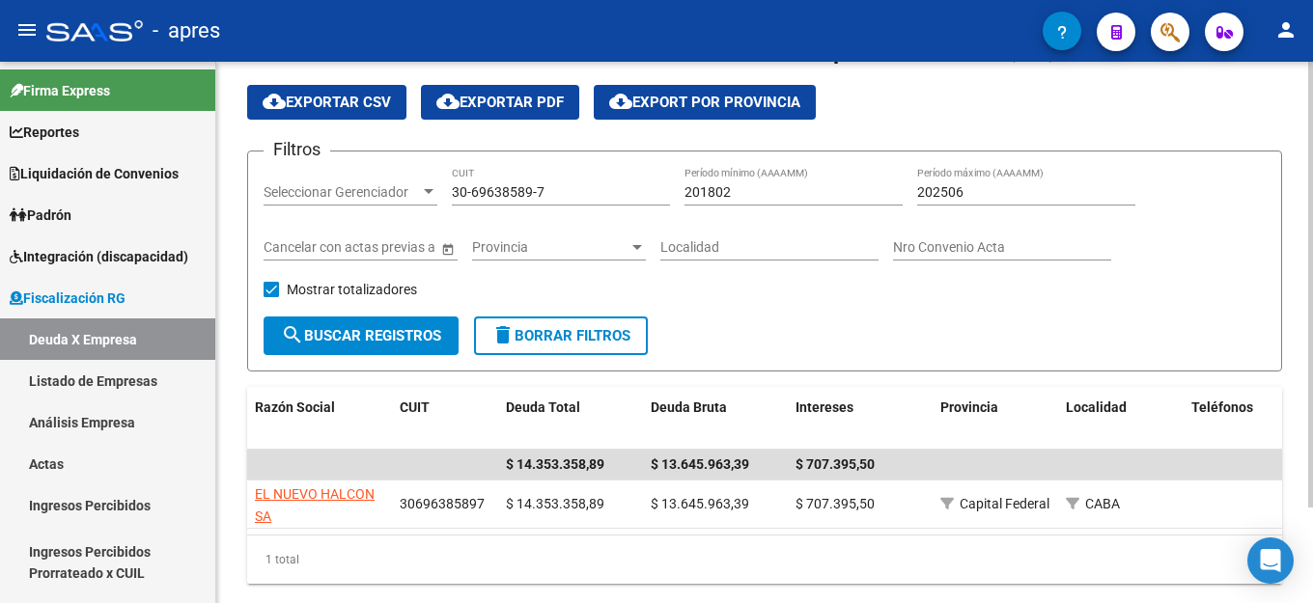
scroll to position [0, 0]
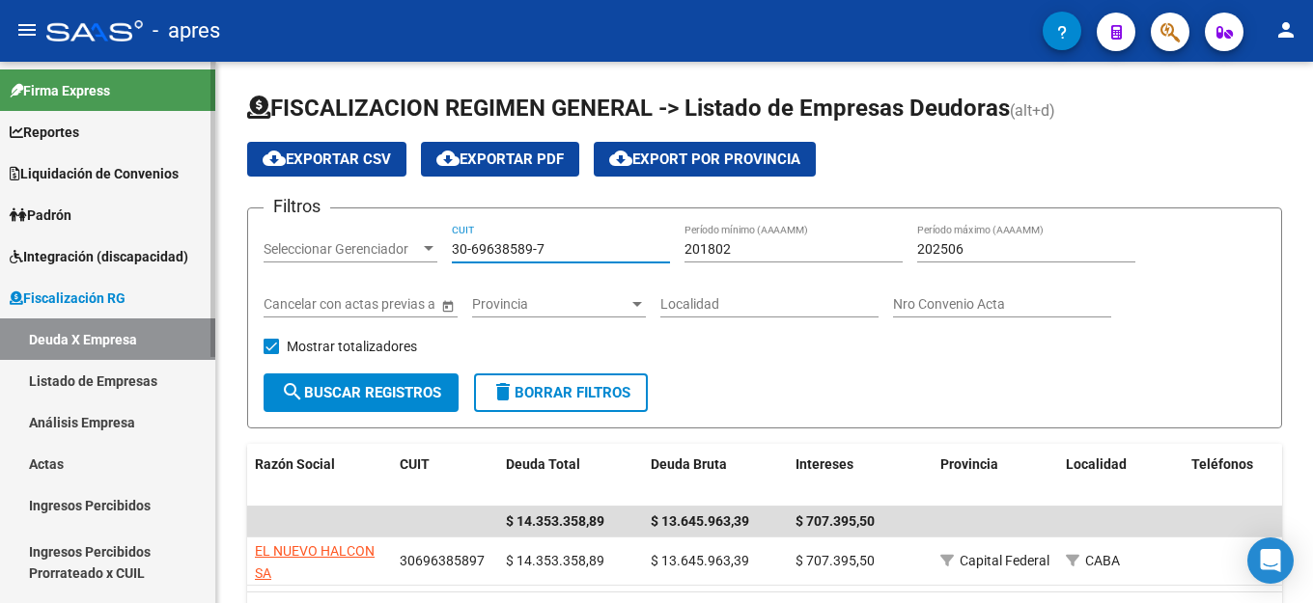
drag, startPoint x: 582, startPoint y: 251, endPoint x: 109, endPoint y: 294, distance: 475.0
click at [108, 294] on mat-sidenav-container "Firma Express Reportes Ingresos Percibidos Análisis de todos los conceptos (his…" at bounding box center [656, 333] width 1313 height 542
paste input "30-71002735-4"
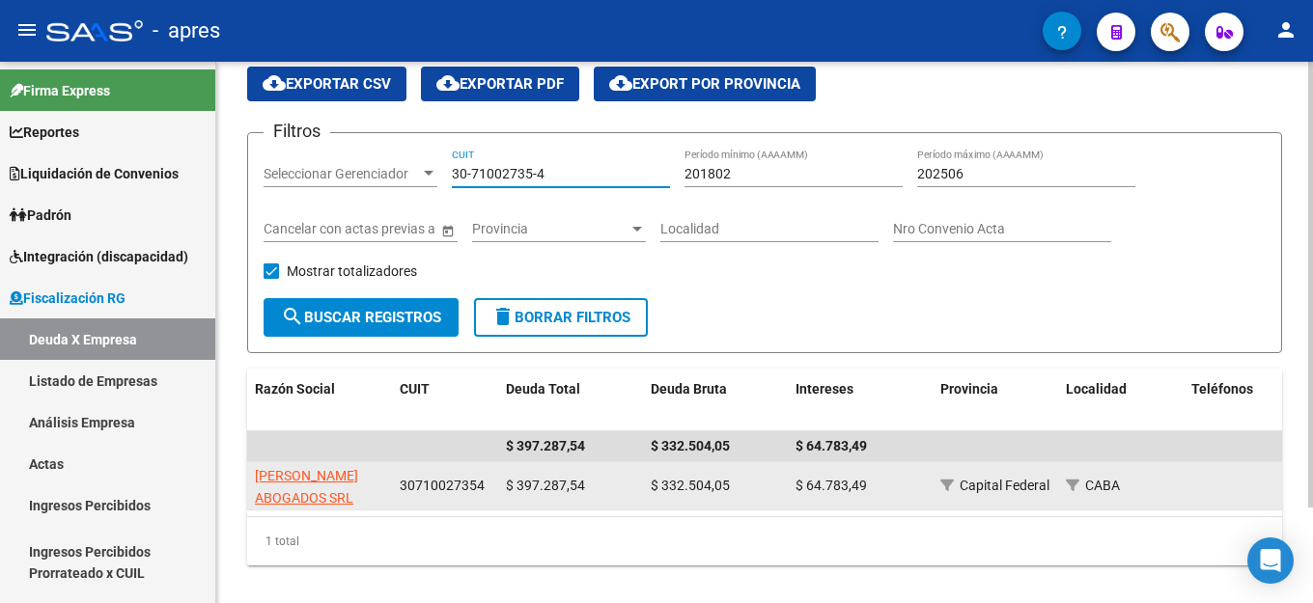
scroll to position [97, 0]
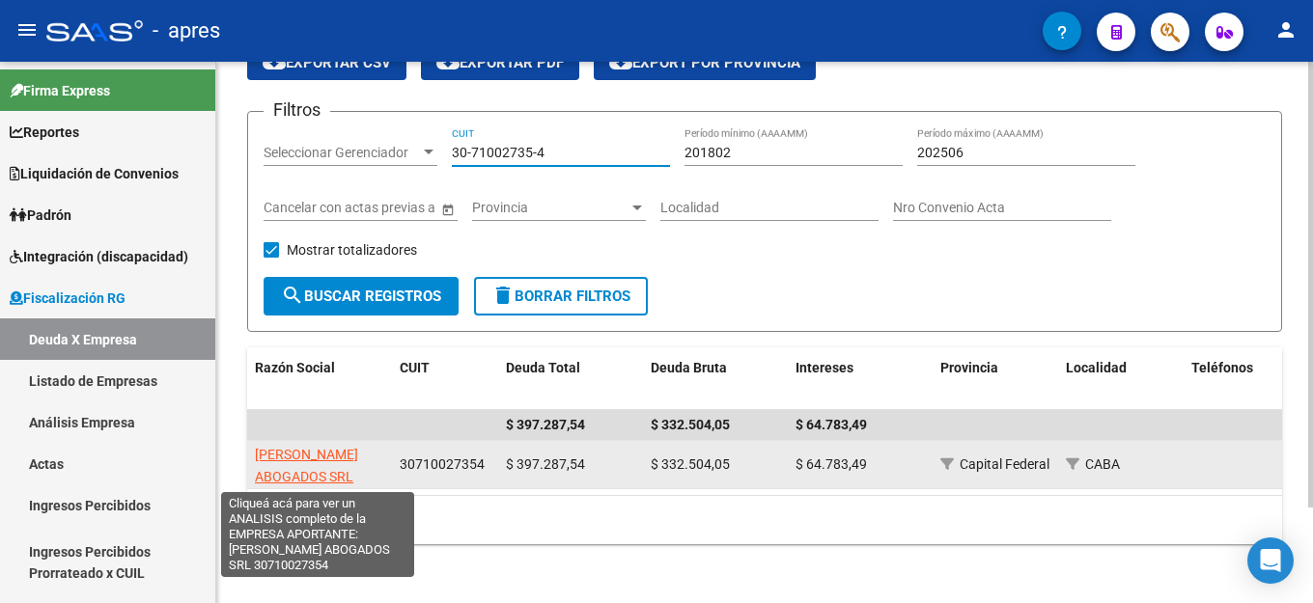
type input "30-71002735-4"
click at [308, 454] on span "[PERSON_NAME] ABOGADOS SRL" at bounding box center [306, 466] width 103 height 38
type textarea "30710027354"
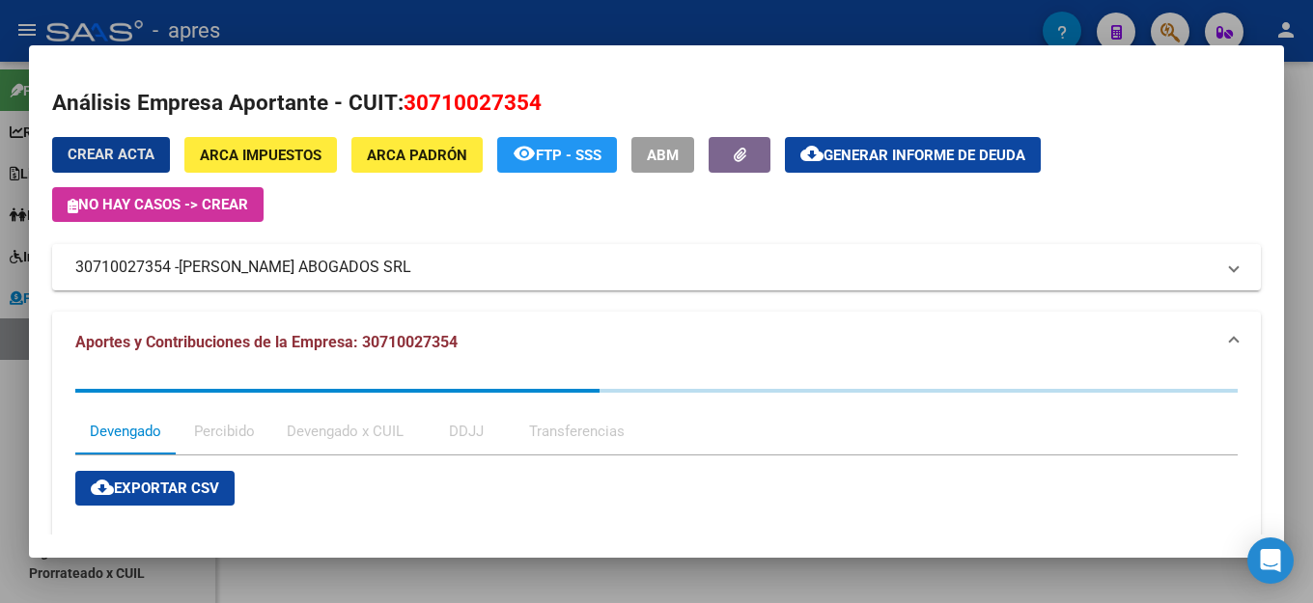
click at [955, 148] on span "Generar informe de deuda" at bounding box center [925, 155] width 202 height 17
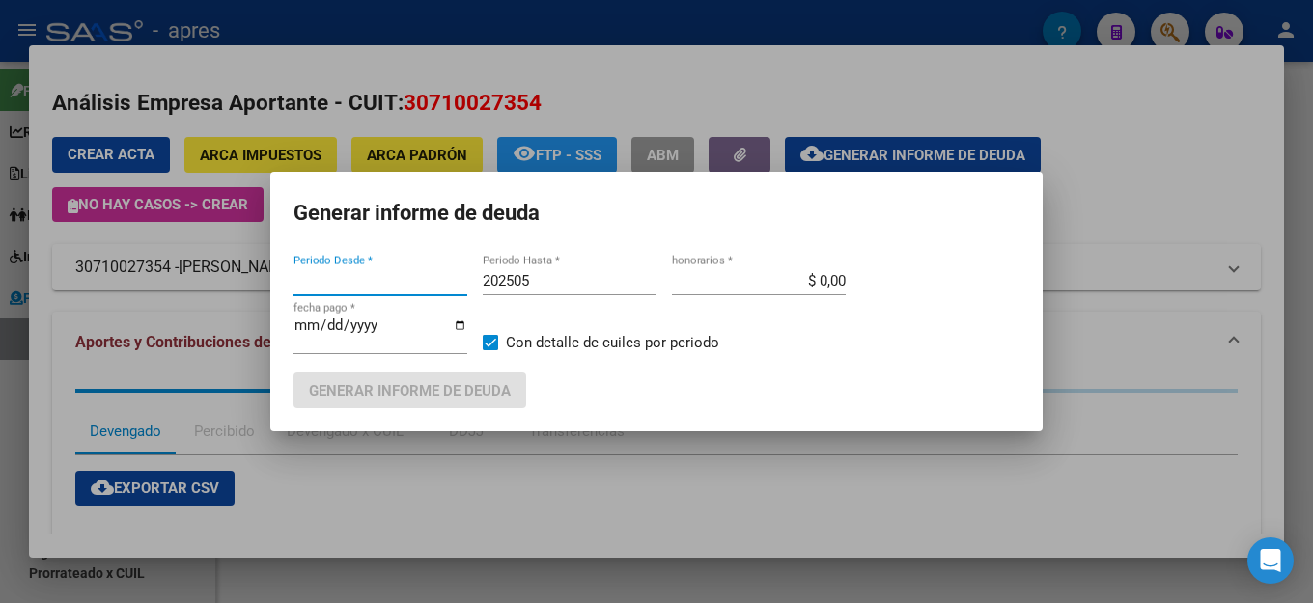
type input "201802"
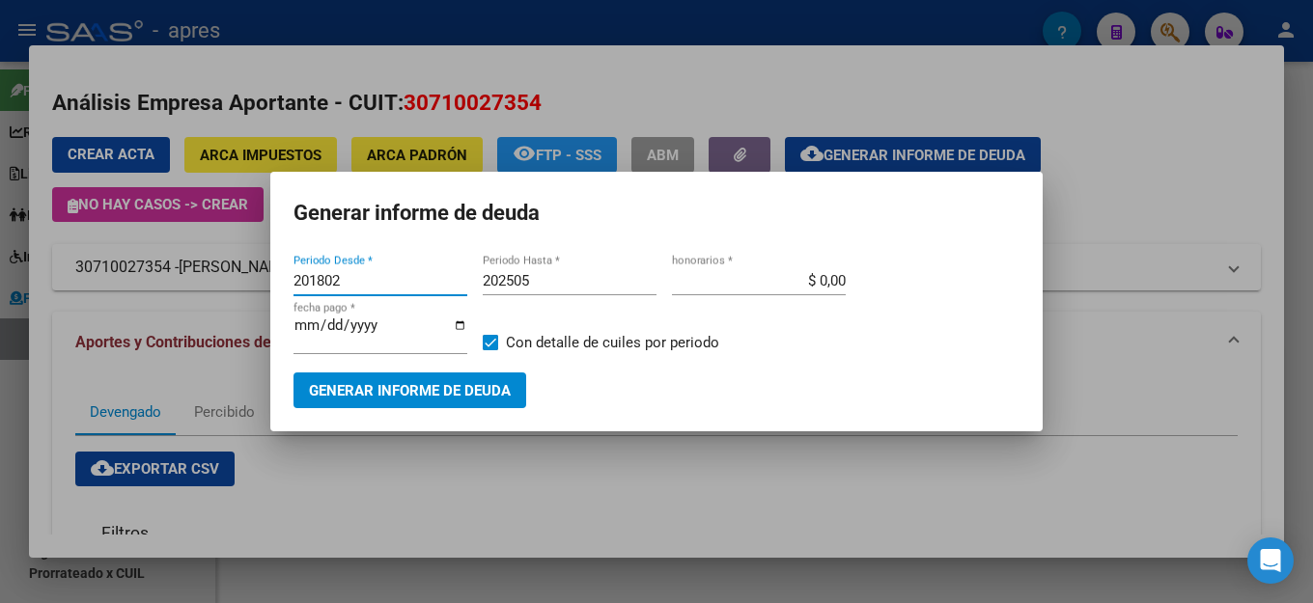
click at [579, 286] on input "202505" at bounding box center [570, 280] width 174 height 17
type input "202506"
click at [450, 400] on button "Generar informe de deuda" at bounding box center [410, 391] width 233 height 36
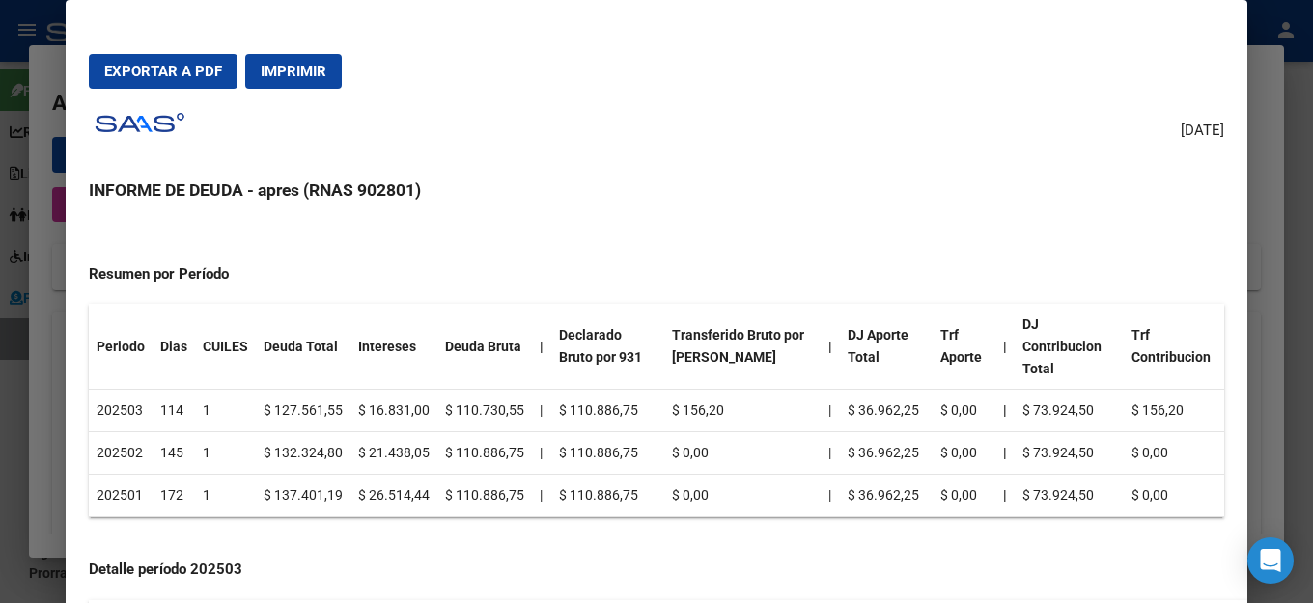
scroll to position [0, 0]
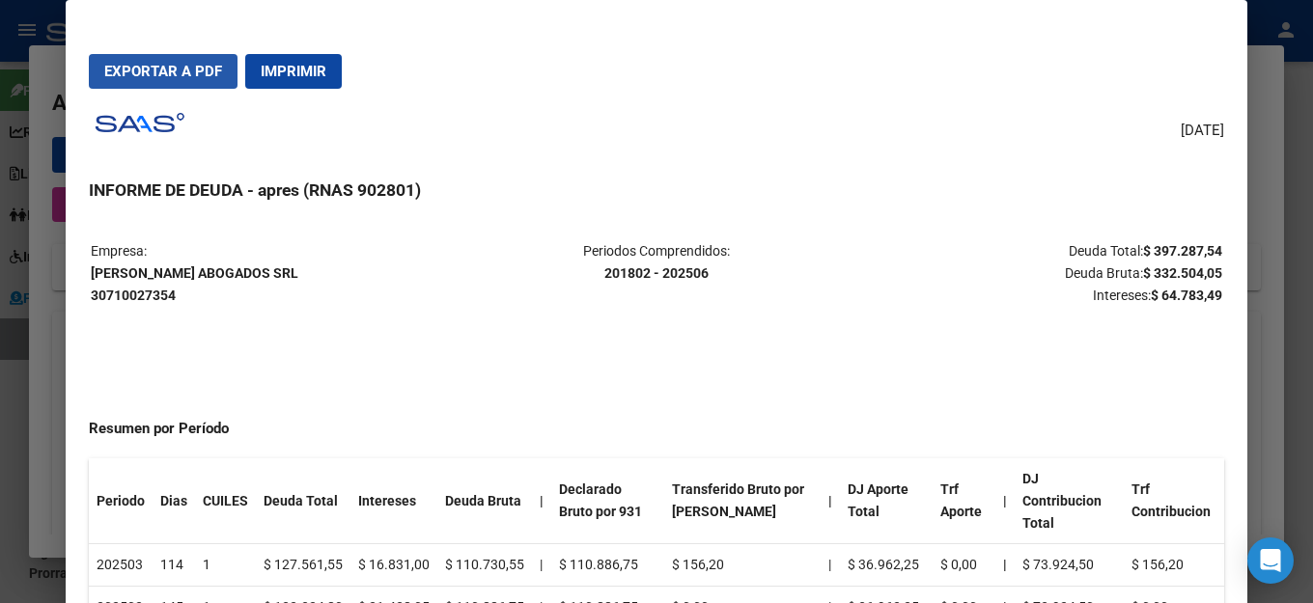
click at [123, 71] on span "Exportar a PDF" at bounding box center [163, 71] width 118 height 17
click at [538, 288] on td "Periodos Comprendidos: 201802 - 202506" at bounding box center [656, 273] width 376 height 66
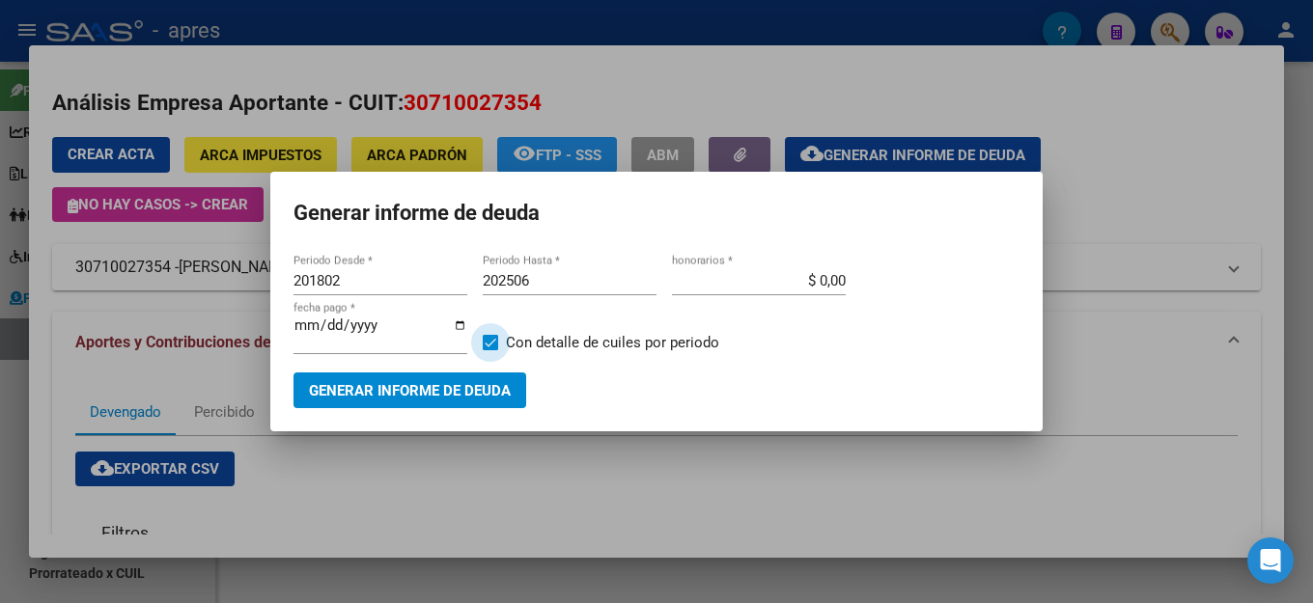
click at [624, 348] on span "Con detalle de cuiles por periodo" at bounding box center [612, 342] width 213 height 23
click at [490, 350] on input "Con detalle de cuiles por periodo" at bounding box center [490, 350] width 1 height 1
checkbox input "false"
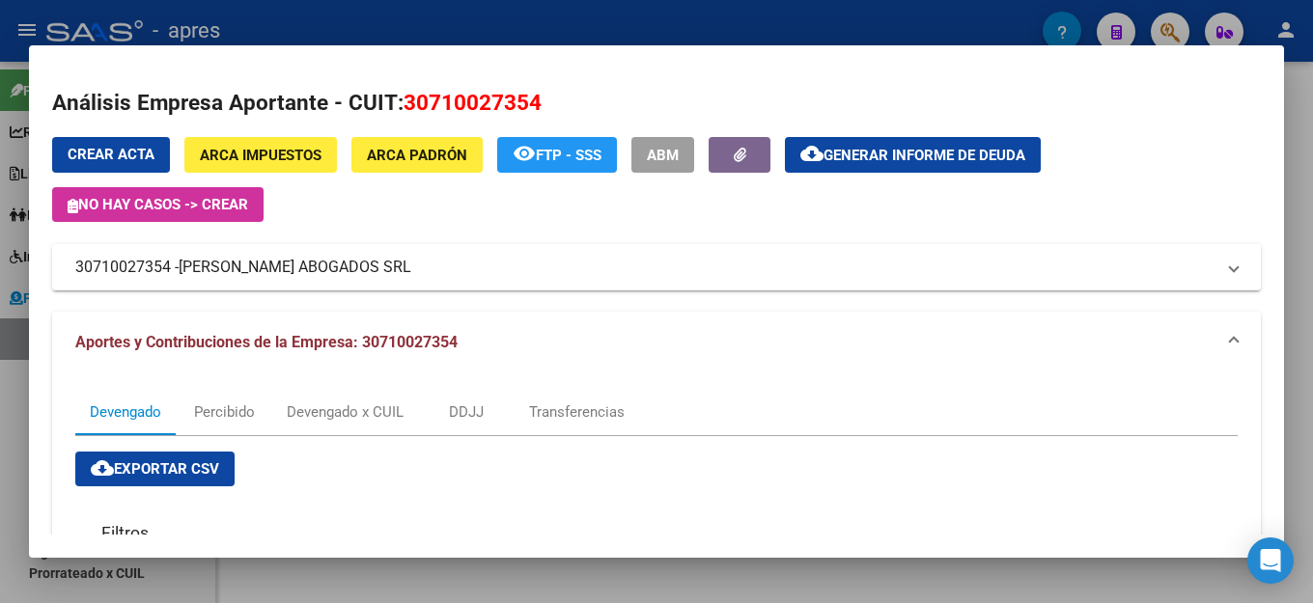
click at [874, 306] on div "Crear Acta ARCA Impuestos ARCA Padrón remove_red_eye FTP - SSS ABM cloud_downlo…" at bounding box center [656, 551] width 1209 height 829
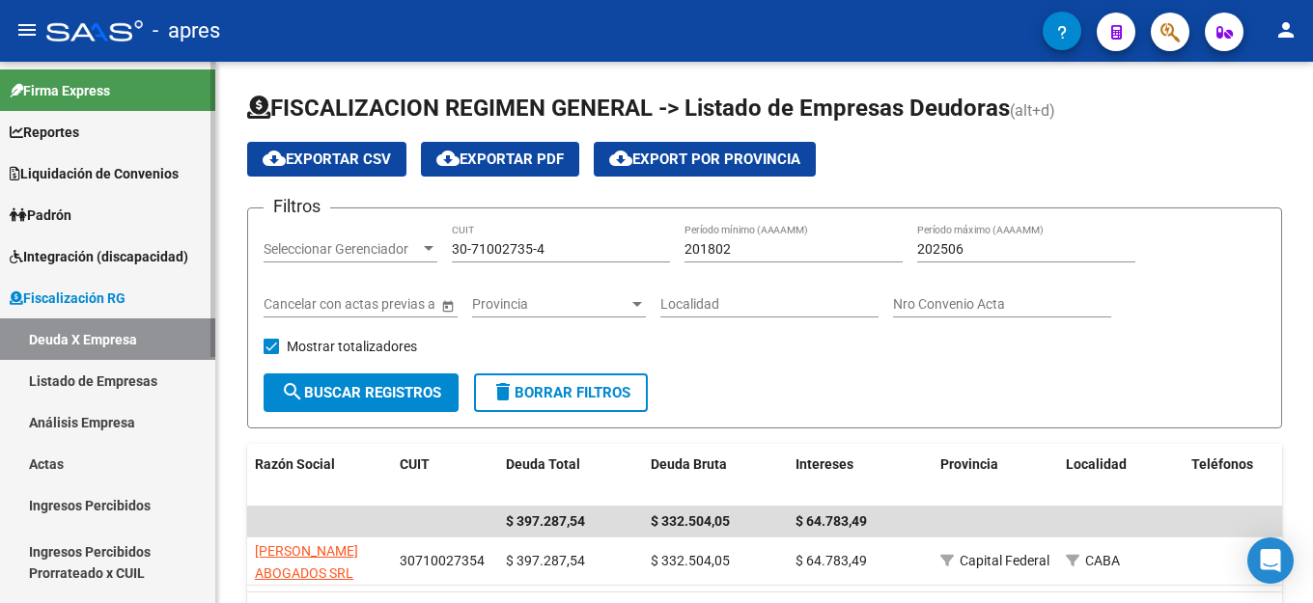
click at [139, 334] on link "Deuda X Empresa" at bounding box center [107, 340] width 215 height 42
drag, startPoint x: 576, startPoint y: 251, endPoint x: 88, endPoint y: 307, distance: 491.8
click at [87, 288] on mat-sidenav-container "Firma Express Reportes Ingresos Percibidos Análisis de todos los conceptos (his…" at bounding box center [656, 333] width 1313 height 542
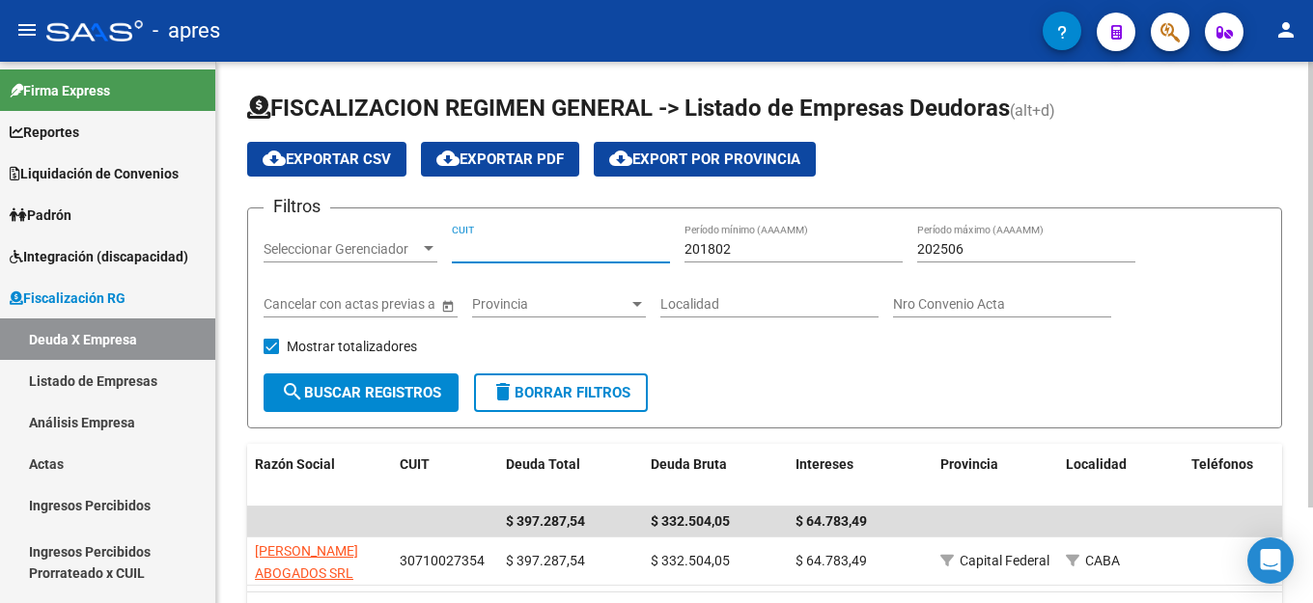
paste input "30-54034716-2"
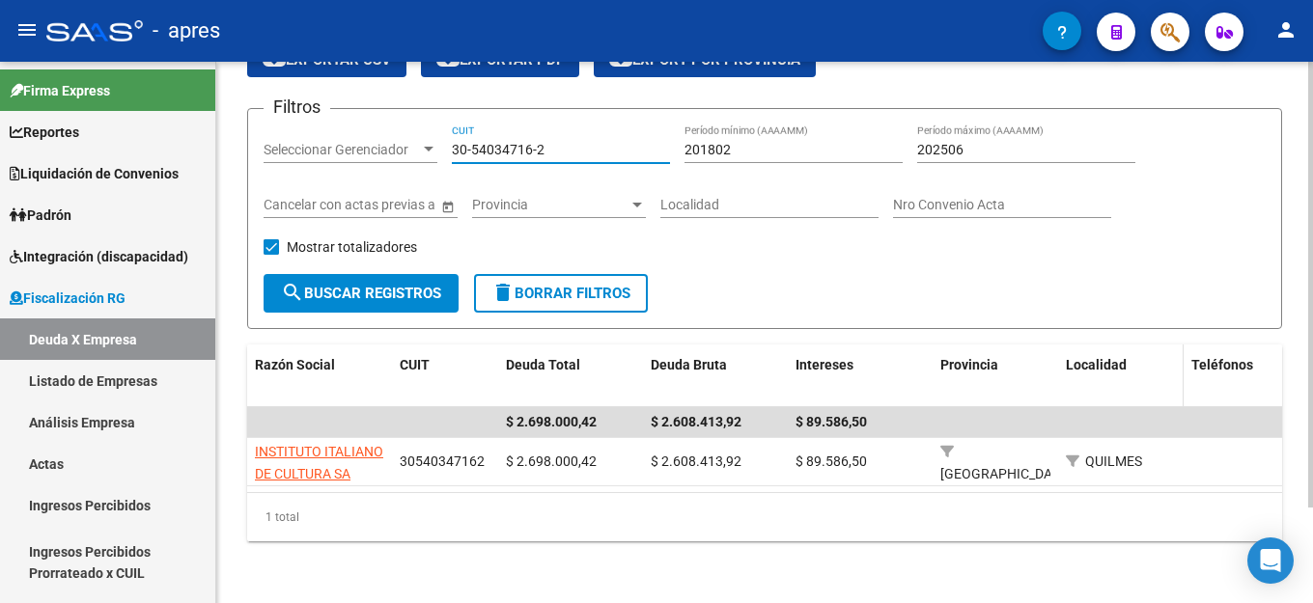
scroll to position [19, 0]
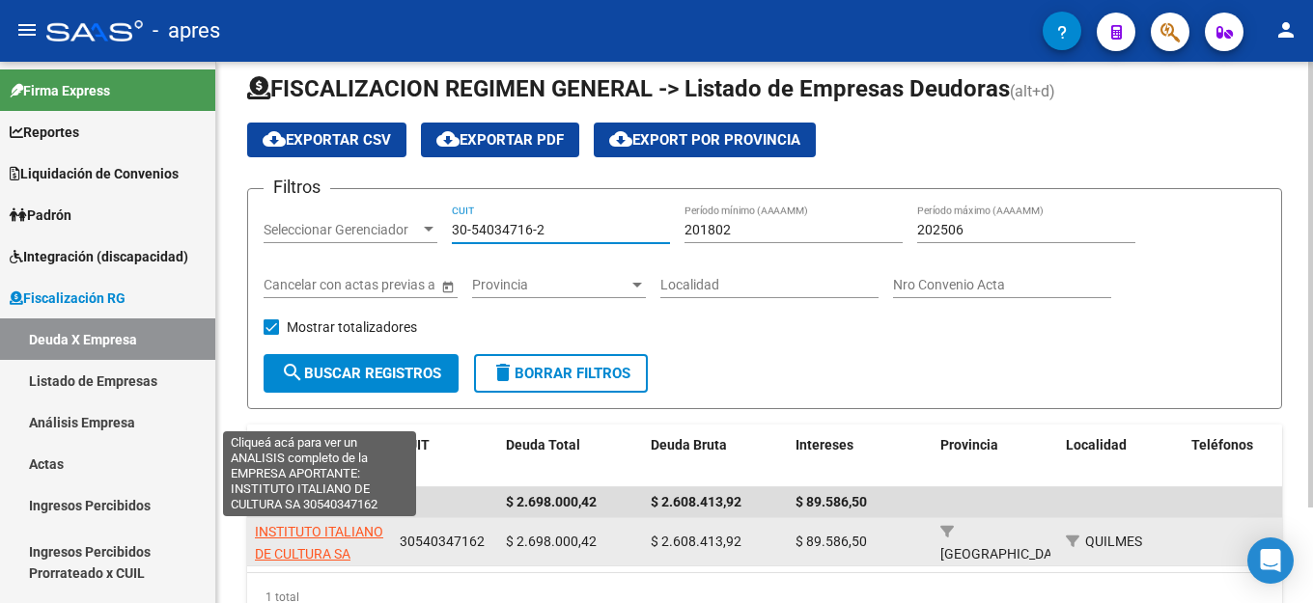
type input "30-54034716-2"
click at [343, 527] on span "INSTITUTO ITALIANO DE CULTURA SA" at bounding box center [319, 543] width 128 height 38
type textarea "30540347162"
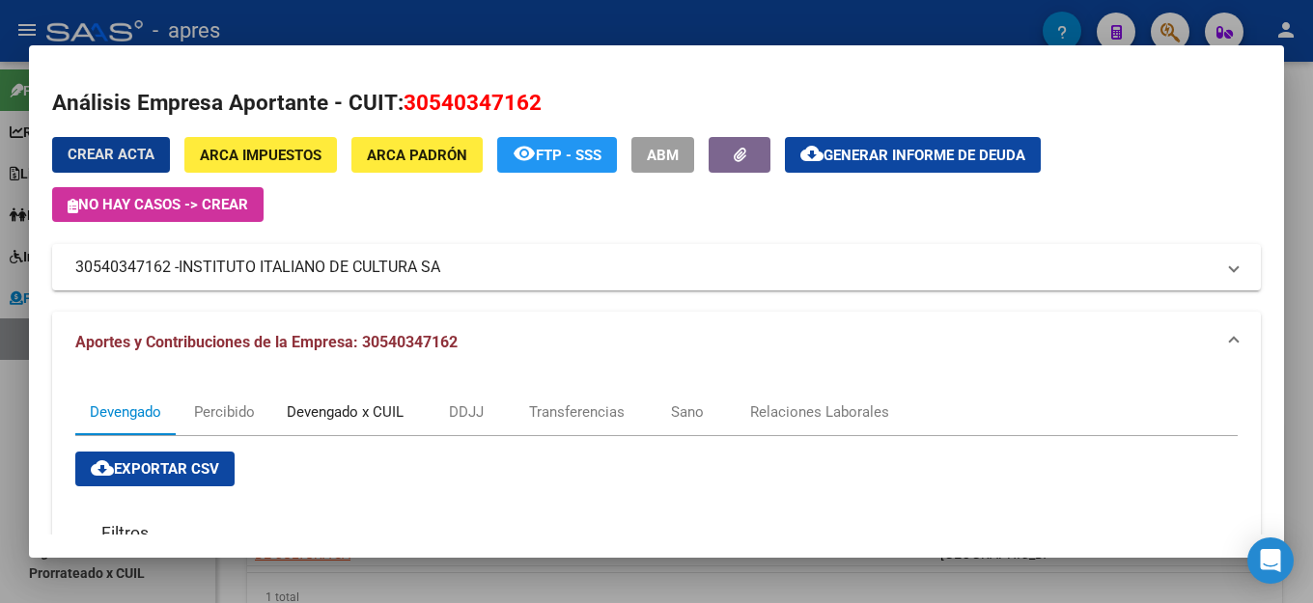
click at [363, 413] on div "Devengado x CUIL" at bounding box center [345, 412] width 117 height 21
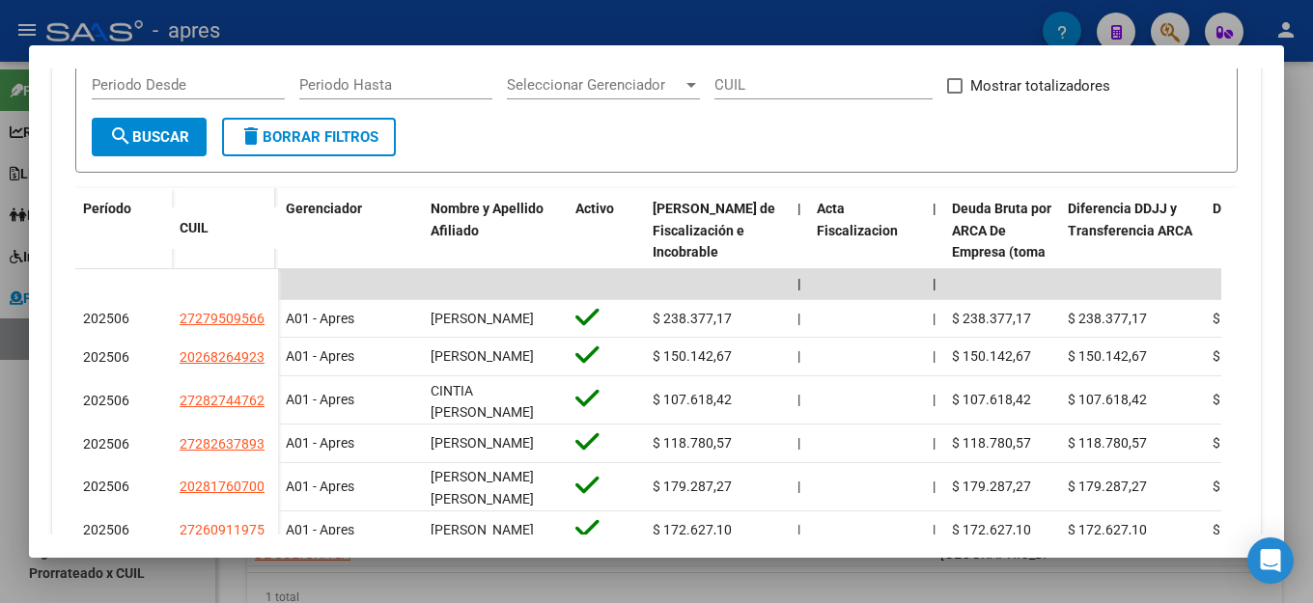
scroll to position [772, 0]
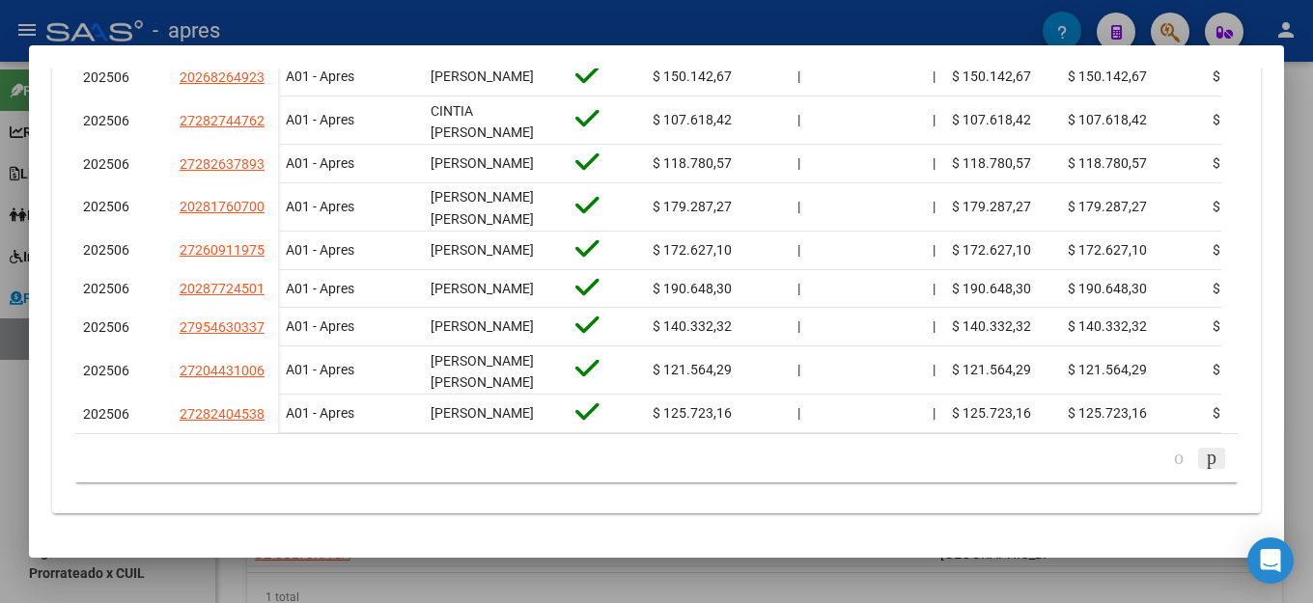
click at [1204, 469] on icon "go to next page" at bounding box center [1211, 457] width 15 height 23
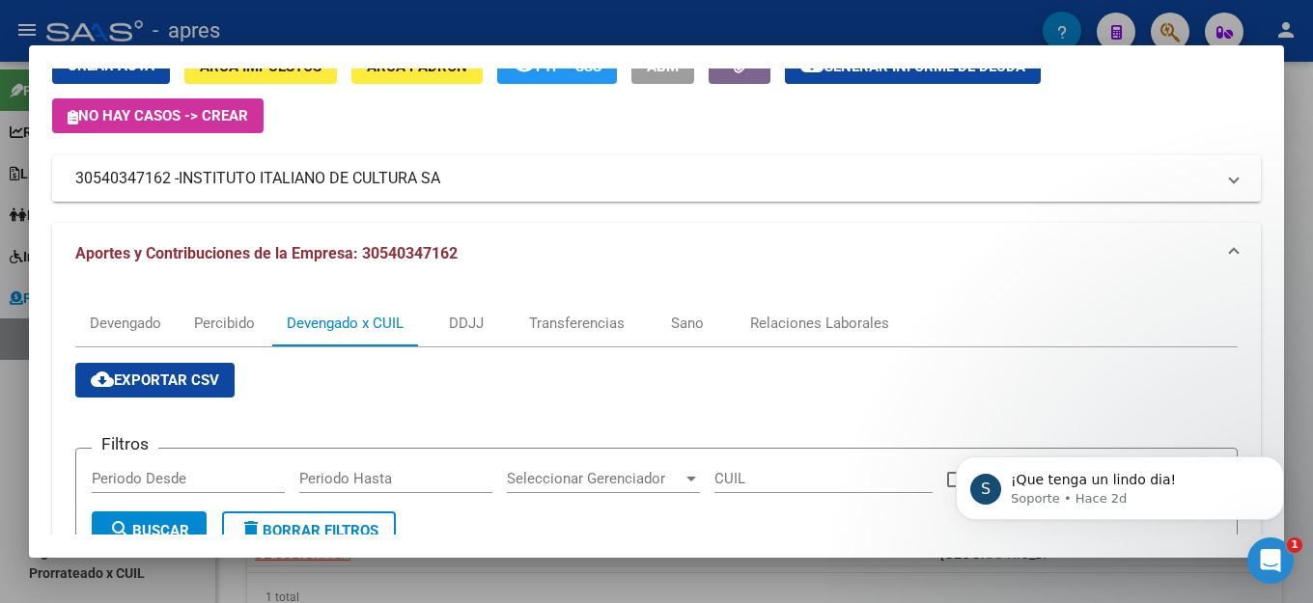
scroll to position [0, 0]
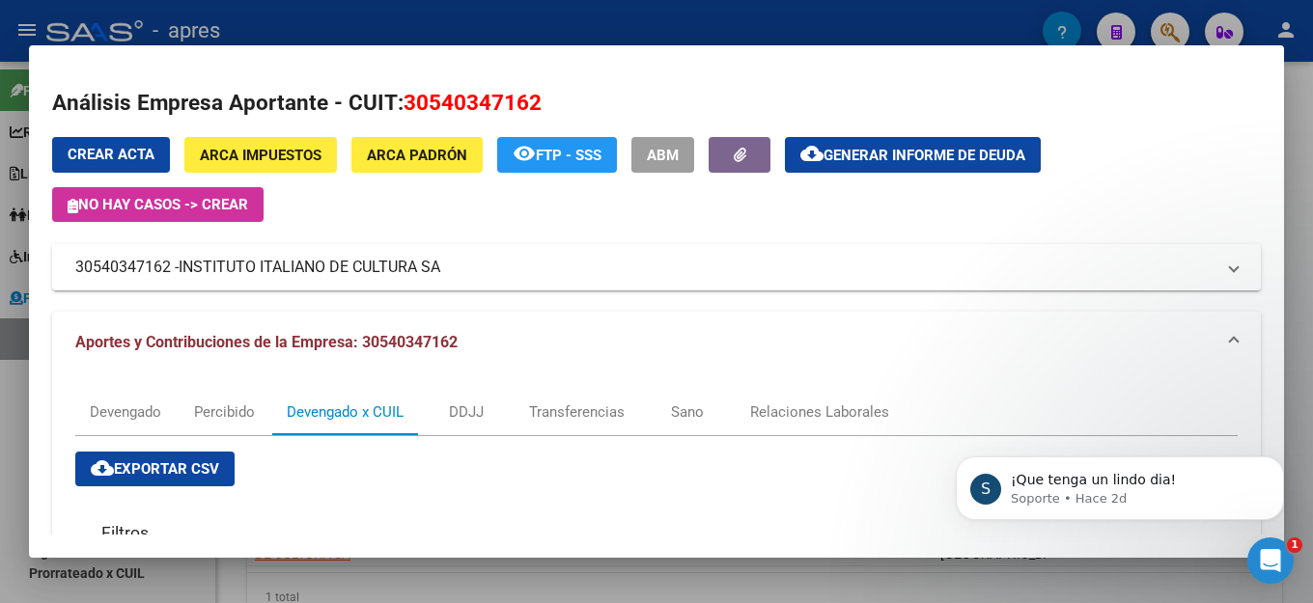
click at [907, 150] on span "Generar informe de deuda" at bounding box center [925, 155] width 202 height 17
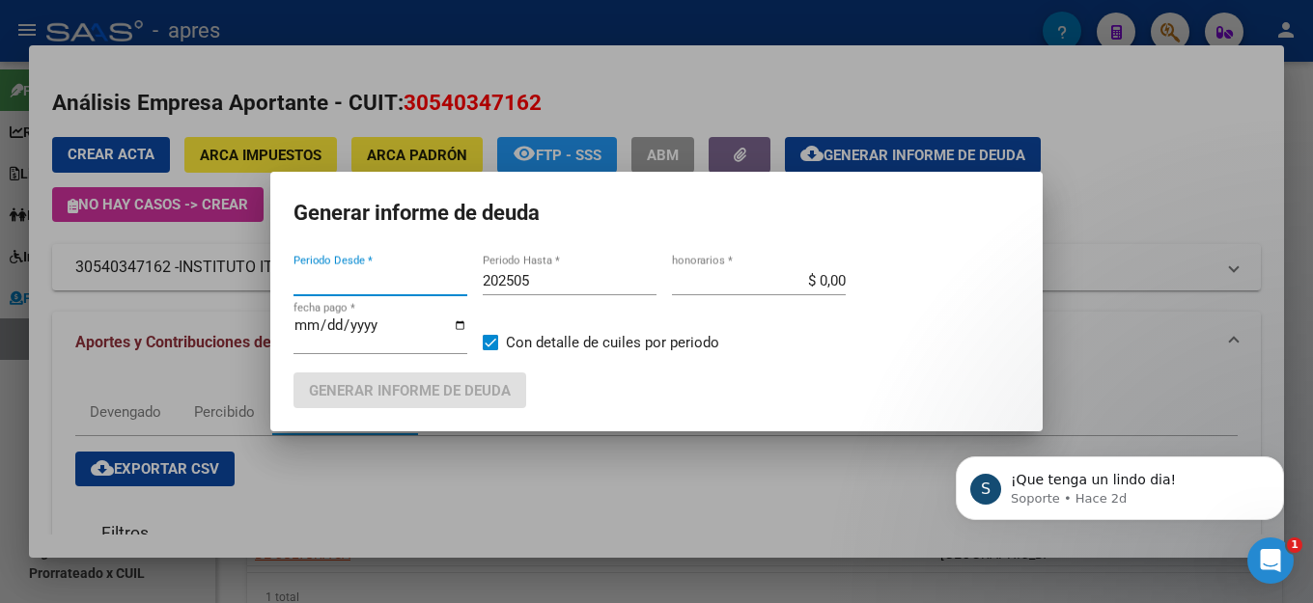
type input "201802"
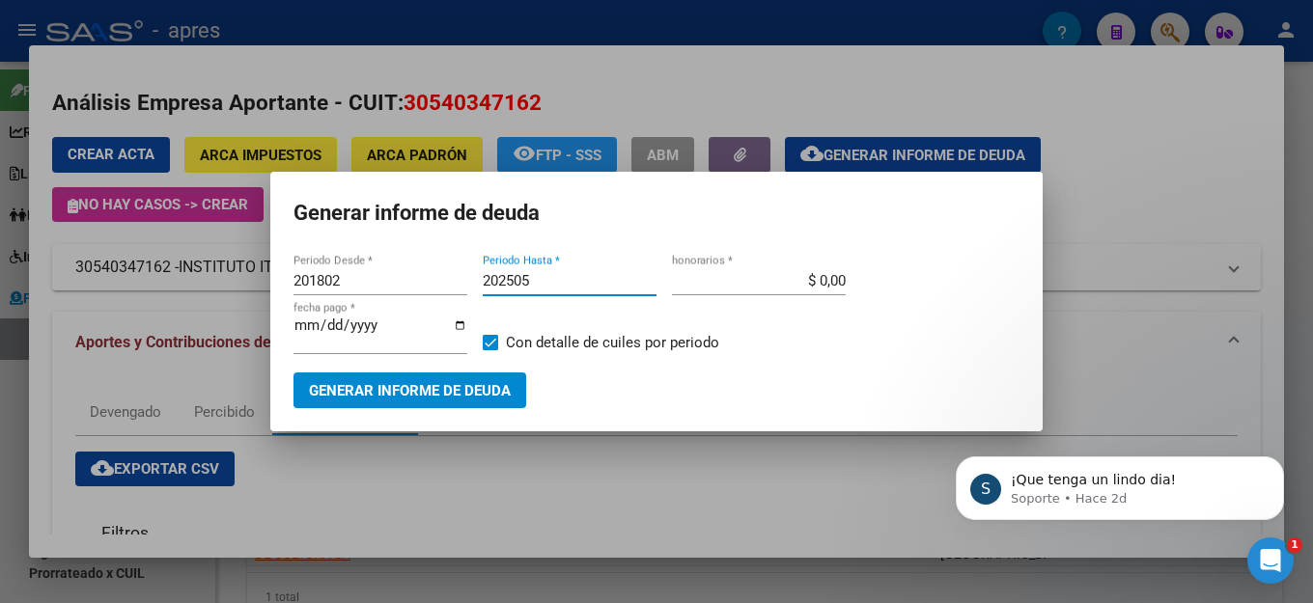
click at [598, 286] on input "202505" at bounding box center [570, 280] width 174 height 17
type input "202506"
click at [470, 382] on span "Generar informe de deuda" at bounding box center [410, 390] width 202 height 17
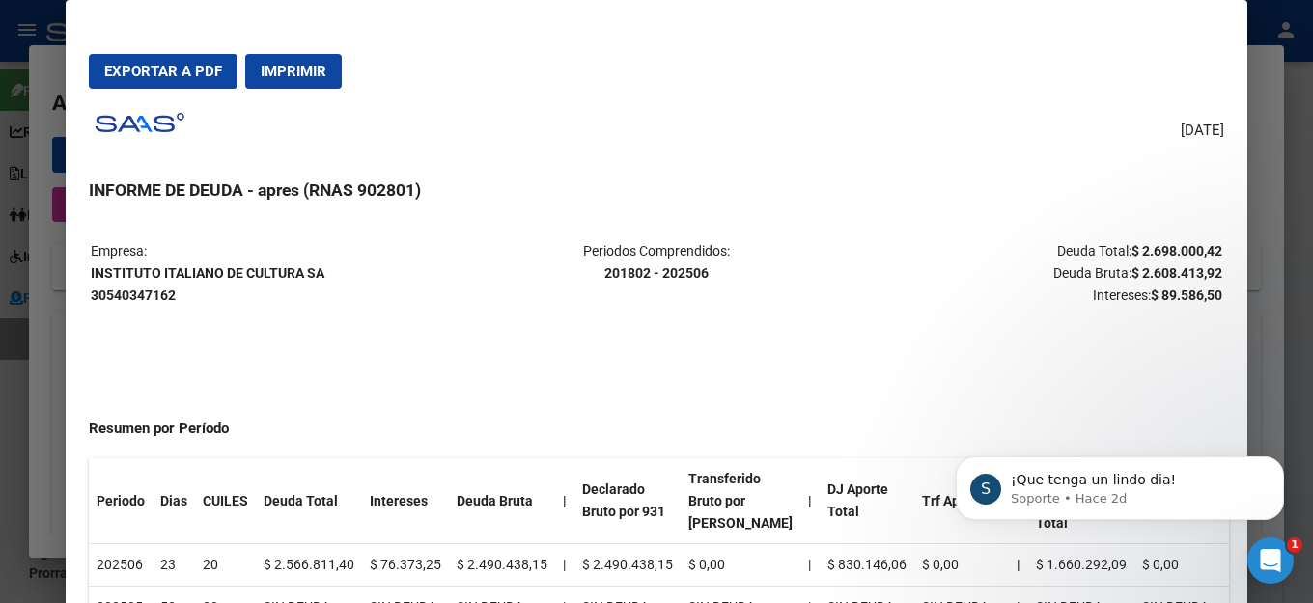
click at [673, 266] on strong "201802 - 202506" at bounding box center [656, 273] width 104 height 15
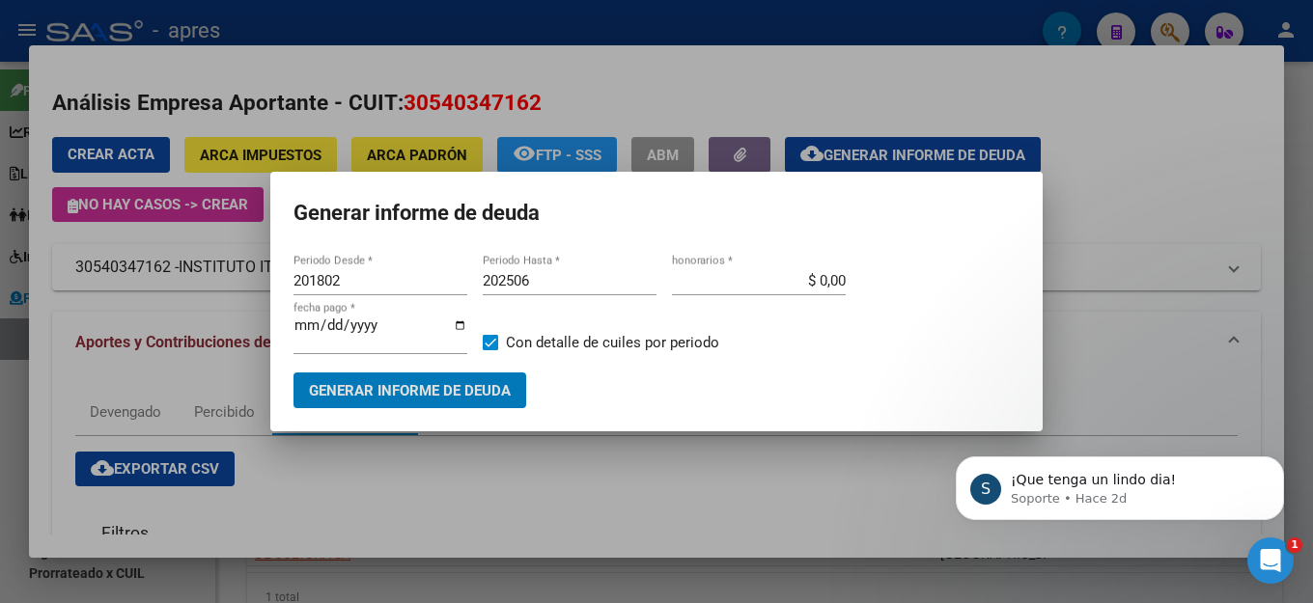
click at [561, 260] on mat-dialog-content "201802 Periodo Desde * 202506 Periodo Hasta * $ 0,00 honorarios * [DATE] fecha …" at bounding box center [656, 329] width 772 height 157
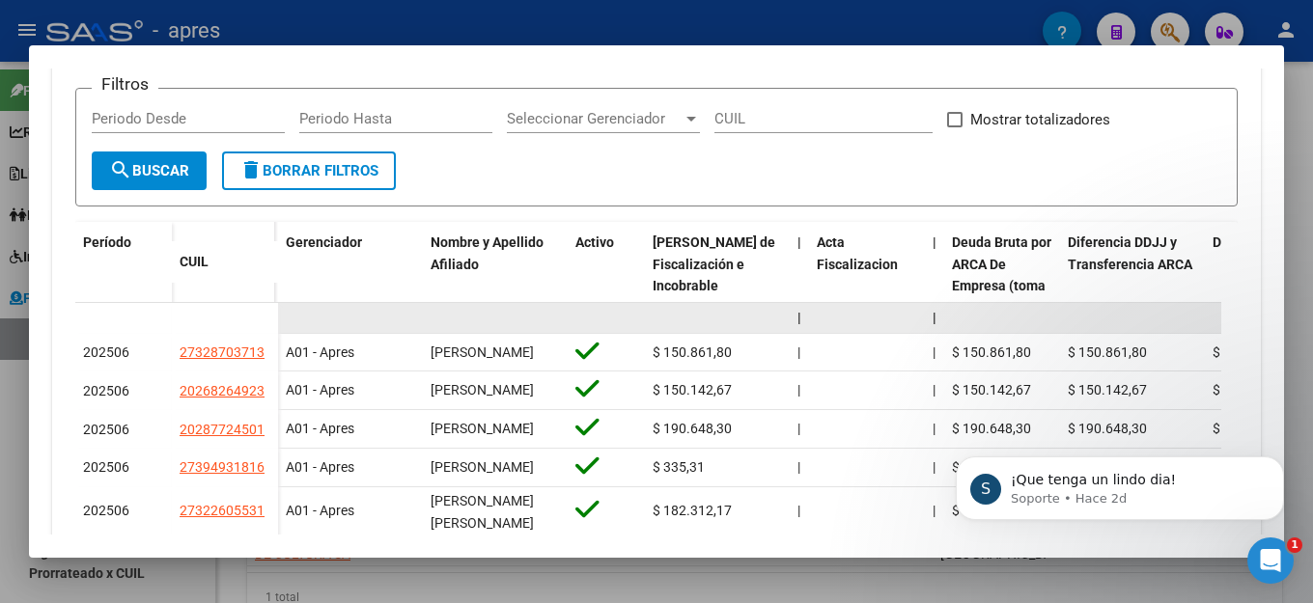
scroll to position [483, 0]
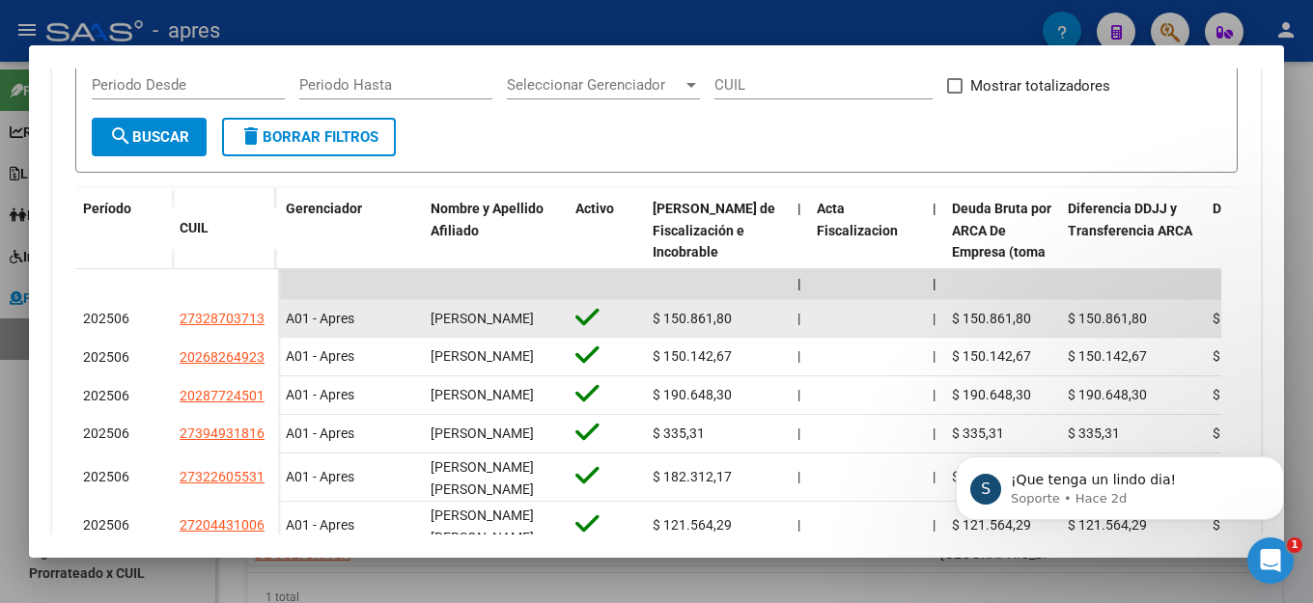
drag, startPoint x: 265, startPoint y: 326, endPoint x: 178, endPoint y: 324, distance: 86.9
click at [178, 324] on datatable-body-cell "27328703713" at bounding box center [225, 319] width 106 height 39
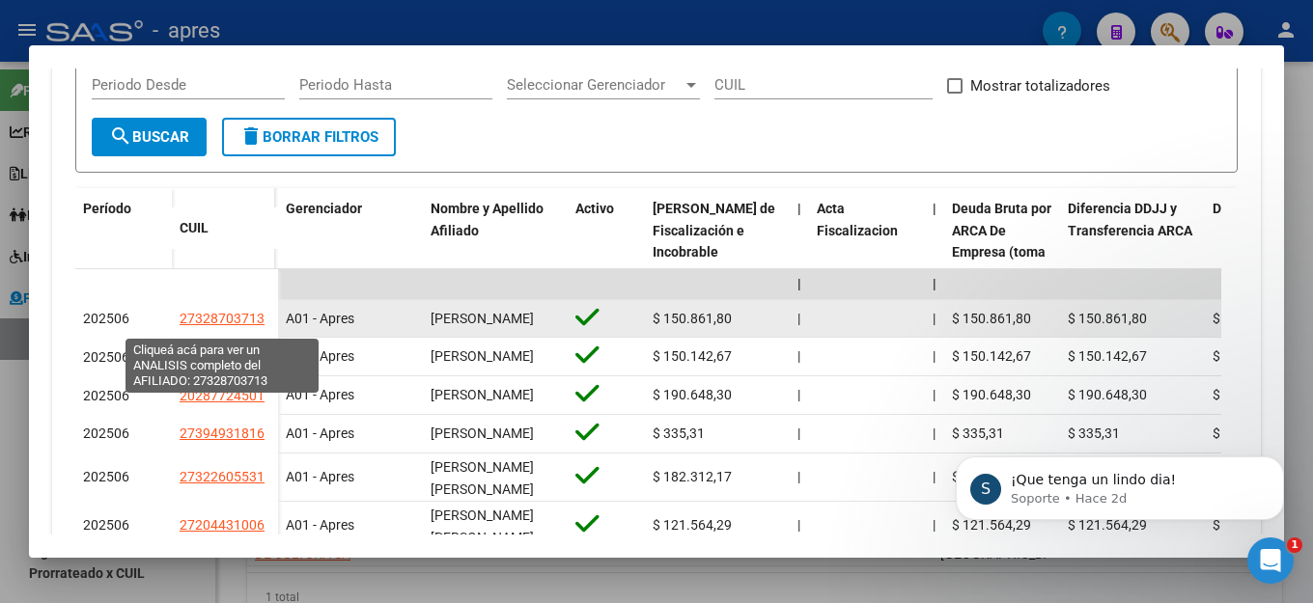
copy span "27328703713"
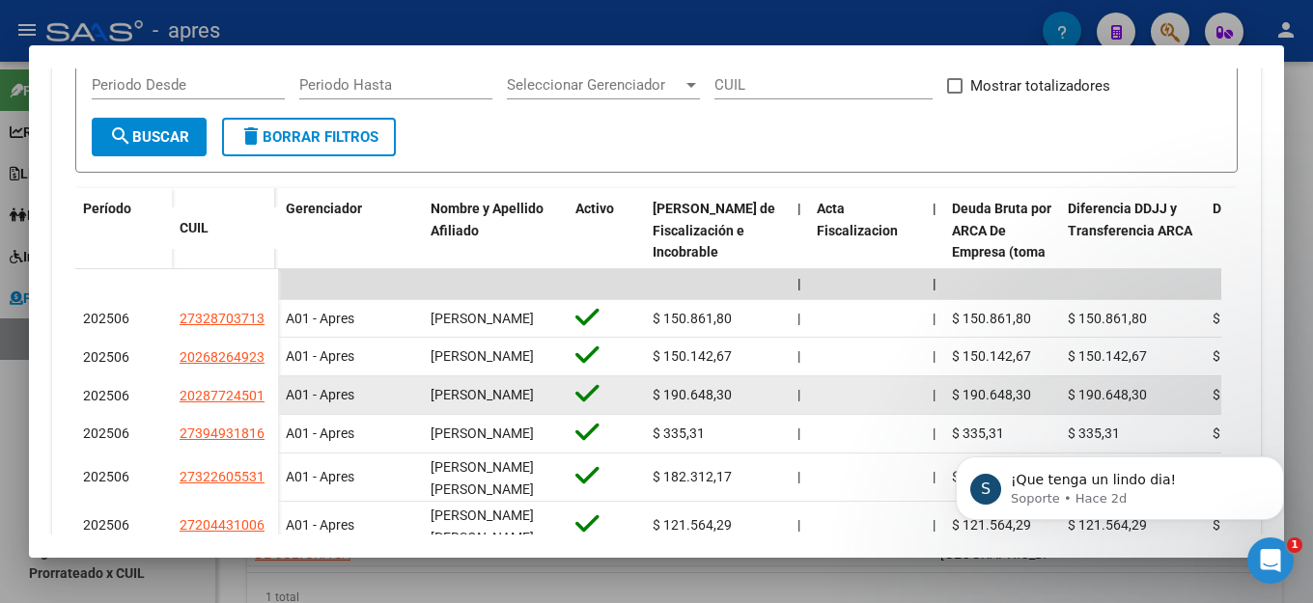
scroll to position [193, 0]
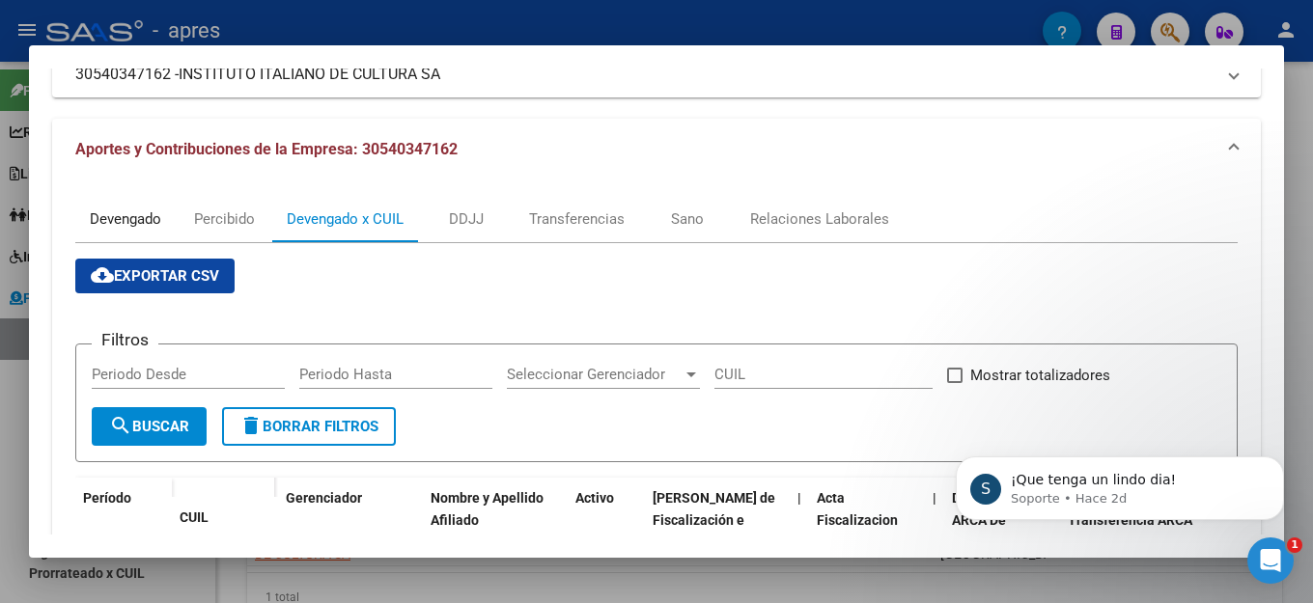
drag, startPoint x: 137, startPoint y: 212, endPoint x: 201, endPoint y: 216, distance: 63.8
click at [137, 212] on div "Devengado" at bounding box center [125, 219] width 71 height 21
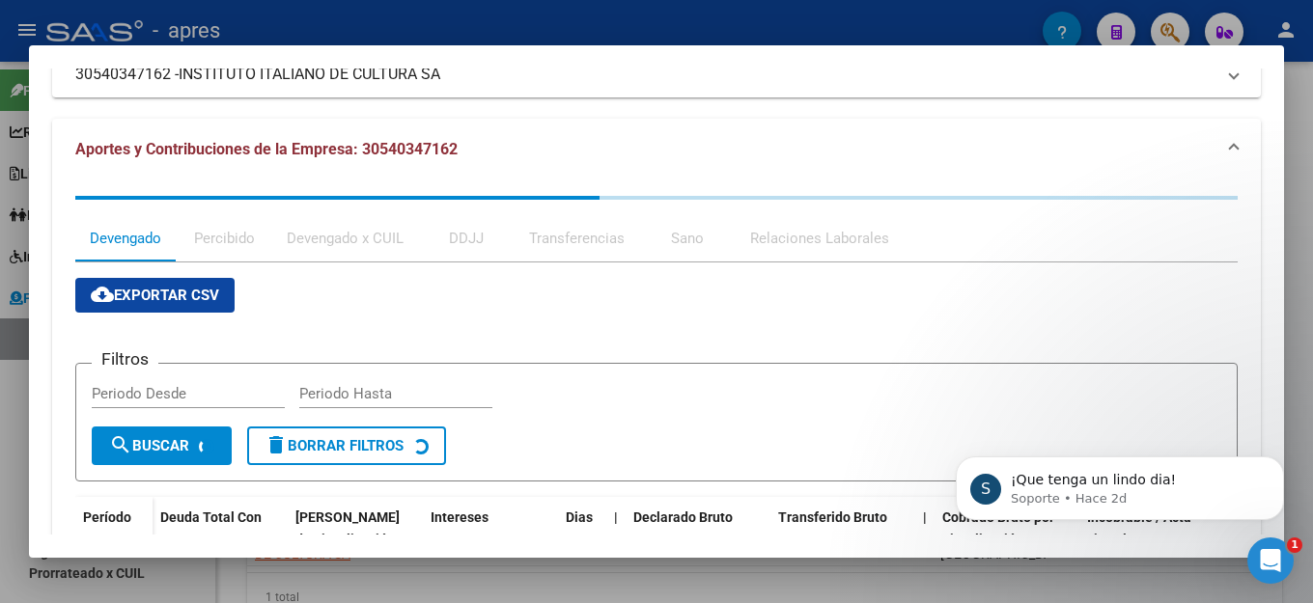
scroll to position [0, 0]
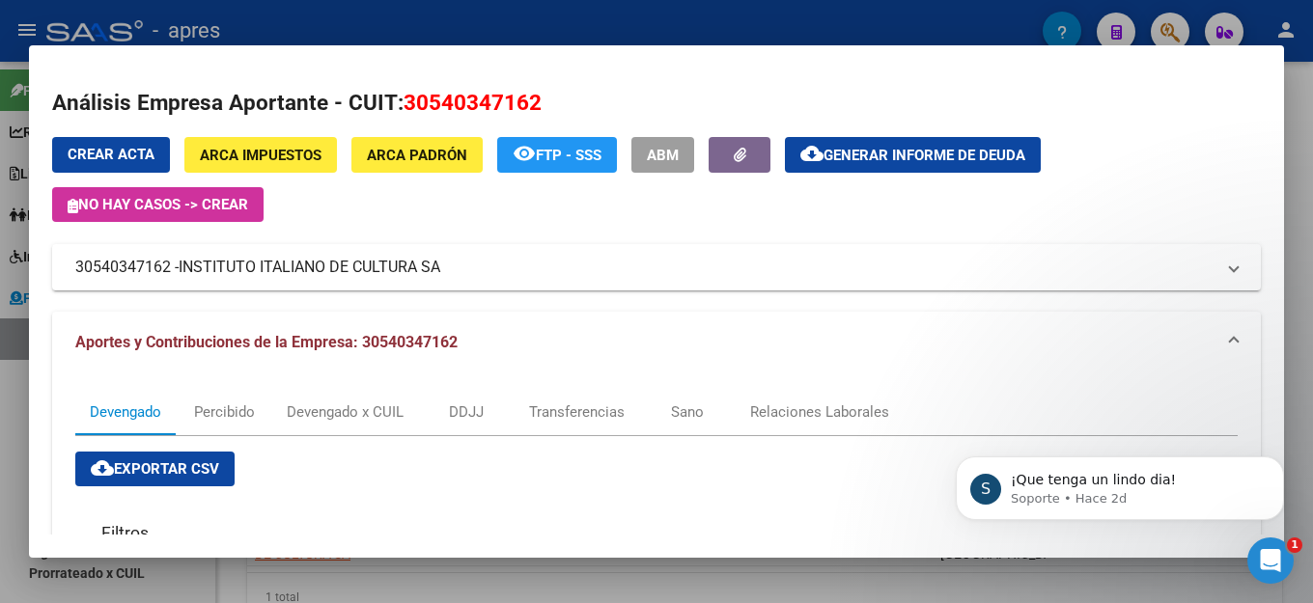
click at [963, 161] on span "Generar informe de deuda" at bounding box center [925, 155] width 202 height 17
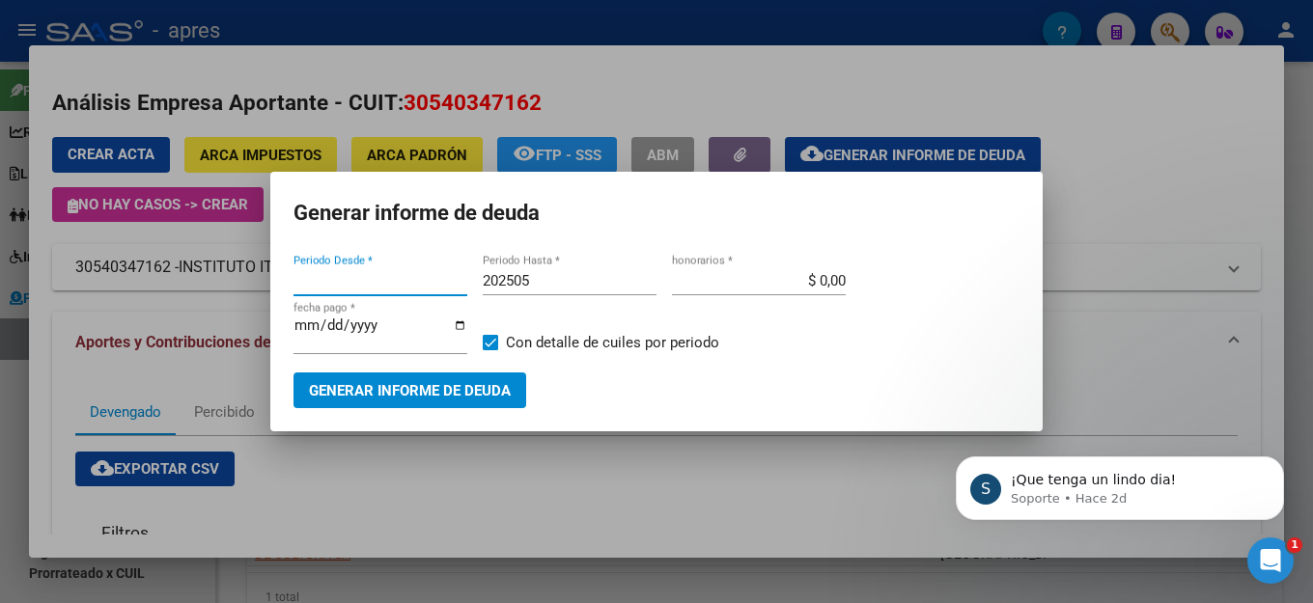
type input "201802"
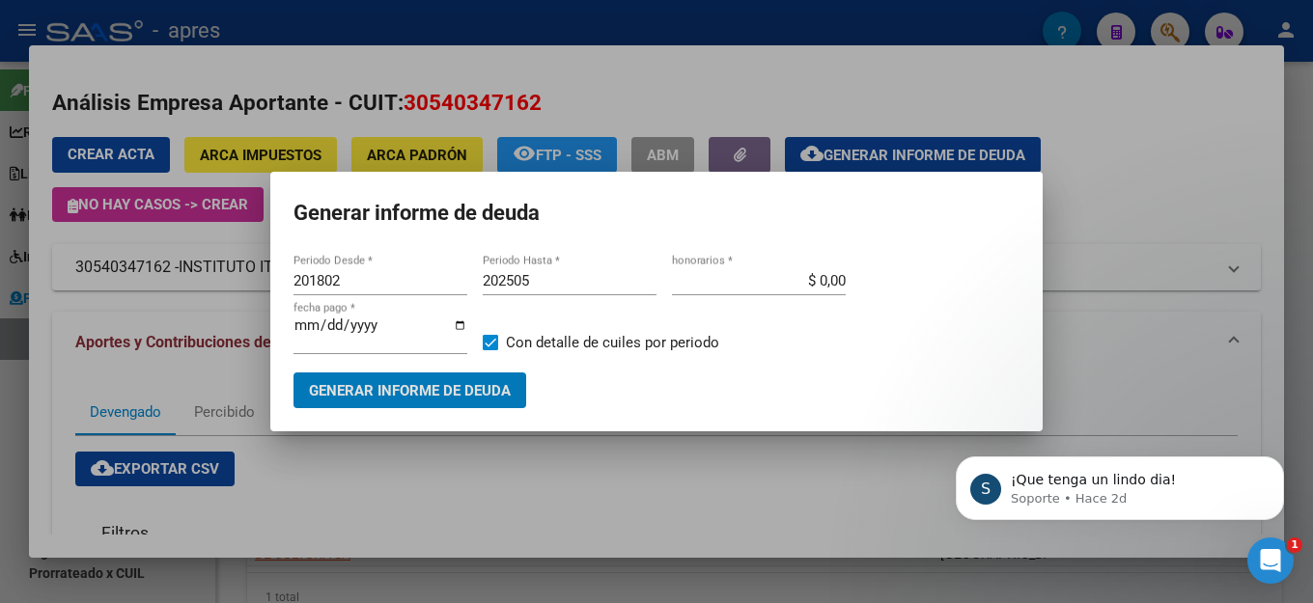
click at [606, 281] on input "202505" at bounding box center [570, 280] width 174 height 17
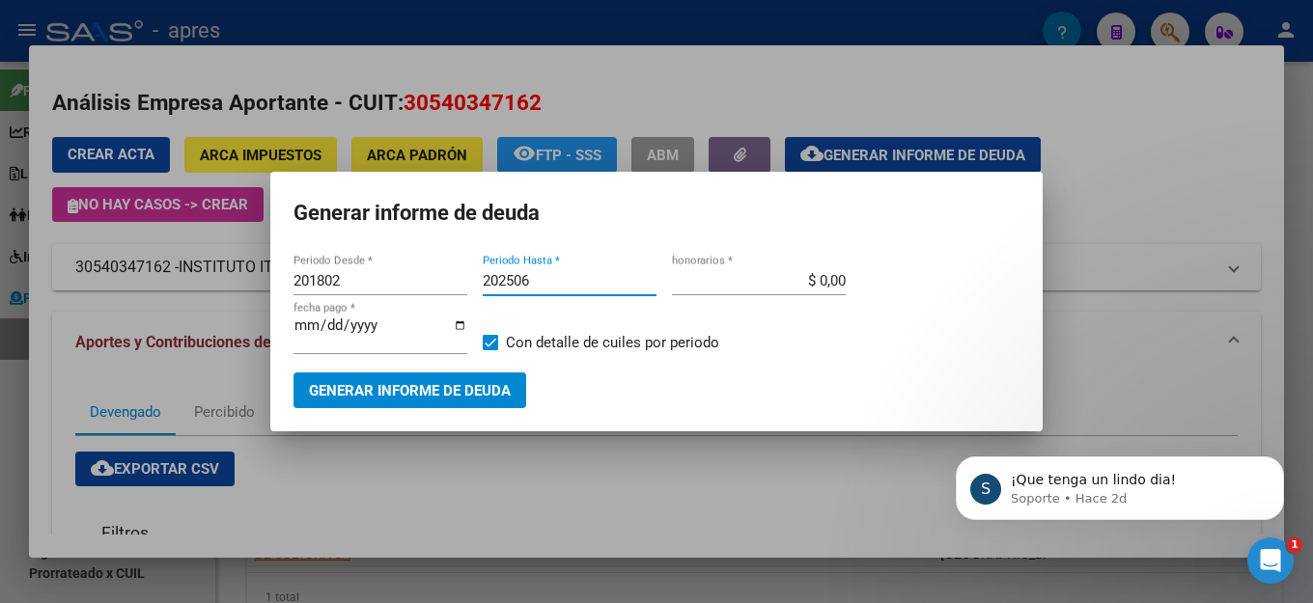
type input "202506"
click at [403, 382] on span "Generar informe de deuda" at bounding box center [410, 390] width 202 height 17
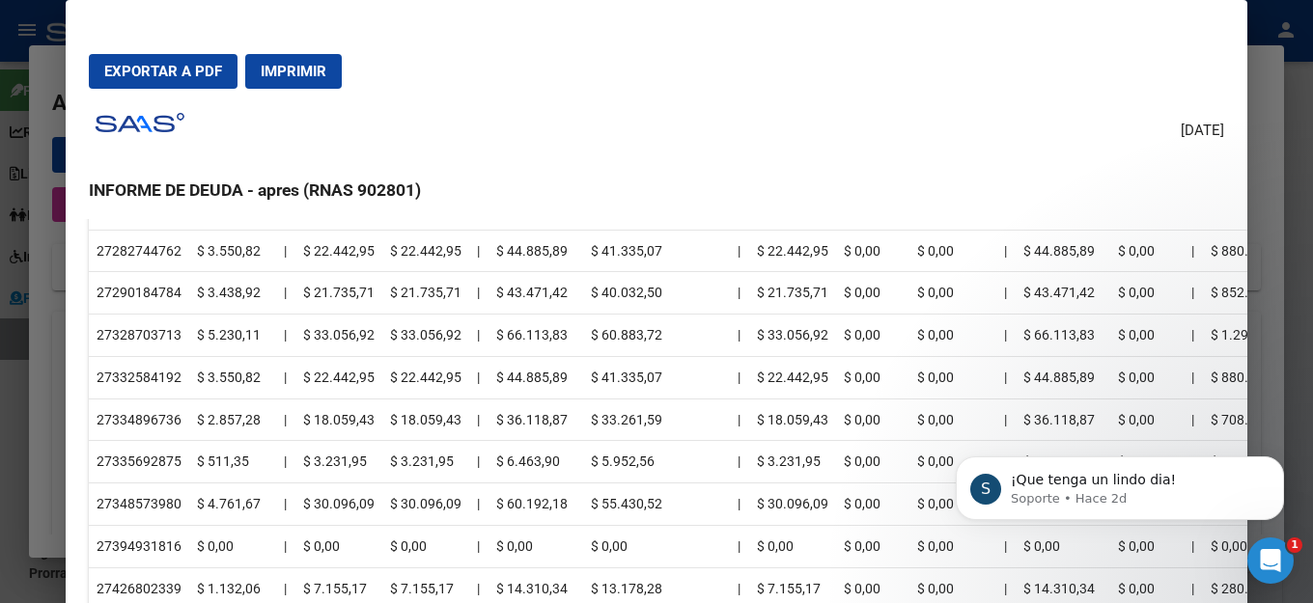
scroll to position [1804, 0]
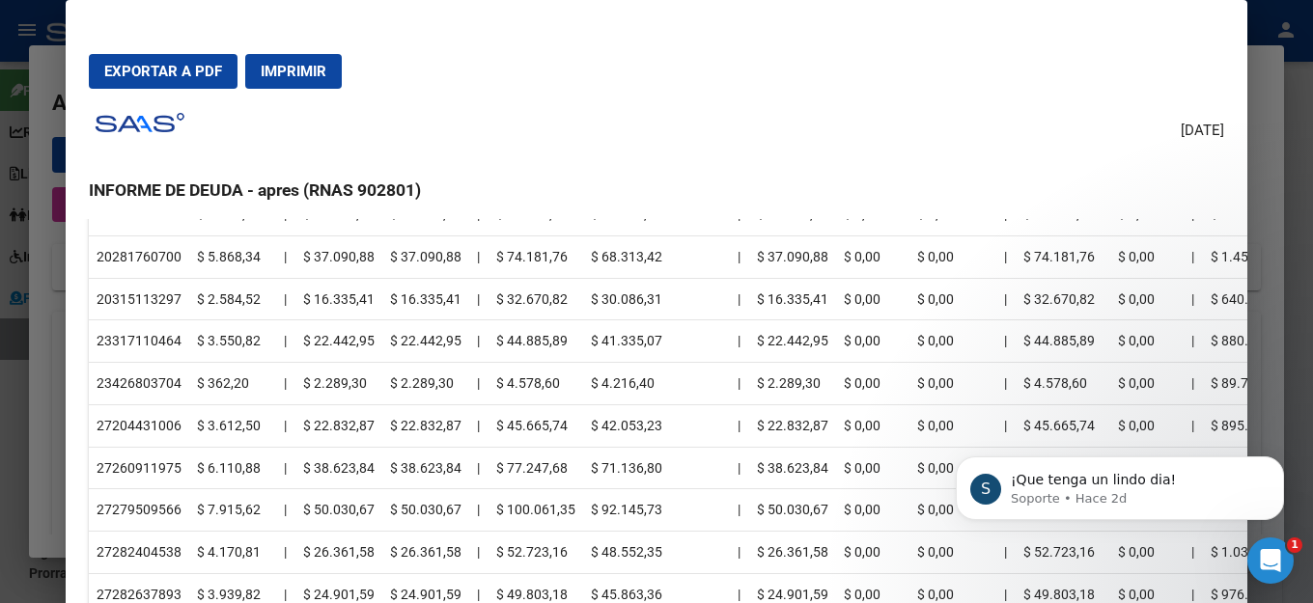
click at [623, 135] on div "[DATE] INFORME DE DEUDA - apres (RNAS 902801) Empresa: INSTITUTO ITALIANO DE CU…" at bounding box center [656, 378] width 1135 height 549
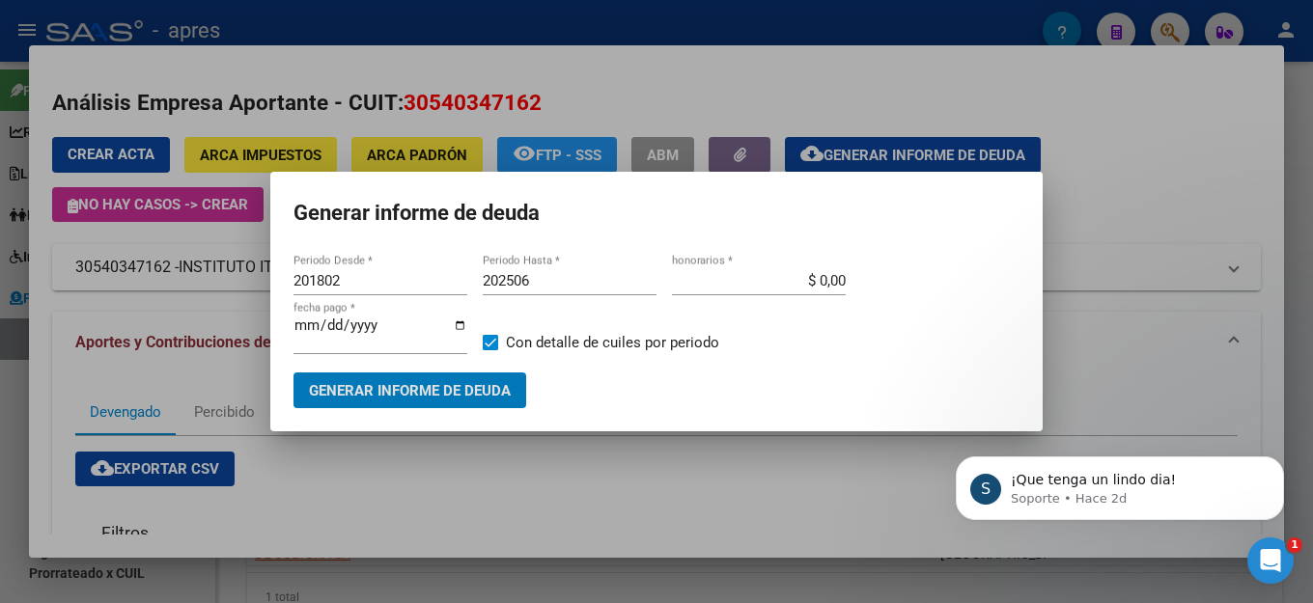
click at [790, 203] on h1 "Generar informe de deuda" at bounding box center [657, 213] width 726 height 37
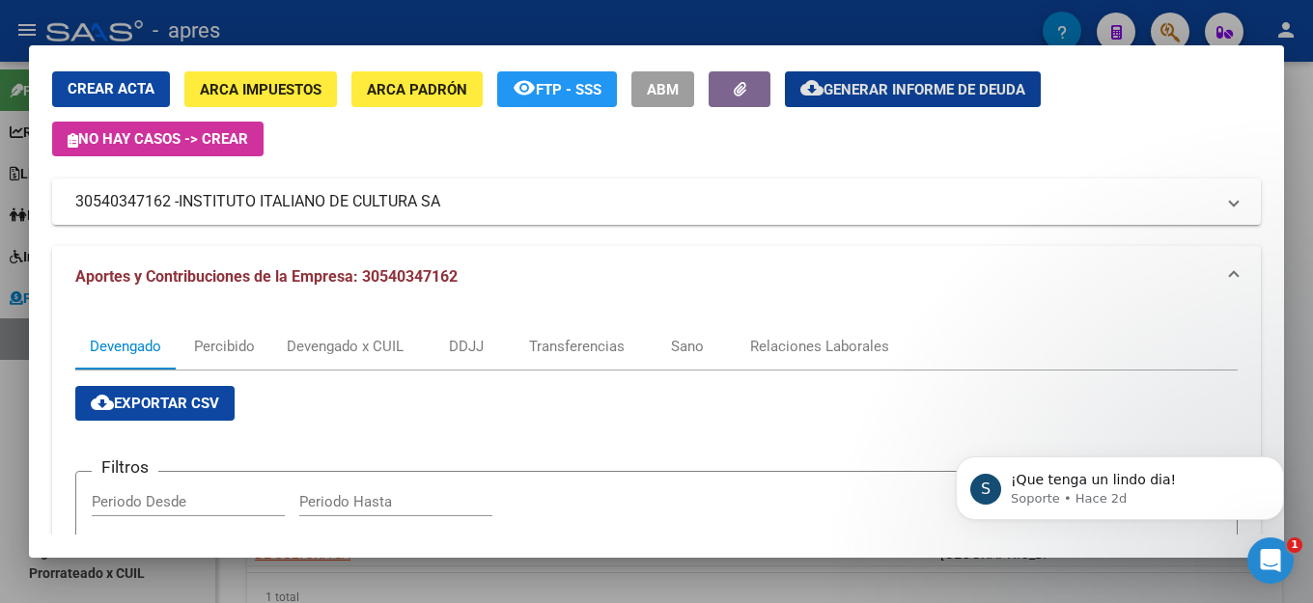
scroll to position [0, 0]
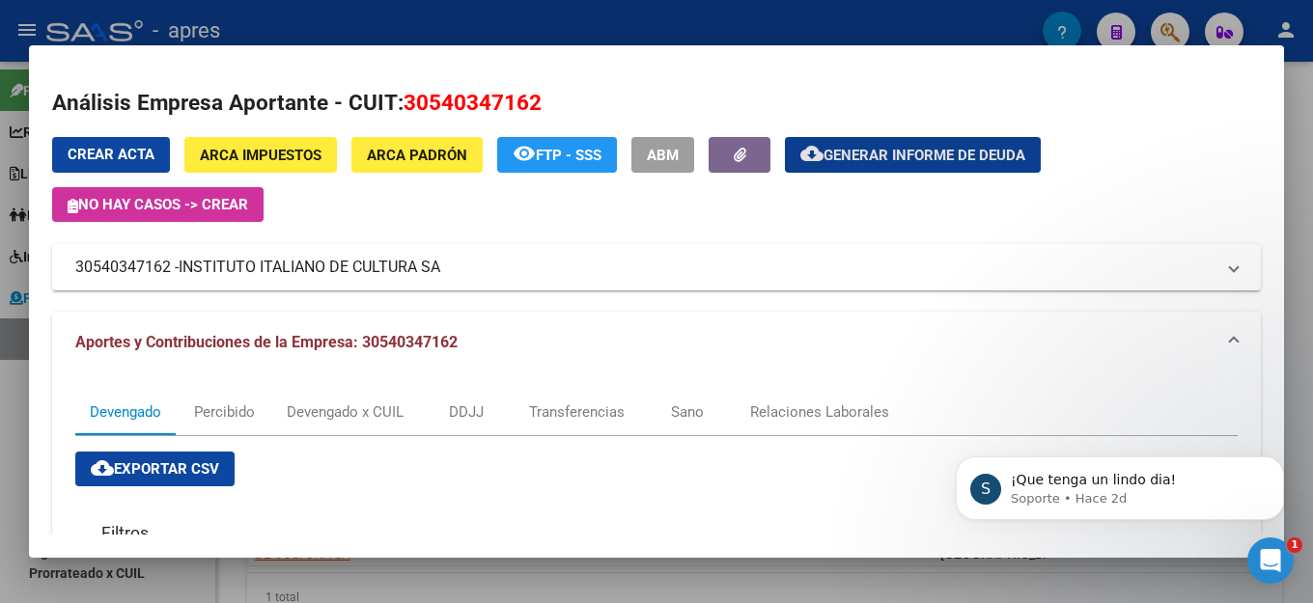
click at [952, 149] on span "Generar informe de deuda" at bounding box center [925, 155] width 202 height 17
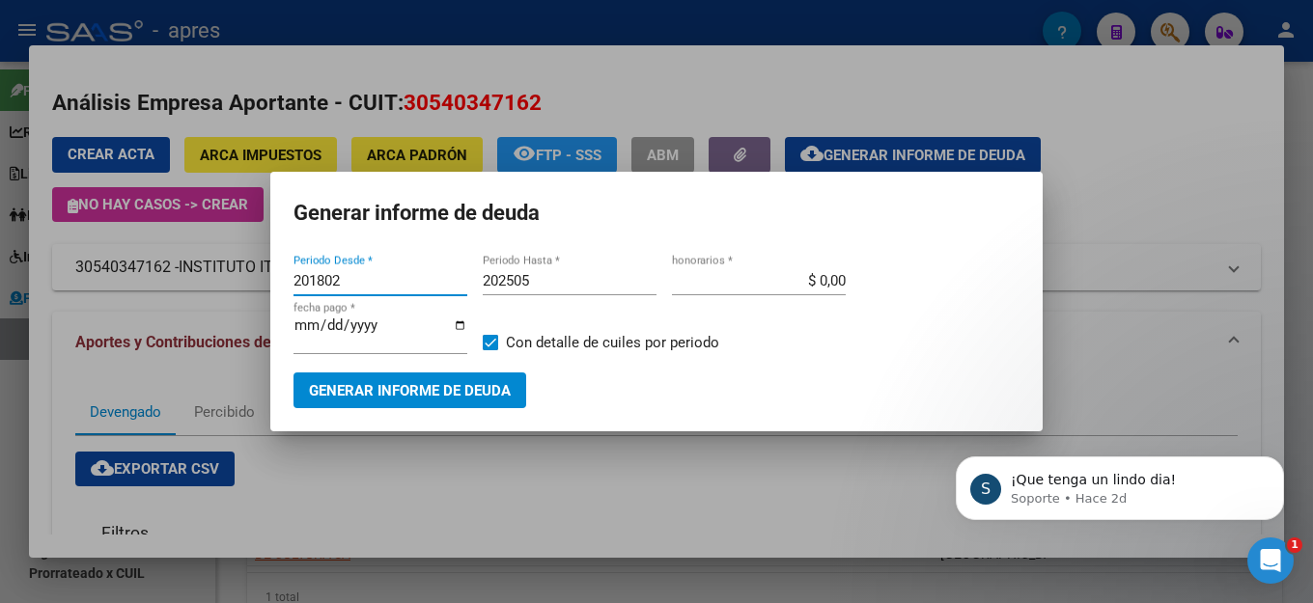
drag, startPoint x: 404, startPoint y: 291, endPoint x: 13, endPoint y: 291, distance: 391.0
click at [13, 291] on div "Análisis Empresa Aportante - CUIT: 30540347162 Crear Acta ARCA Impuestos ARCA P…" at bounding box center [656, 301] width 1313 height 603
type input "202504"
click at [548, 289] on input "202505" at bounding box center [570, 280] width 174 height 17
type input "202504"
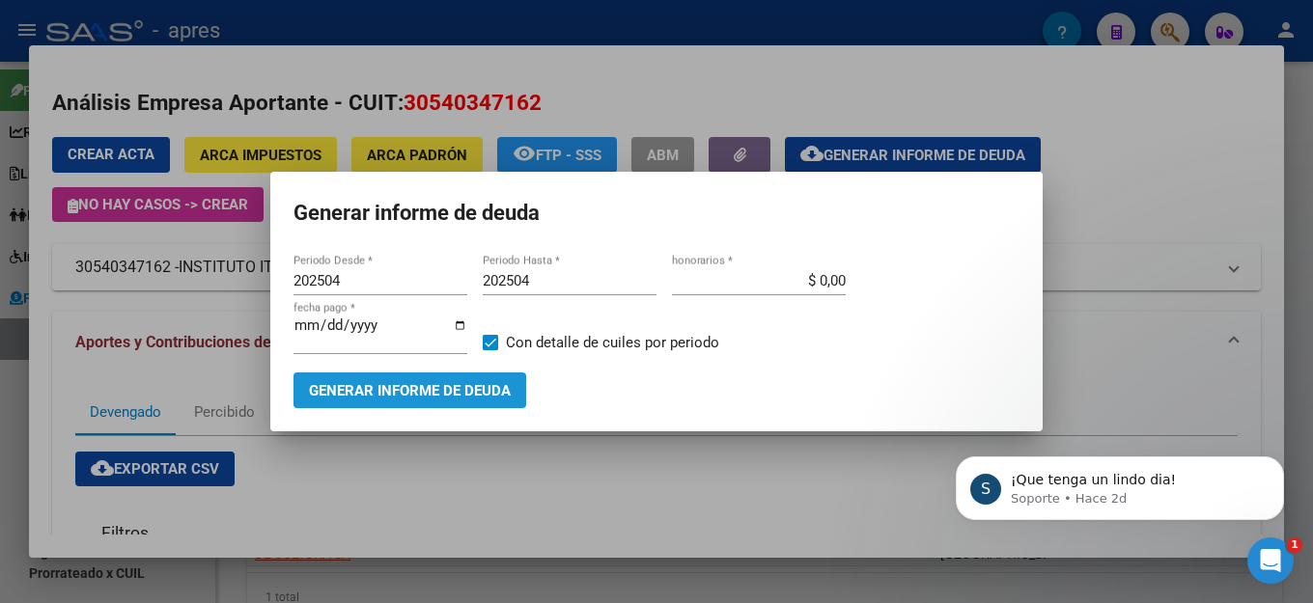
click at [476, 383] on span "Generar informe de deuda" at bounding box center [410, 390] width 202 height 17
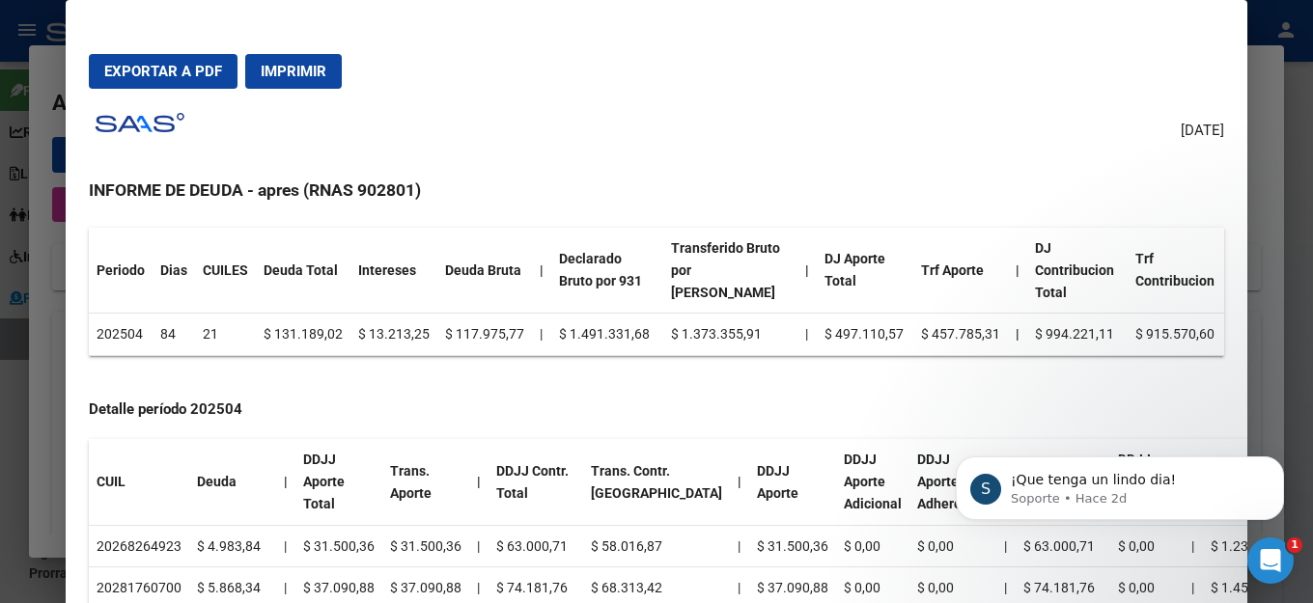
scroll to position [386, 0]
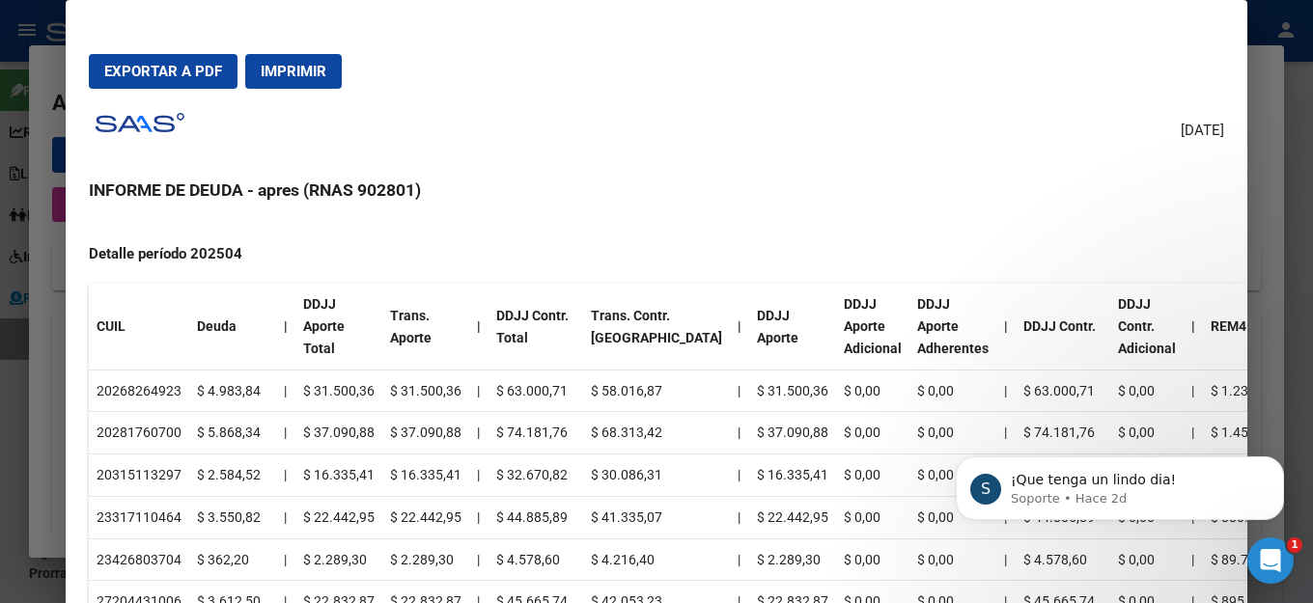
click at [764, 111] on div "[DATE] INFORME DE DEUDA - apres (RNAS 902801) Empresa: INSTITUTO ITALIANO DE CU…" at bounding box center [656, 378] width 1135 height 549
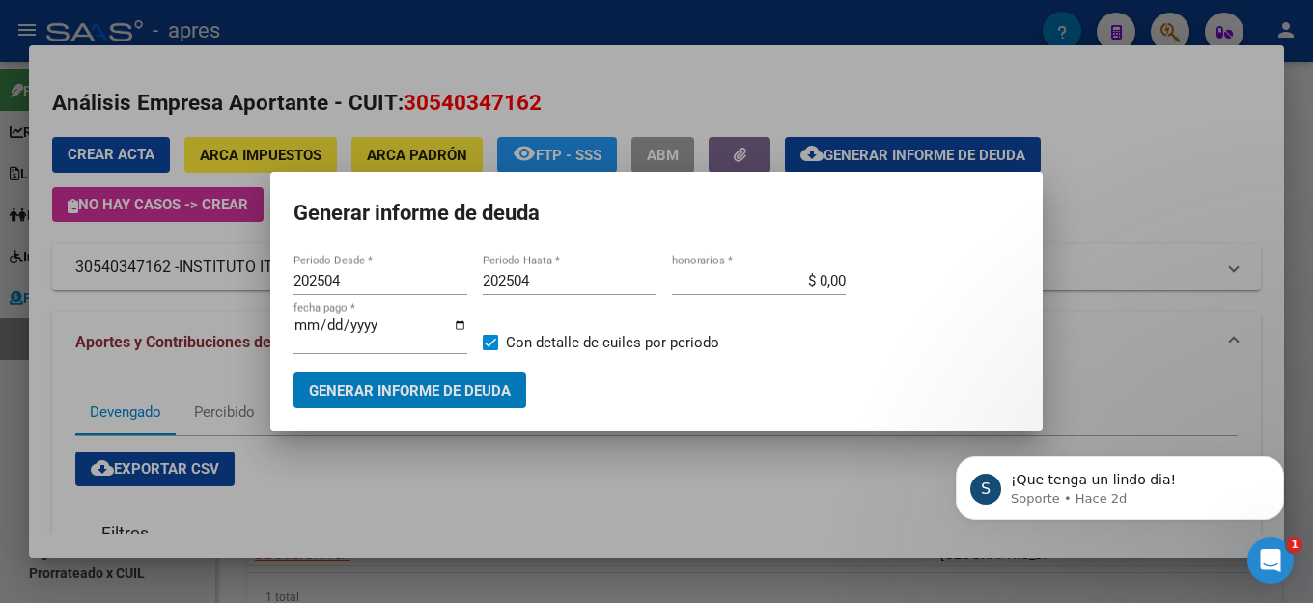
click at [671, 195] on mat-dialog-container "Generar informe de deuda 202504 Periodo Desde * 202504 Periodo Hasta * $ 0,00 h…" at bounding box center [656, 302] width 772 height 260
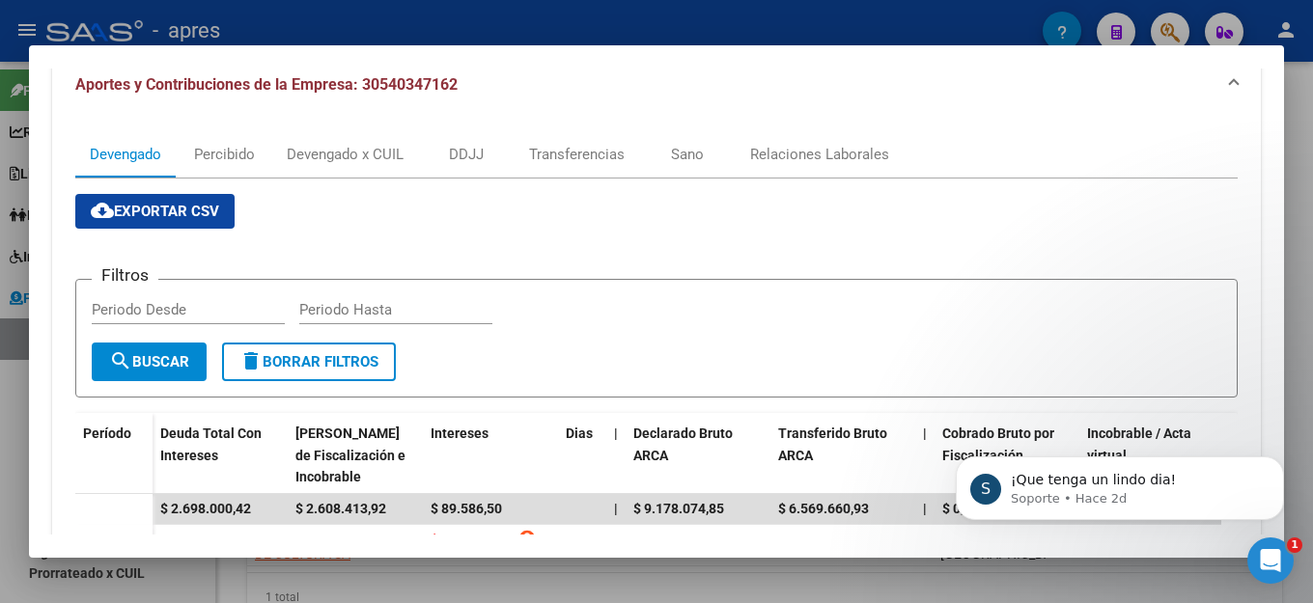
scroll to position [97, 0]
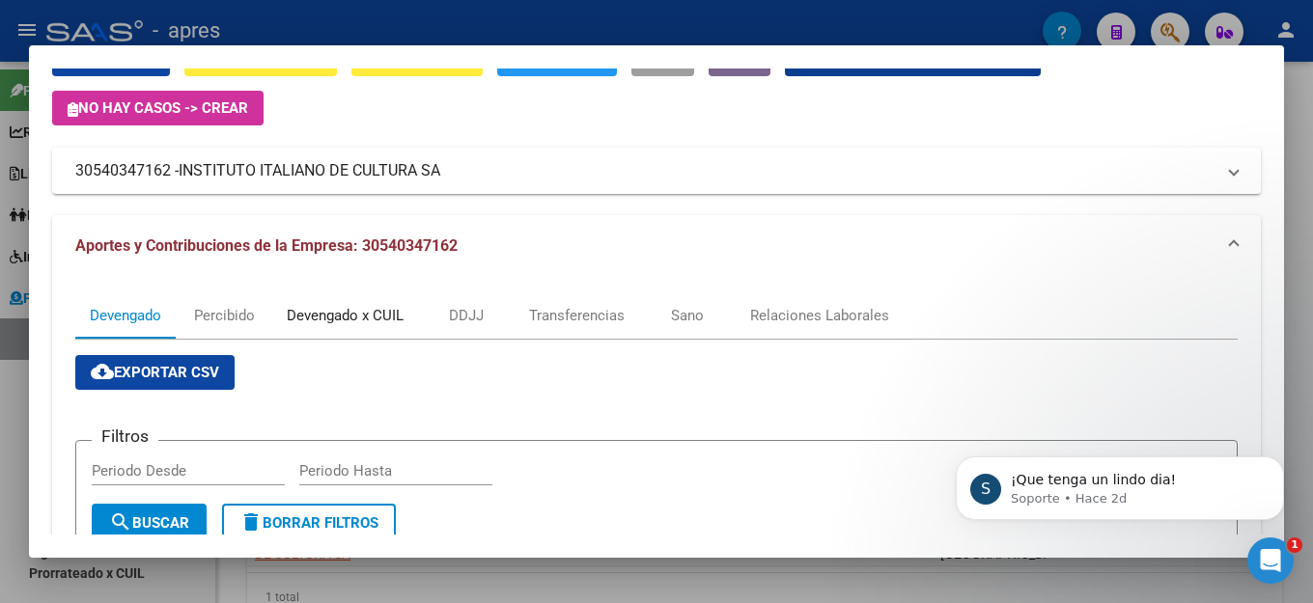
click at [384, 313] on div "Devengado x CUIL" at bounding box center [345, 315] width 117 height 21
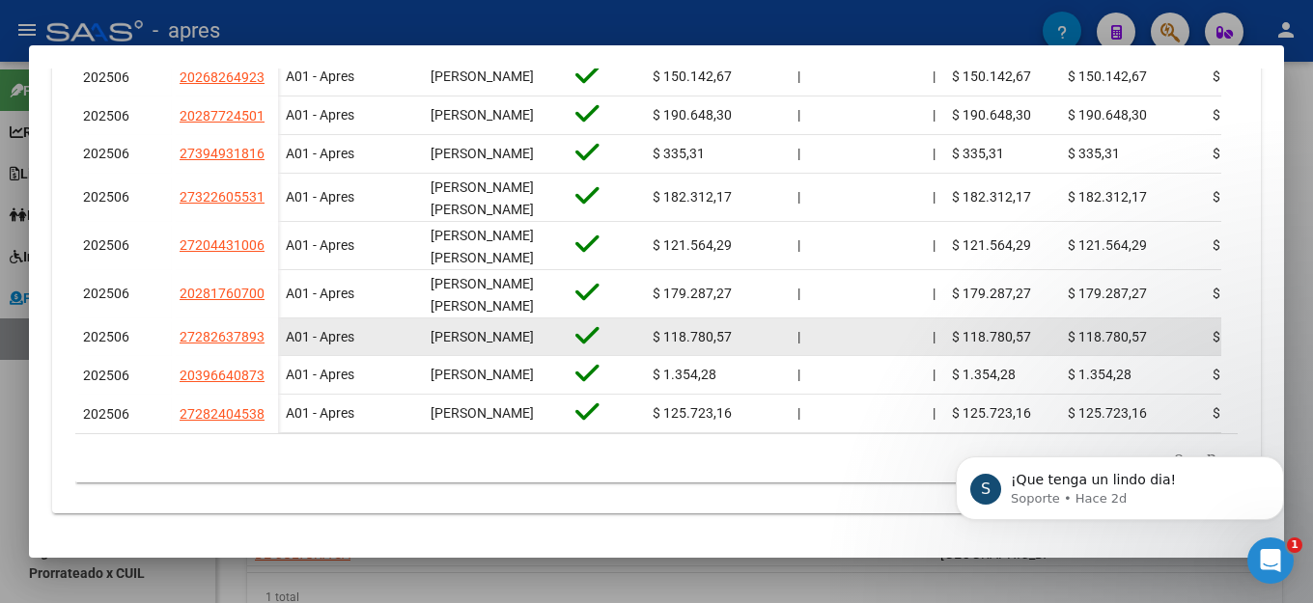
scroll to position [742, 0]
